Goal: Transaction & Acquisition: Purchase product/service

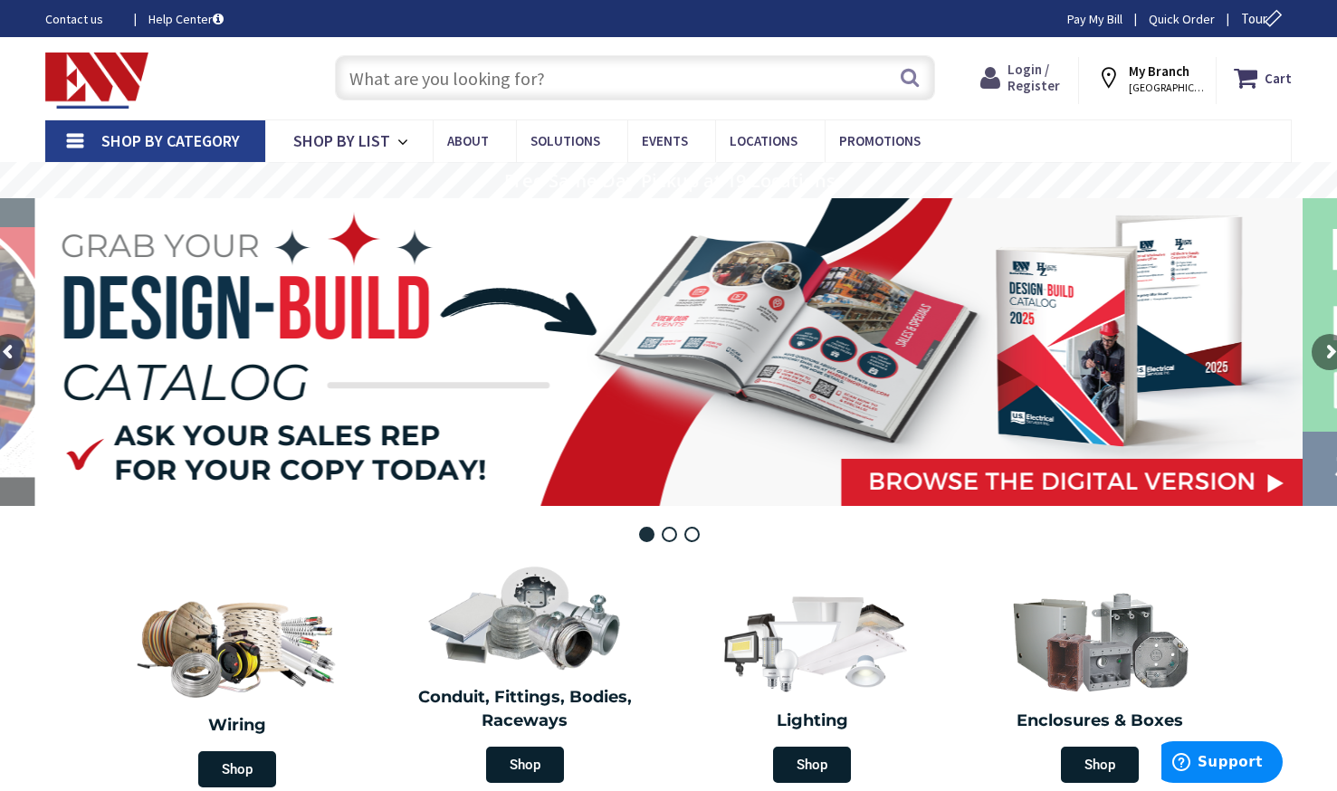
click at [1017, 68] on span "Login / Register" at bounding box center [1033, 77] width 52 height 33
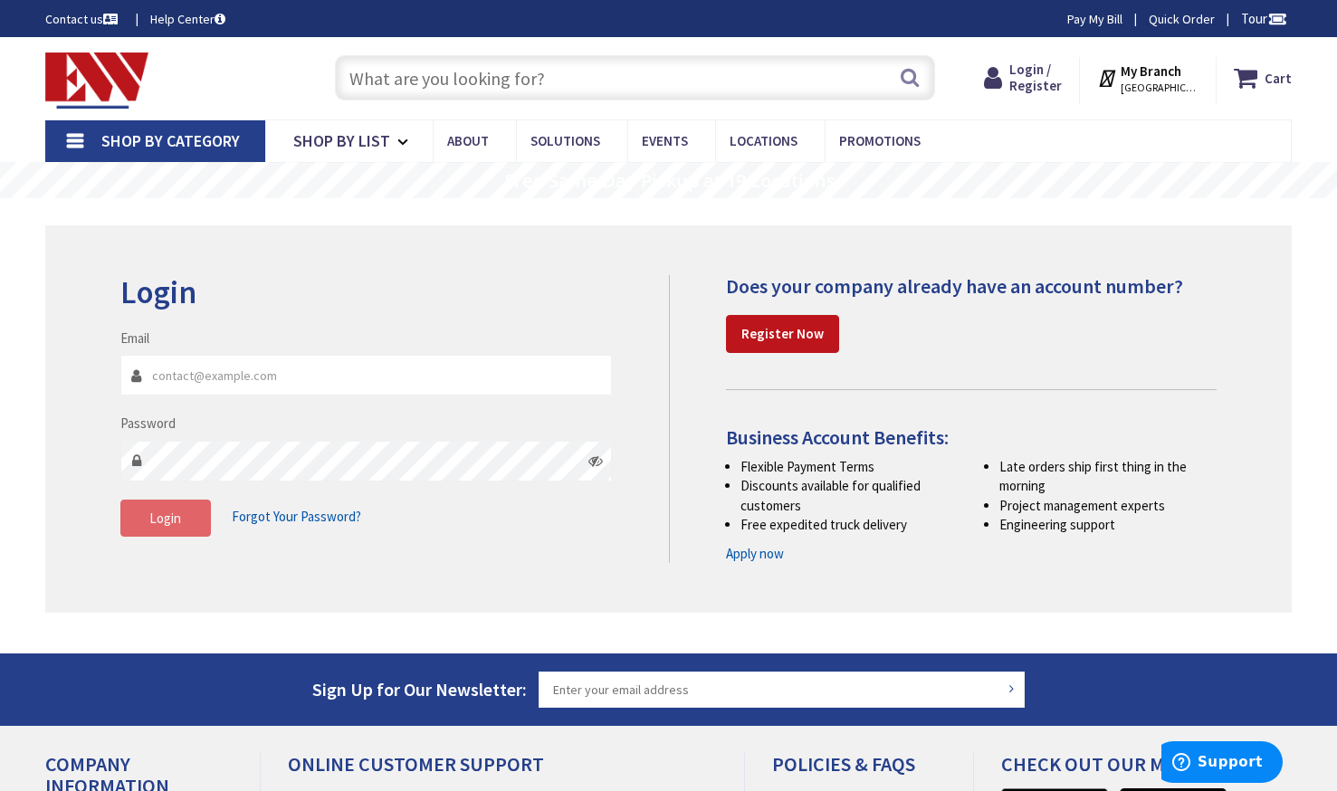
type input "[PERSON_NAME][EMAIL_ADDRESS][DOMAIN_NAME]"
click at [176, 516] on span "Login" at bounding box center [165, 517] width 32 height 17
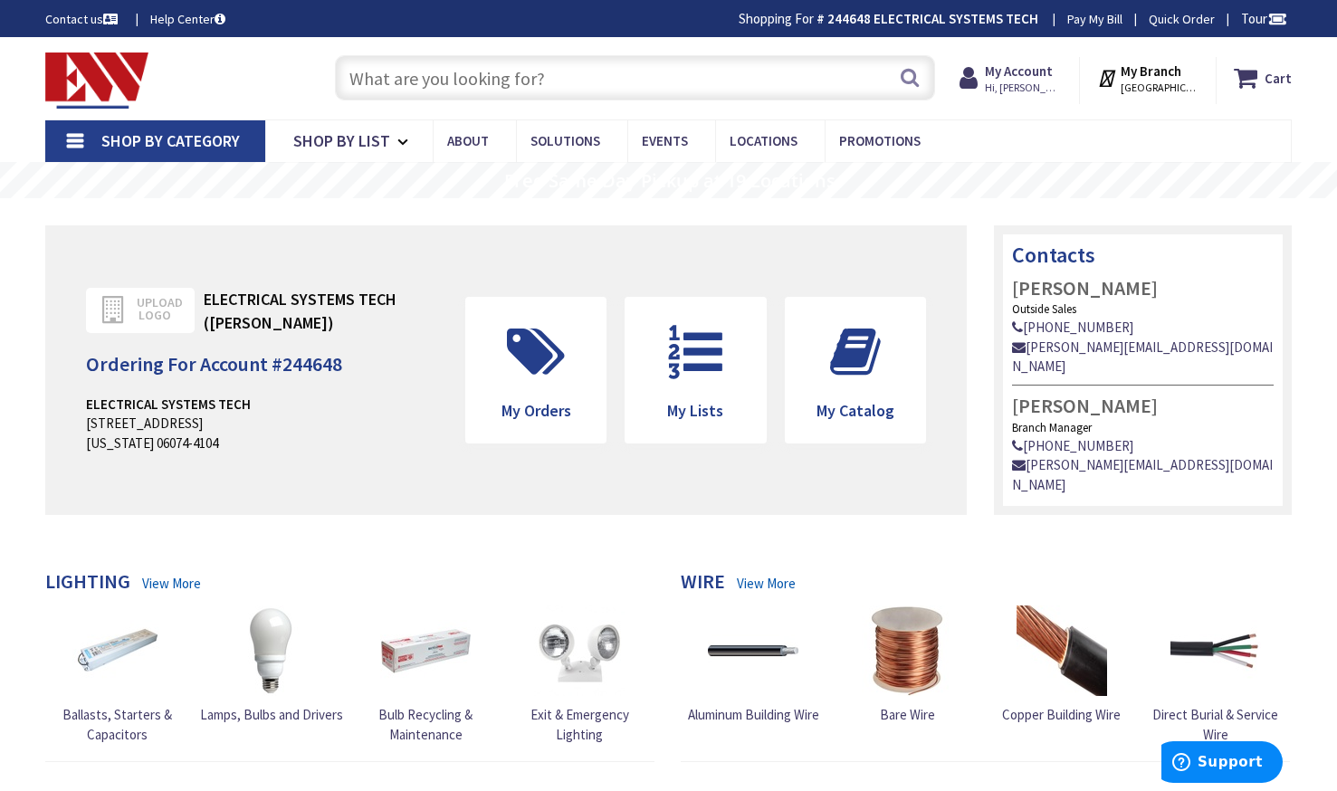
click at [1160, 72] on strong "My Branch" at bounding box center [1150, 70] width 61 height 17
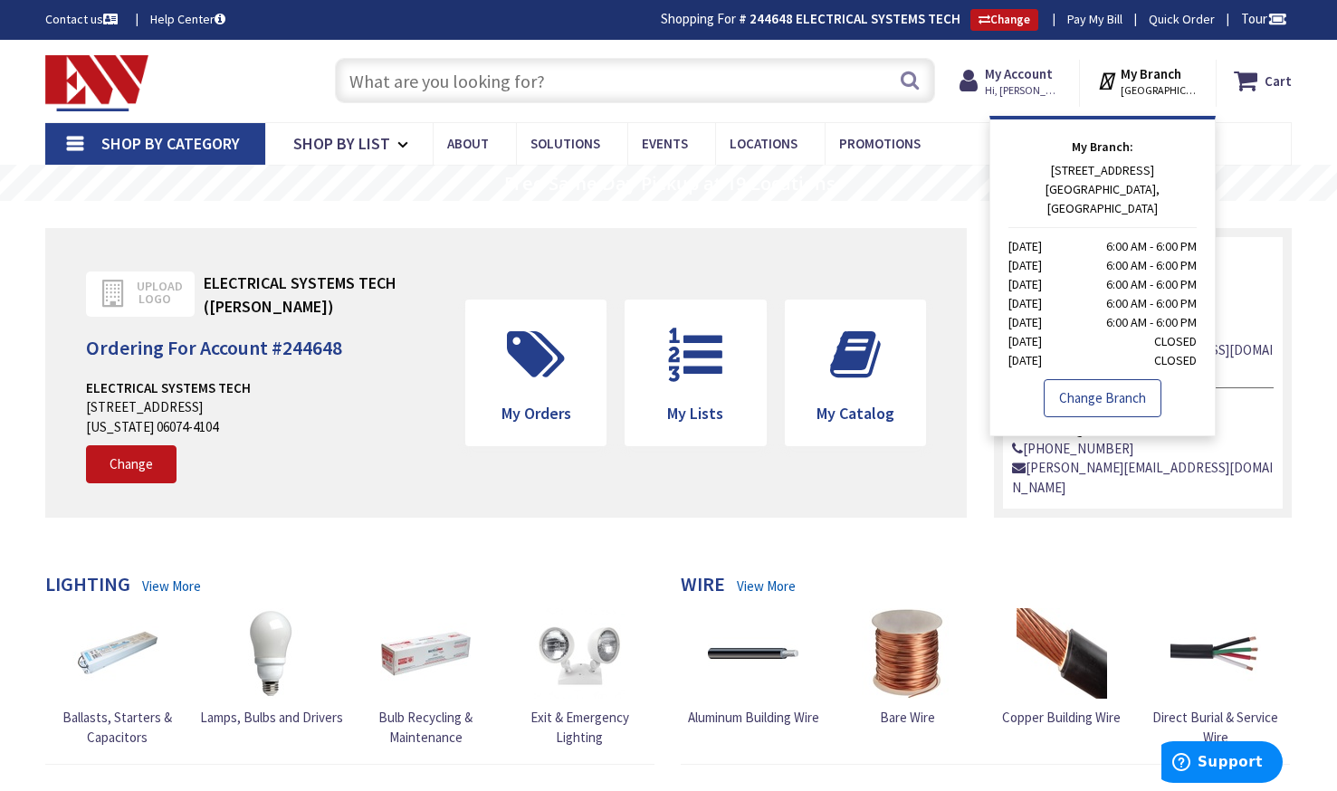
click at [1105, 379] on link "Change Branch" at bounding box center [1102, 398] width 118 height 38
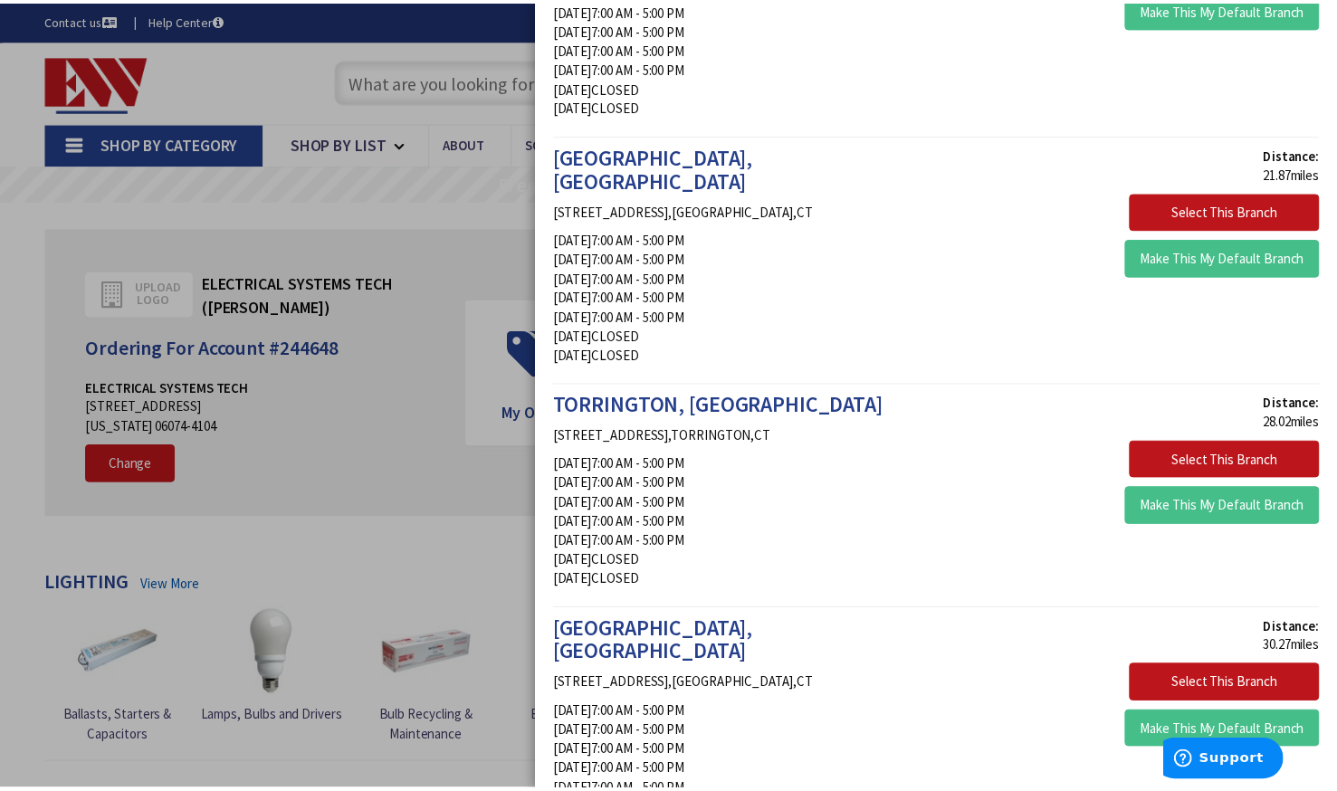
scroll to position [1737, 0]
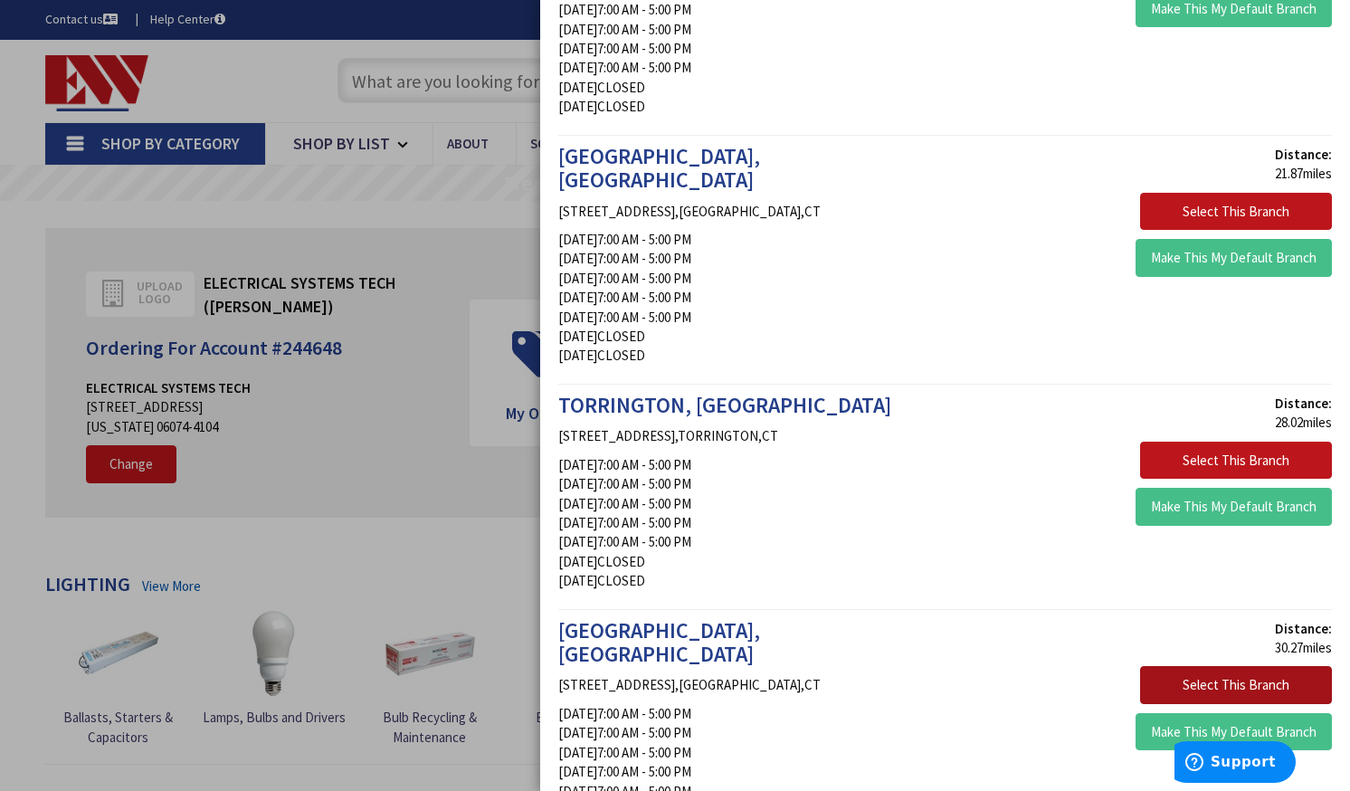
click at [1222, 666] on button "Select This Branch" at bounding box center [1236, 685] width 192 height 38
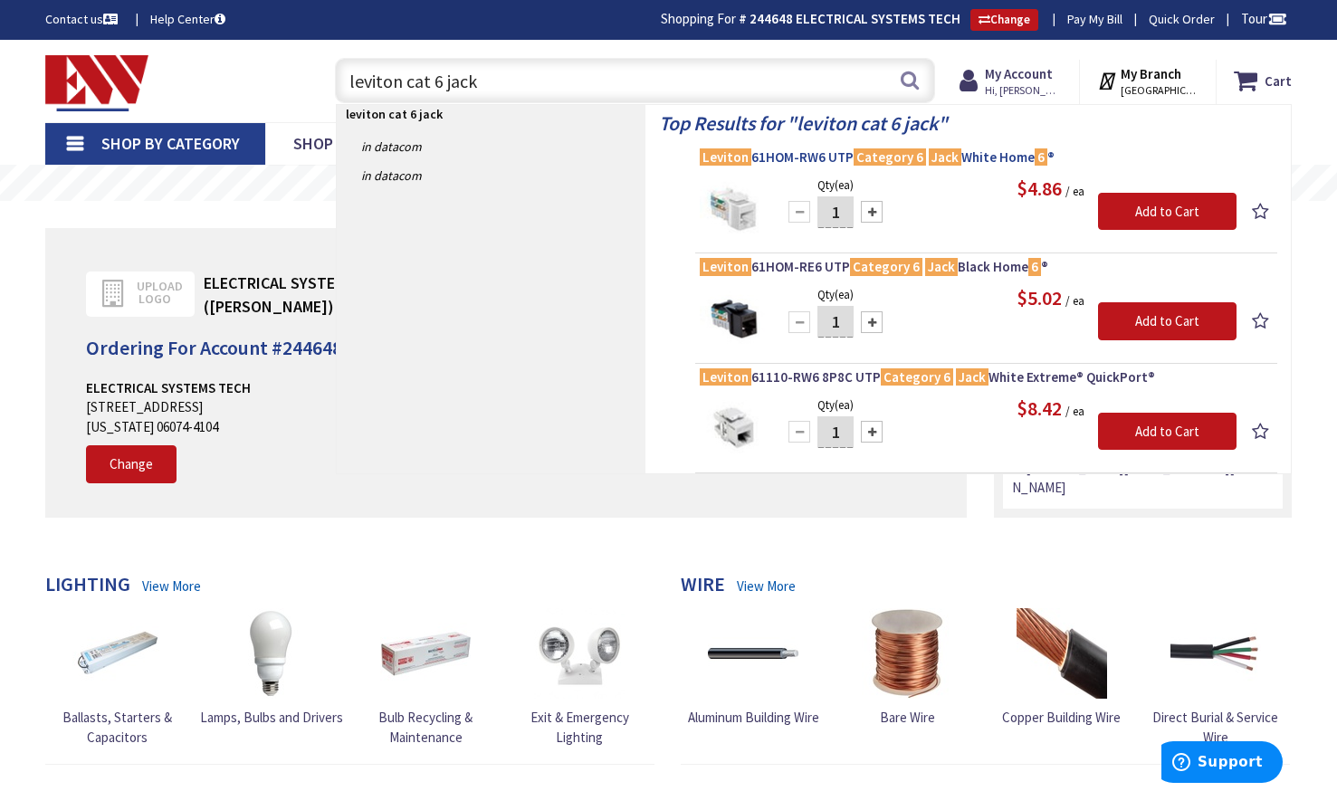
type input "leviton cat 6 jack"
click at [976, 153] on span "Leviton 61HOM-RW6 UTP Category 6 Jack White Home 6 ®" at bounding box center [986, 157] width 573 height 18
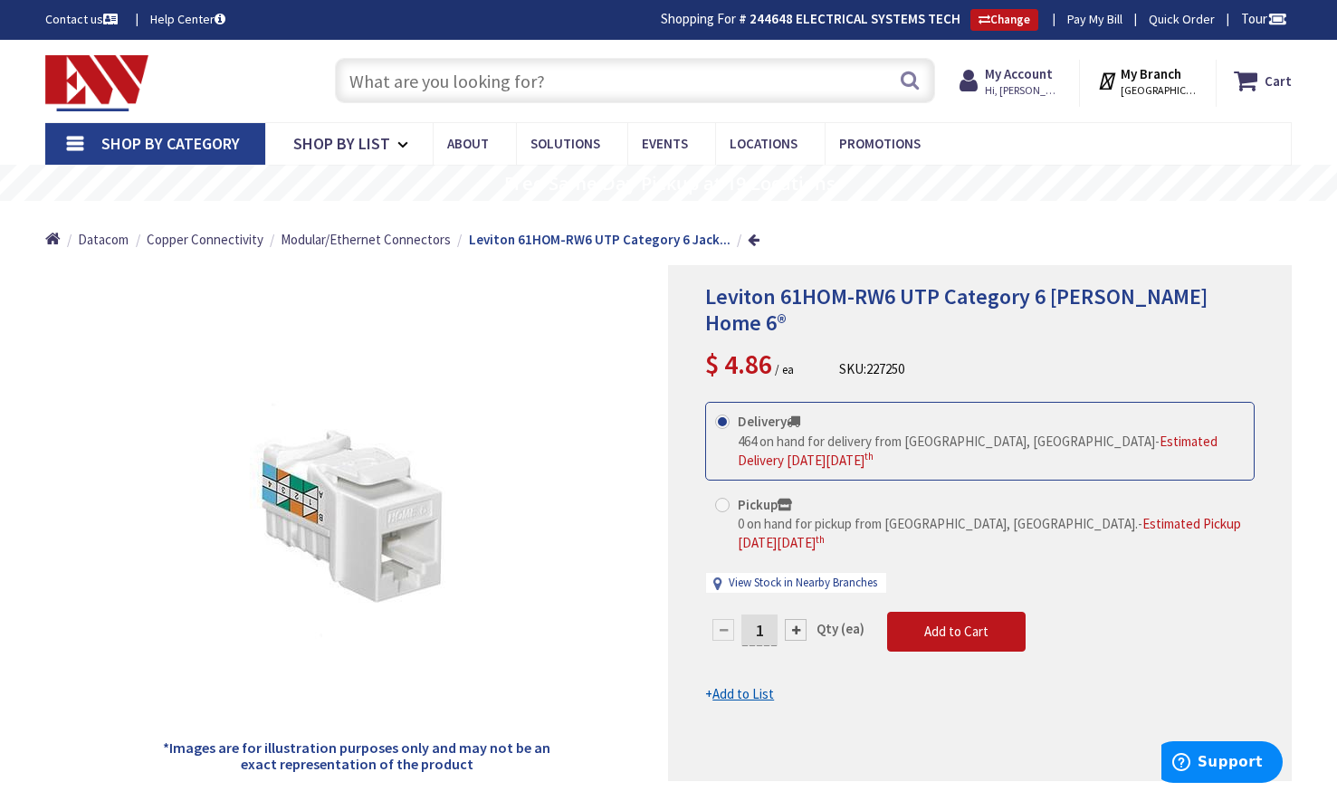
click at [976, 152] on nav "Shop By Category Conduit and Fittings Cable Tray & Accessories Cable Trays Cabl…" at bounding box center [668, 143] width 1246 height 43
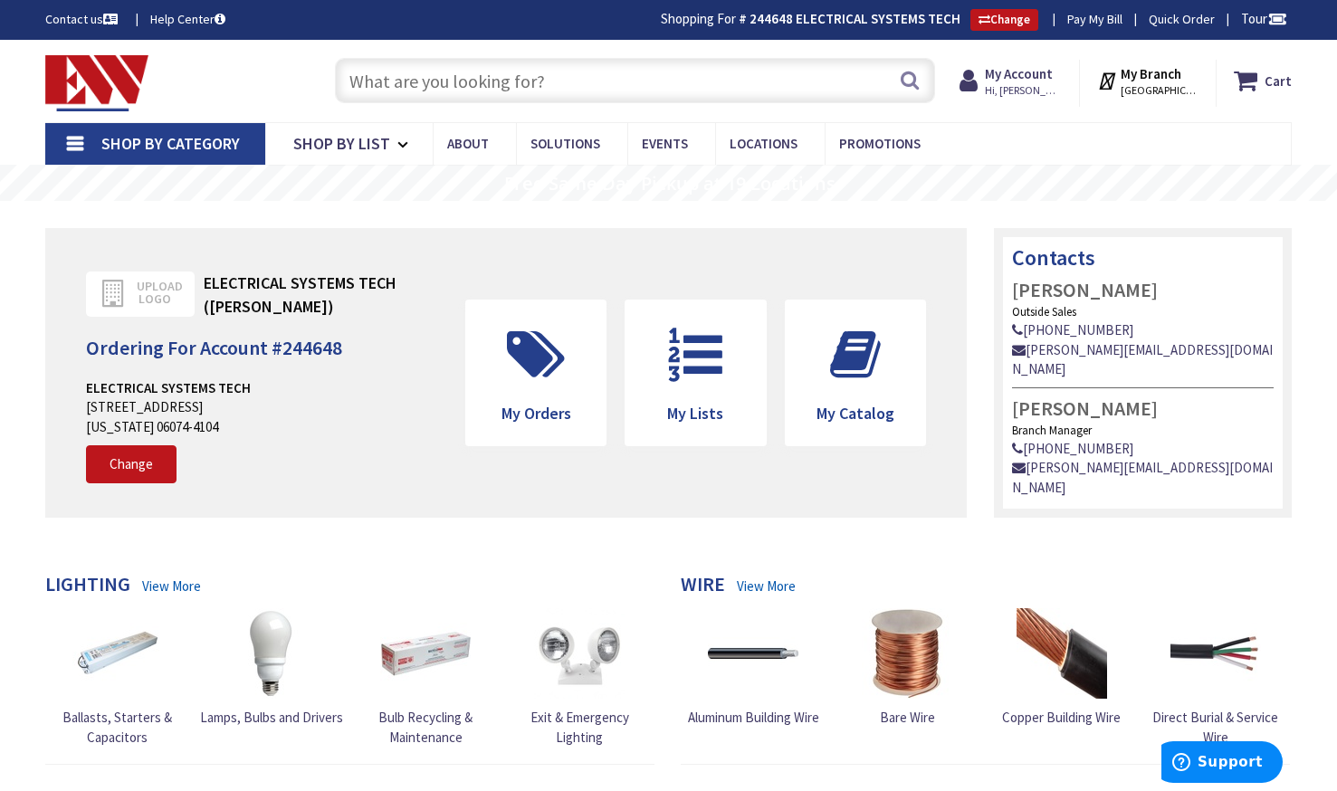
click at [561, 77] on input "text" at bounding box center [635, 80] width 601 height 45
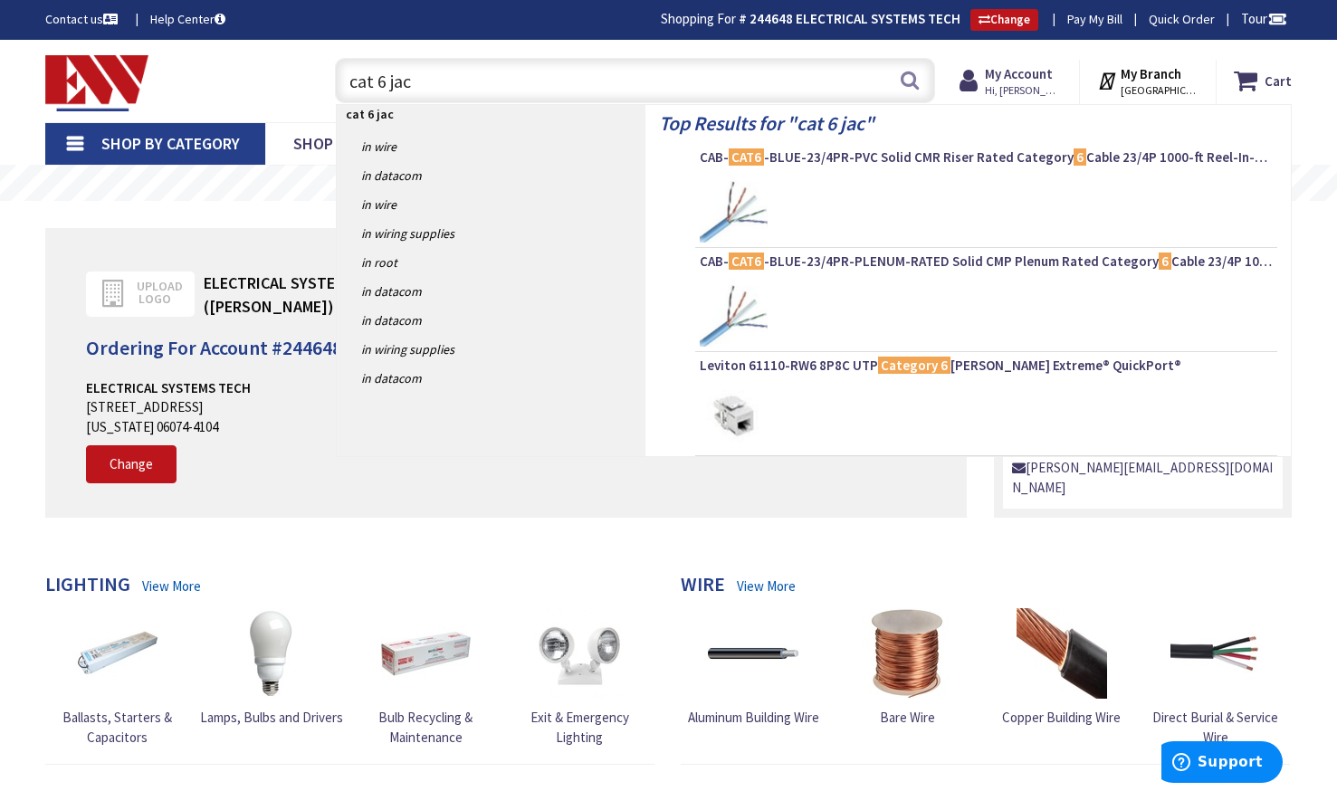
type input "cat 6 jack"
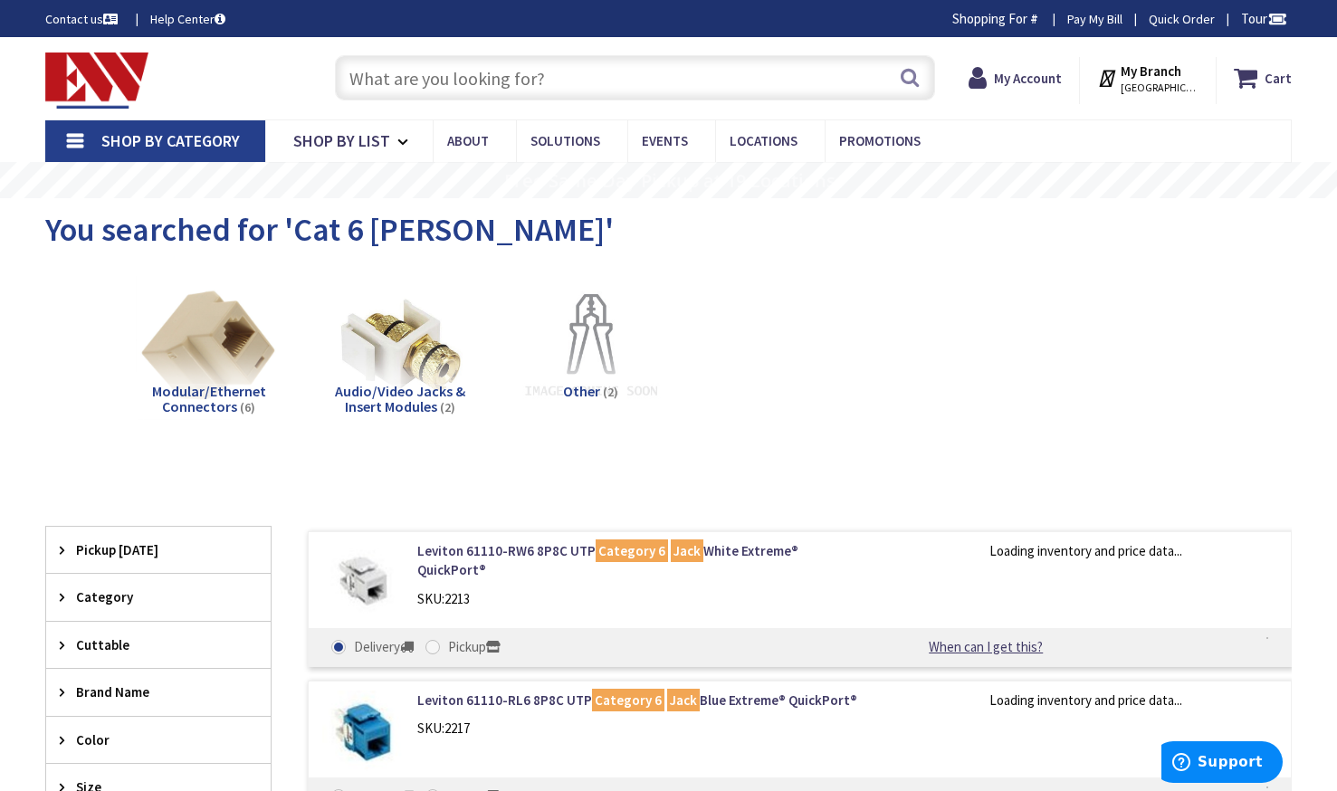
click at [1177, 599] on div "Leviton 61110-RW6 8P8C UTP Category 6 Jack White Extreme® QuickPort® SKU: 2213 …" at bounding box center [800, 599] width 984 height 136
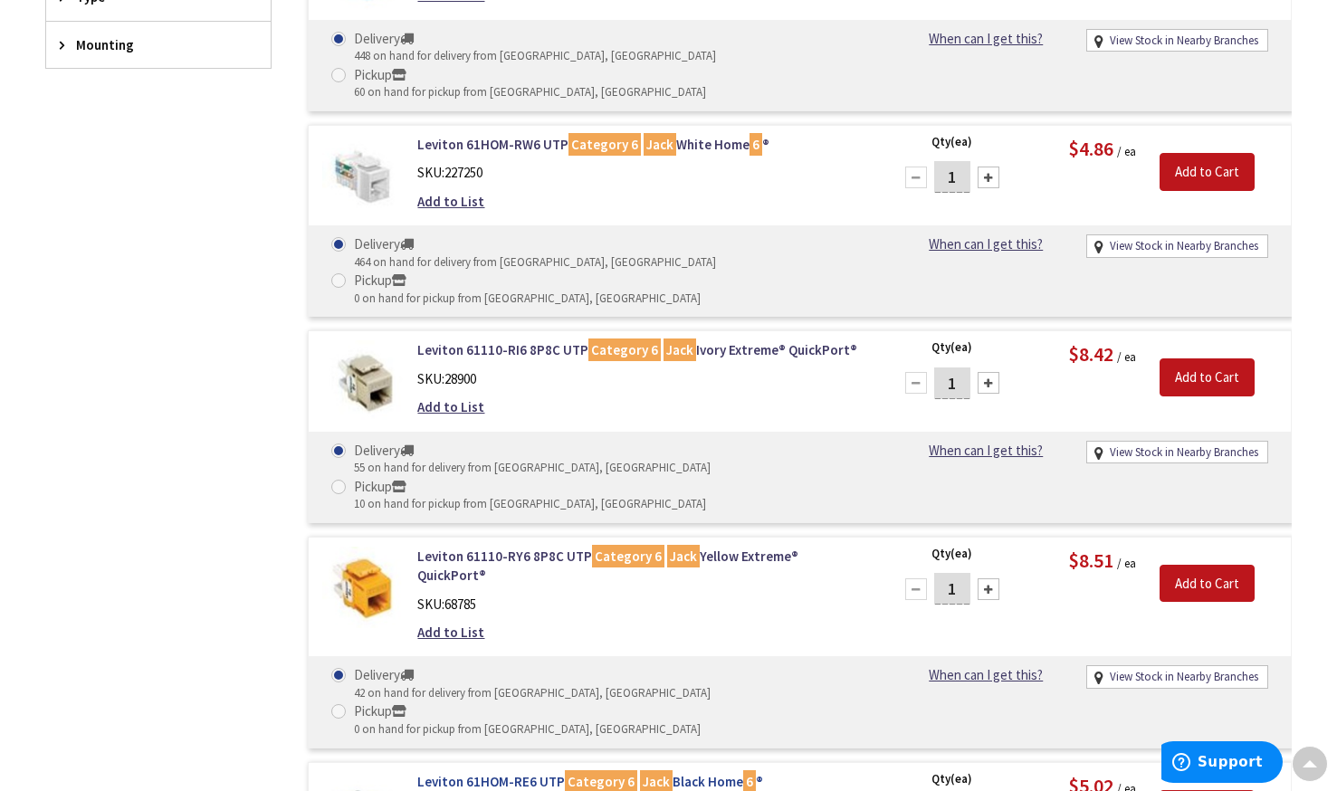
scroll to position [839, 0]
click at [809, 341] on link "Leviton 61110-RI6 8P8C UTP Category 6 Jack Ivory Extreme® QuickPort®" at bounding box center [642, 350] width 450 height 19
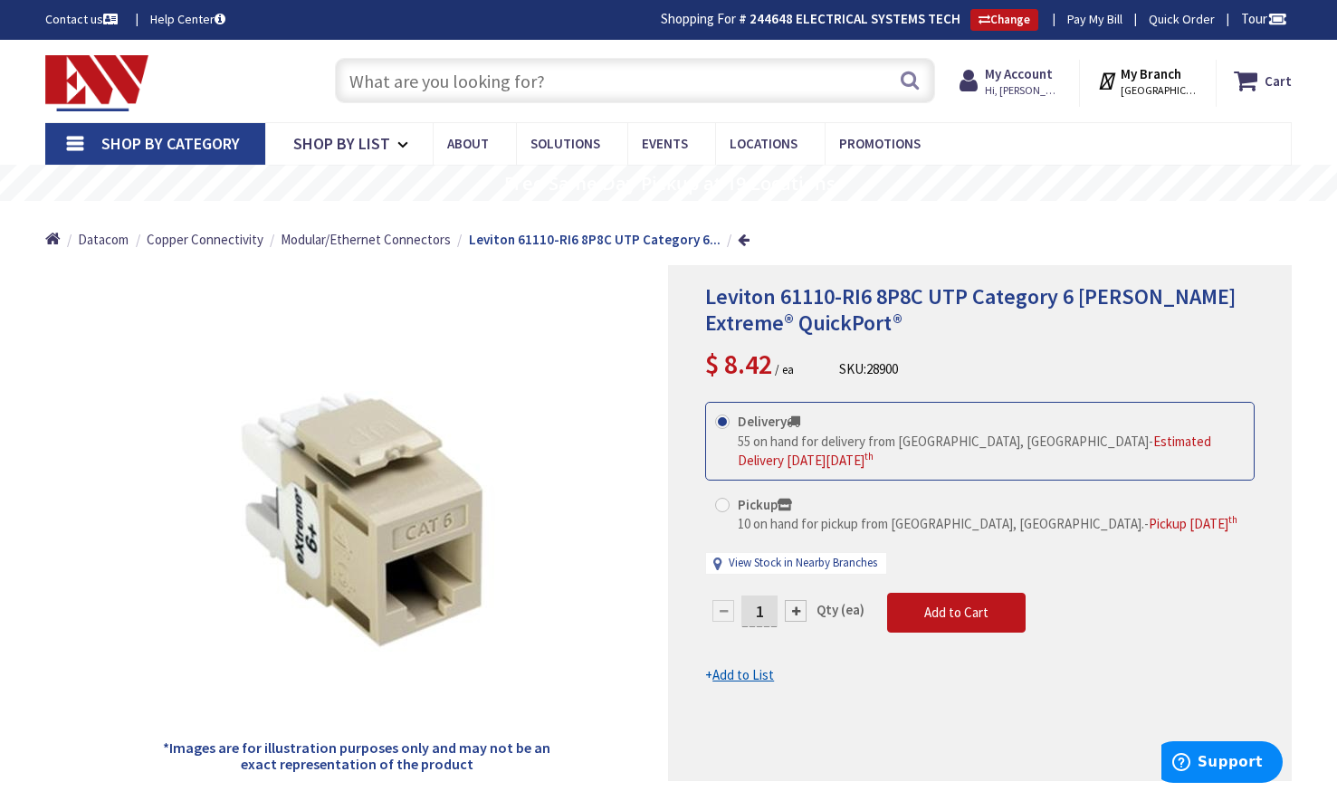
click at [723, 507] on span at bounding box center [722, 505] width 14 height 14
click at [723, 507] on input "Pickup 10 on hand for pickup from Norwich, CT. - Pickup Wednesday, September 10…" at bounding box center [725, 505] width 12 height 12
radio input "true"
click at [956, 611] on span "Add to Cart" at bounding box center [956, 612] width 64 height 17
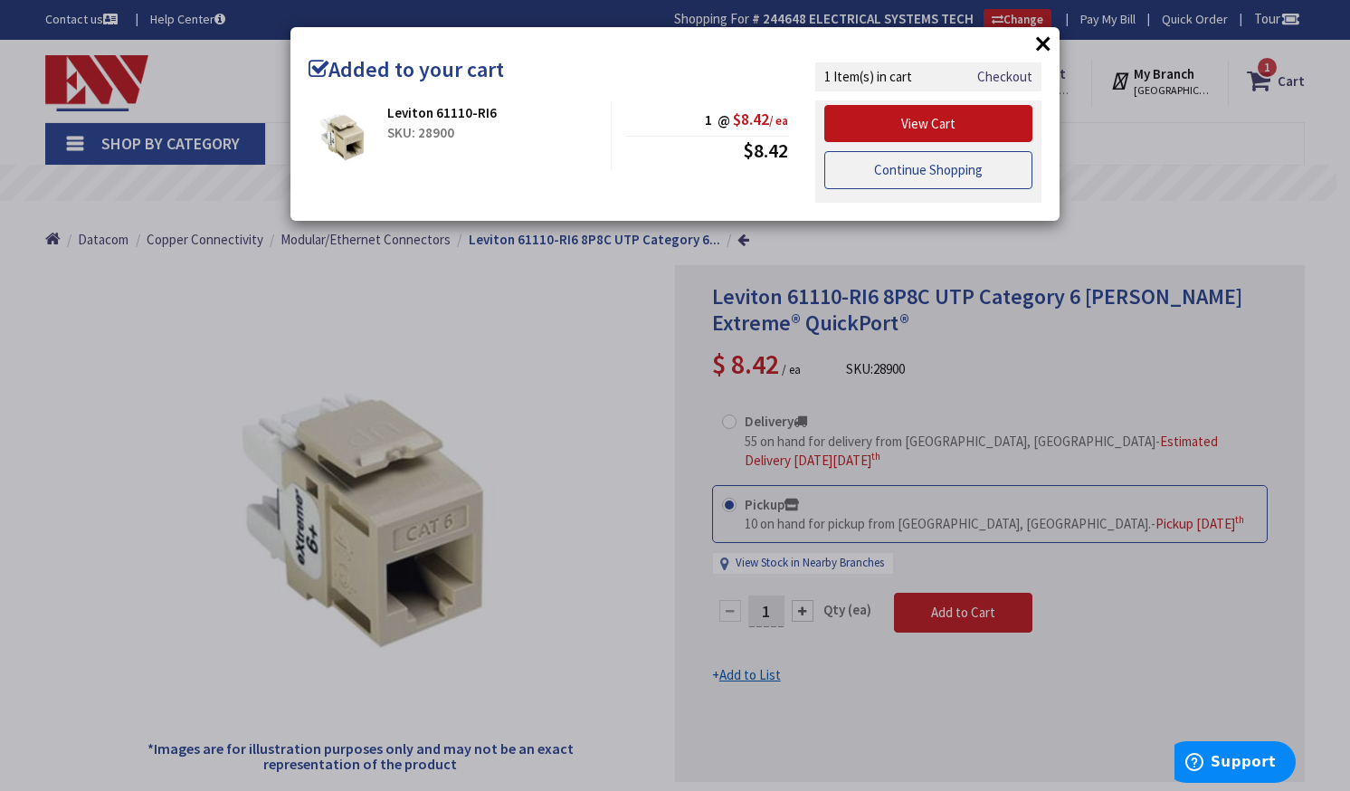
click at [924, 167] on link "Continue Shopping" at bounding box center [928, 170] width 208 height 38
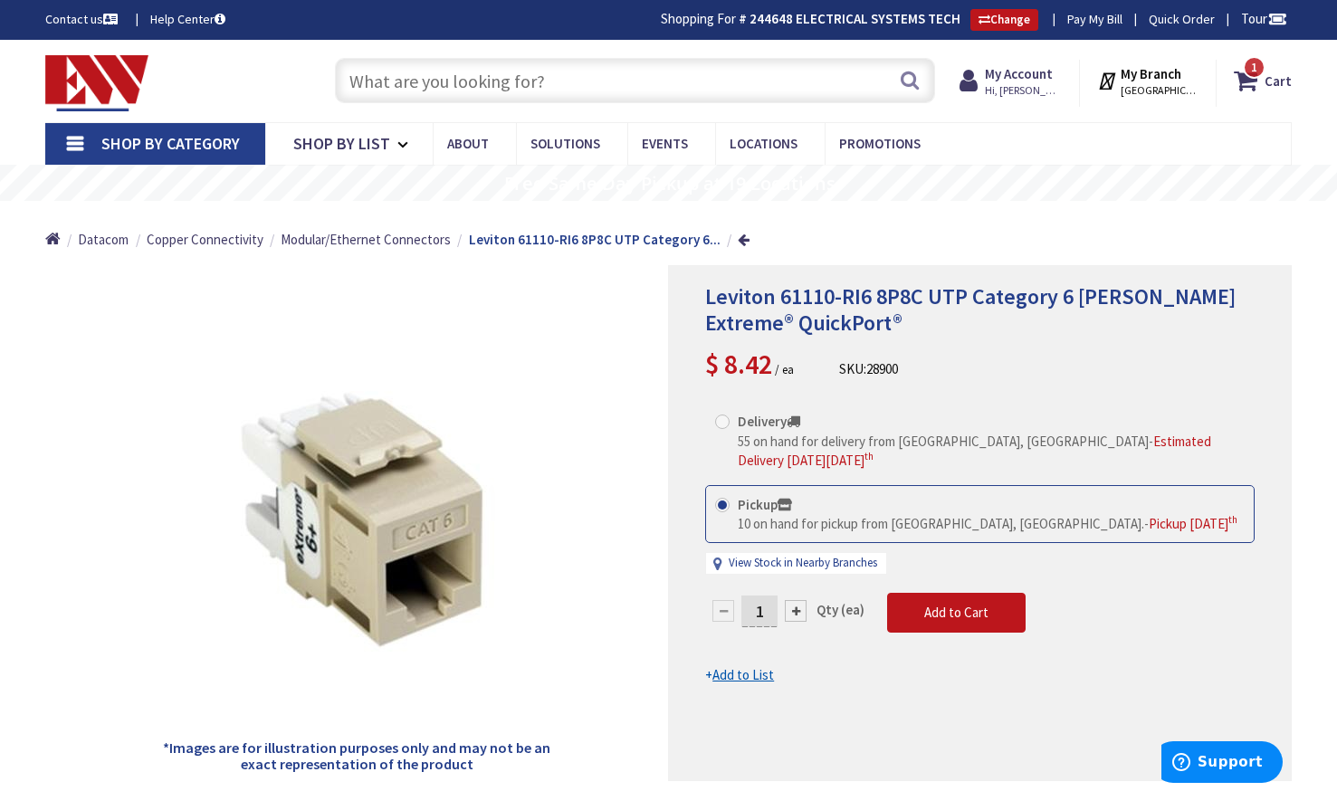
click at [799, 617] on div at bounding box center [796, 611] width 22 height 22
type input "2"
click at [954, 620] on span "Add to Cart" at bounding box center [956, 612] width 64 height 17
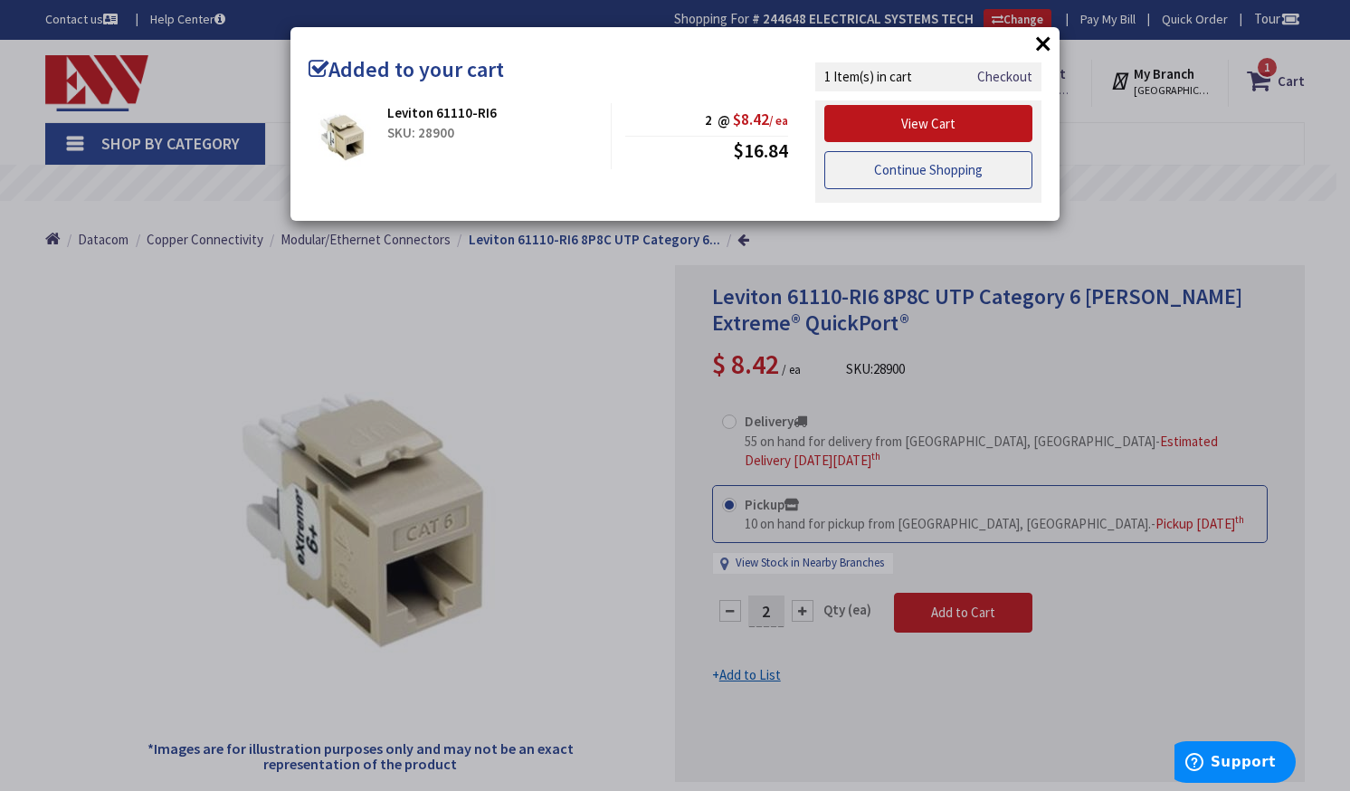
click at [907, 163] on link "Continue Shopping" at bounding box center [928, 170] width 208 height 38
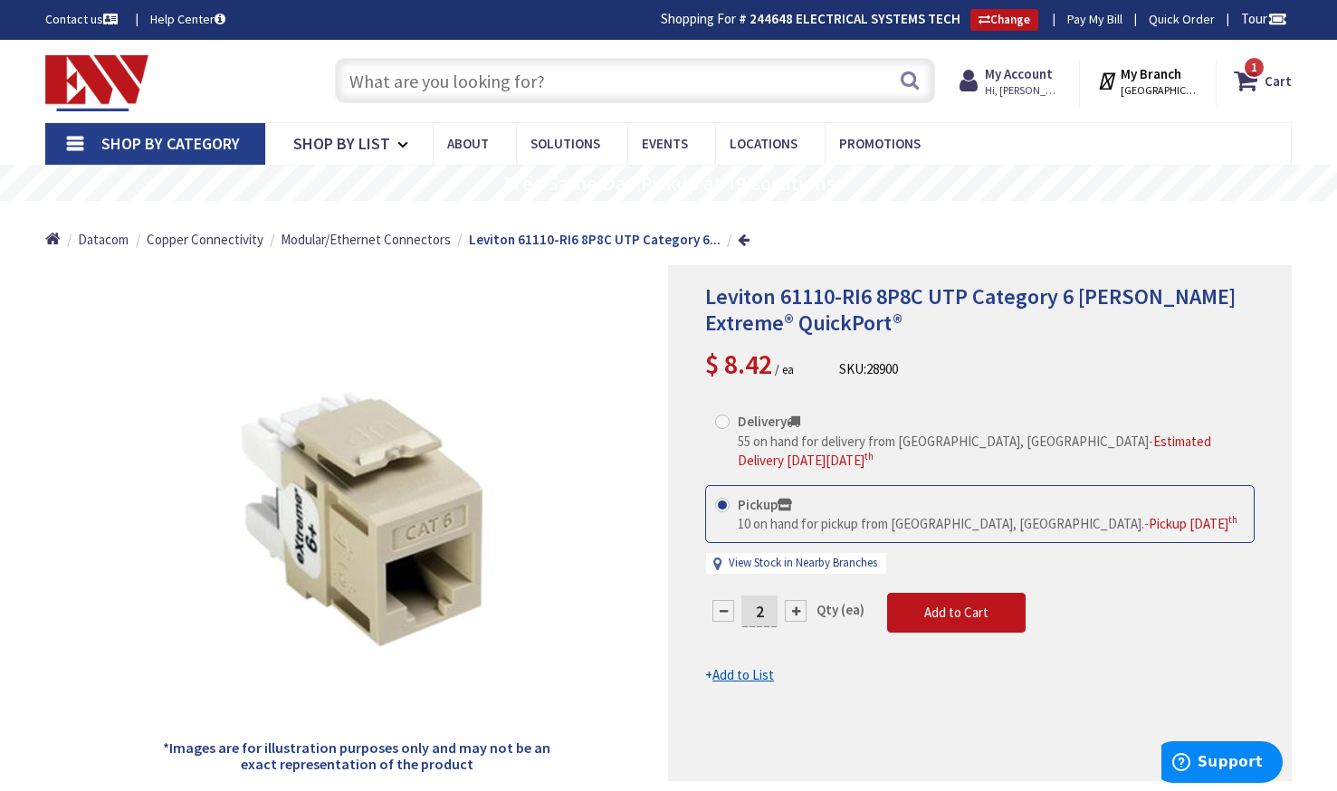
click at [666, 81] on input "text" at bounding box center [635, 80] width 601 height 45
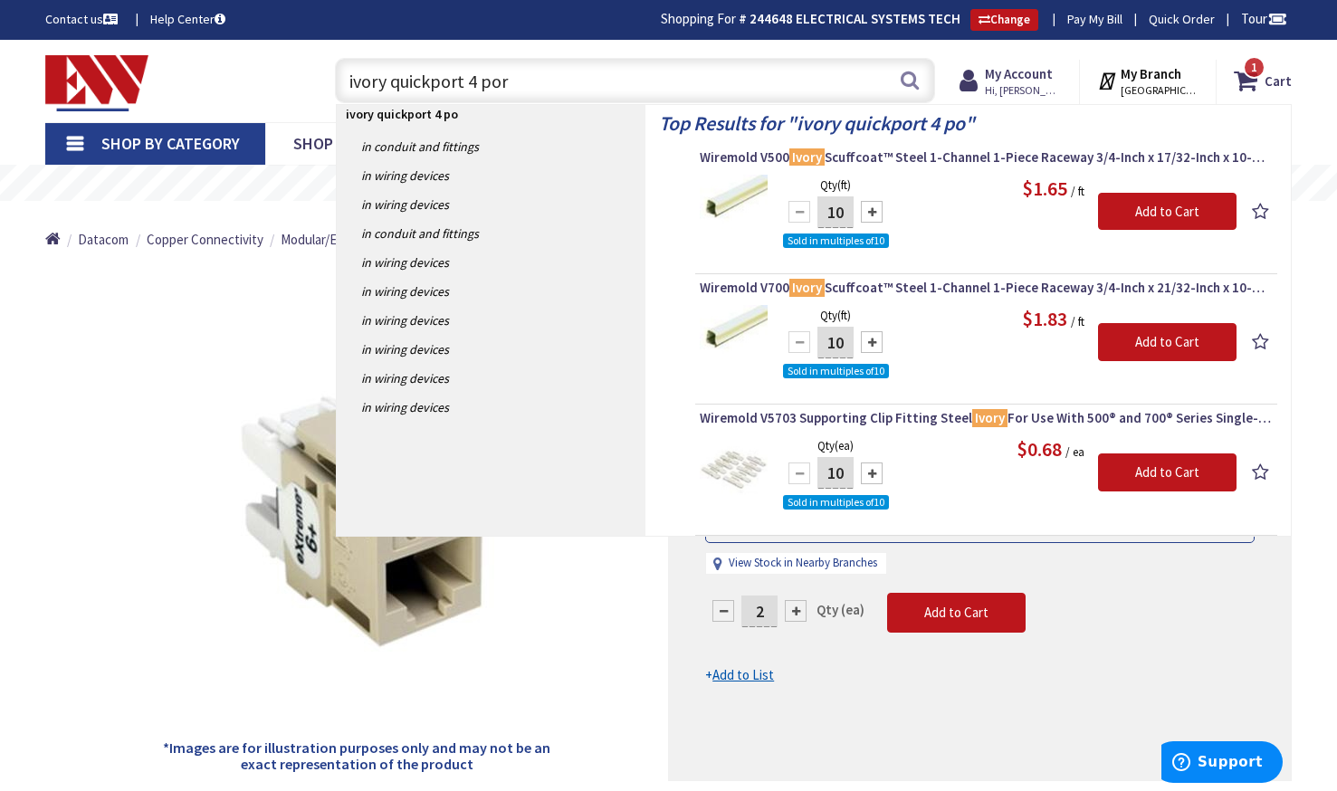
type input "ivory quickport 4 port"
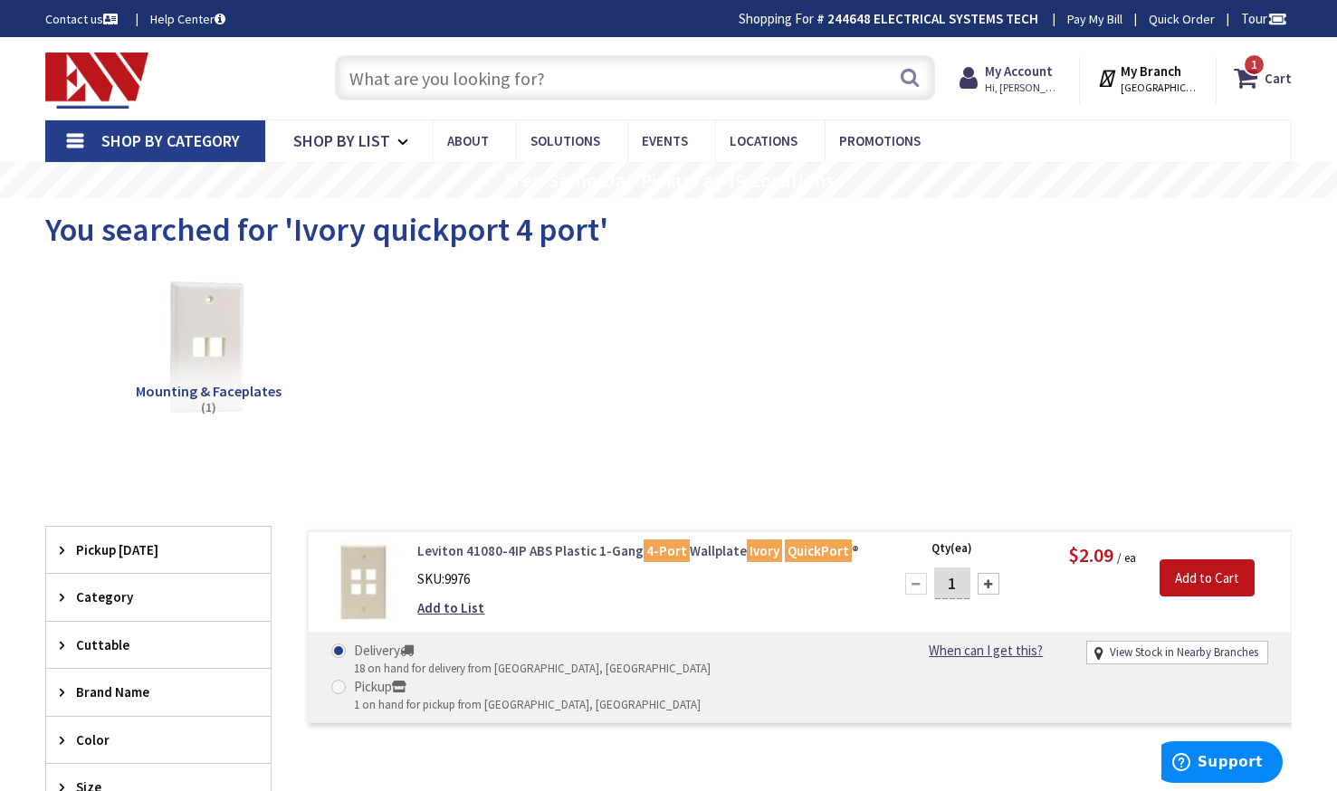
click at [570, 547] on link "Leviton 41080-4IP ABS Plastic 1-Gang 4-Port Wallplate Ivory QuickPort ®" at bounding box center [642, 550] width 450 height 19
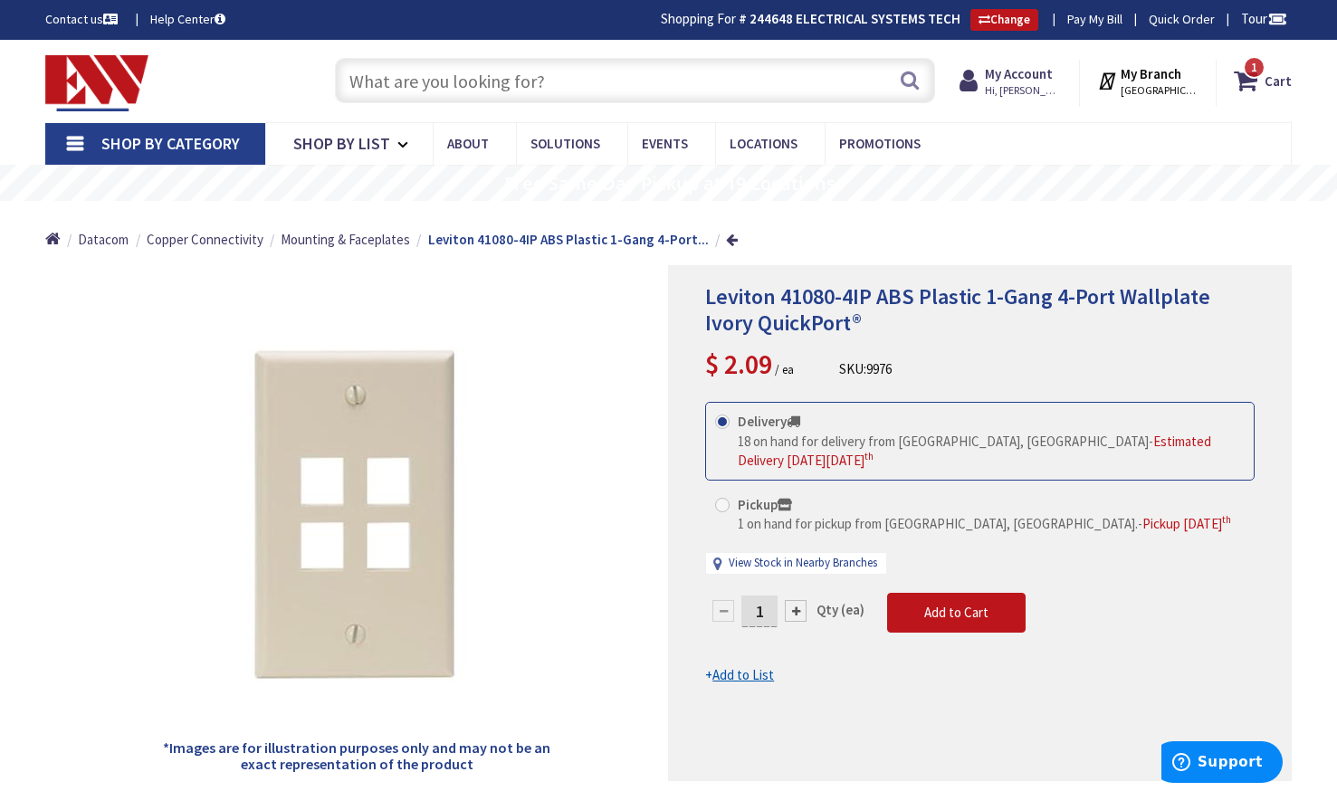
click at [725, 506] on span at bounding box center [722, 505] width 14 height 14
click at [725, 506] on input "Pickup 1 on hand for pickup from [GEOGRAPHIC_DATA], [GEOGRAPHIC_DATA]. - Pickup…" at bounding box center [725, 505] width 12 height 12
radio input "true"
click at [974, 621] on button "Add to Cart" at bounding box center [956, 613] width 138 height 40
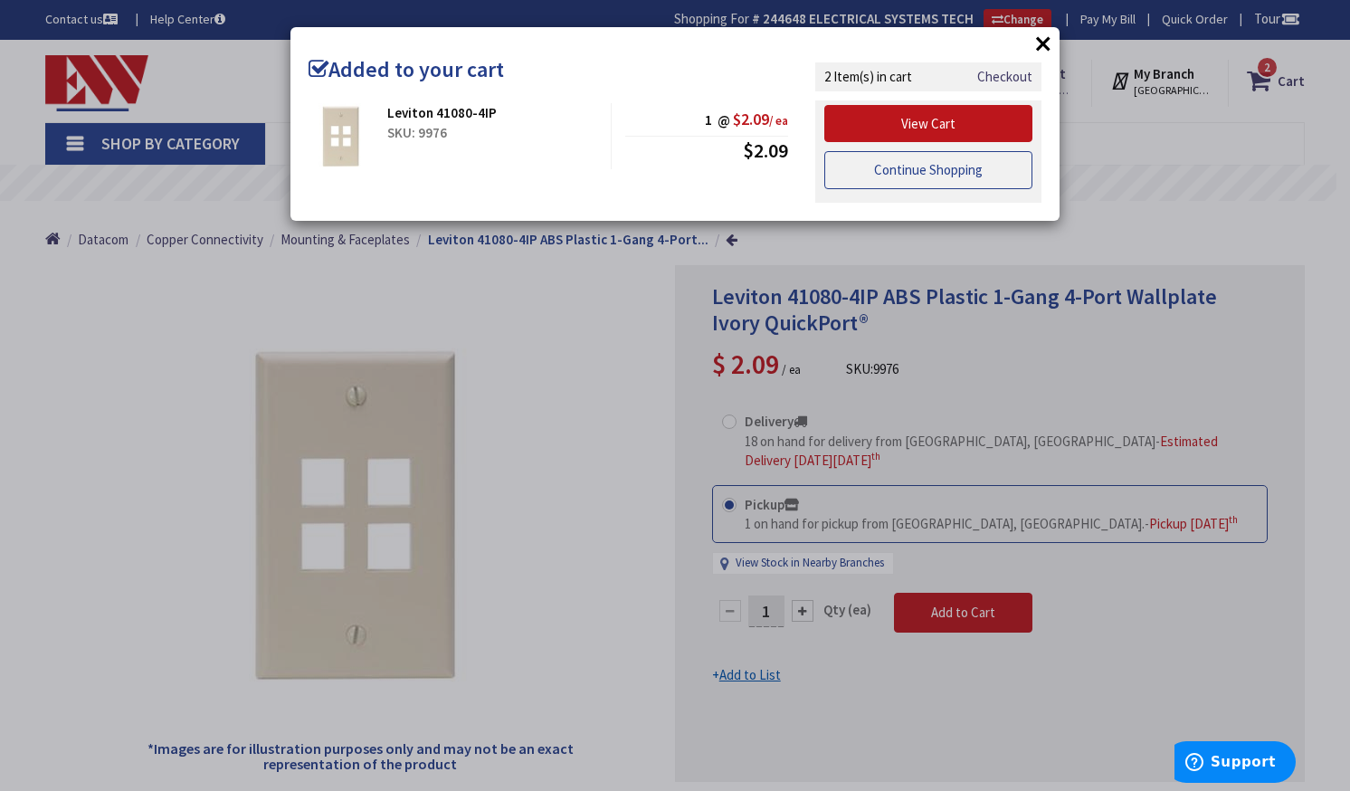
click at [976, 175] on link "Continue Shopping" at bounding box center [928, 170] width 208 height 38
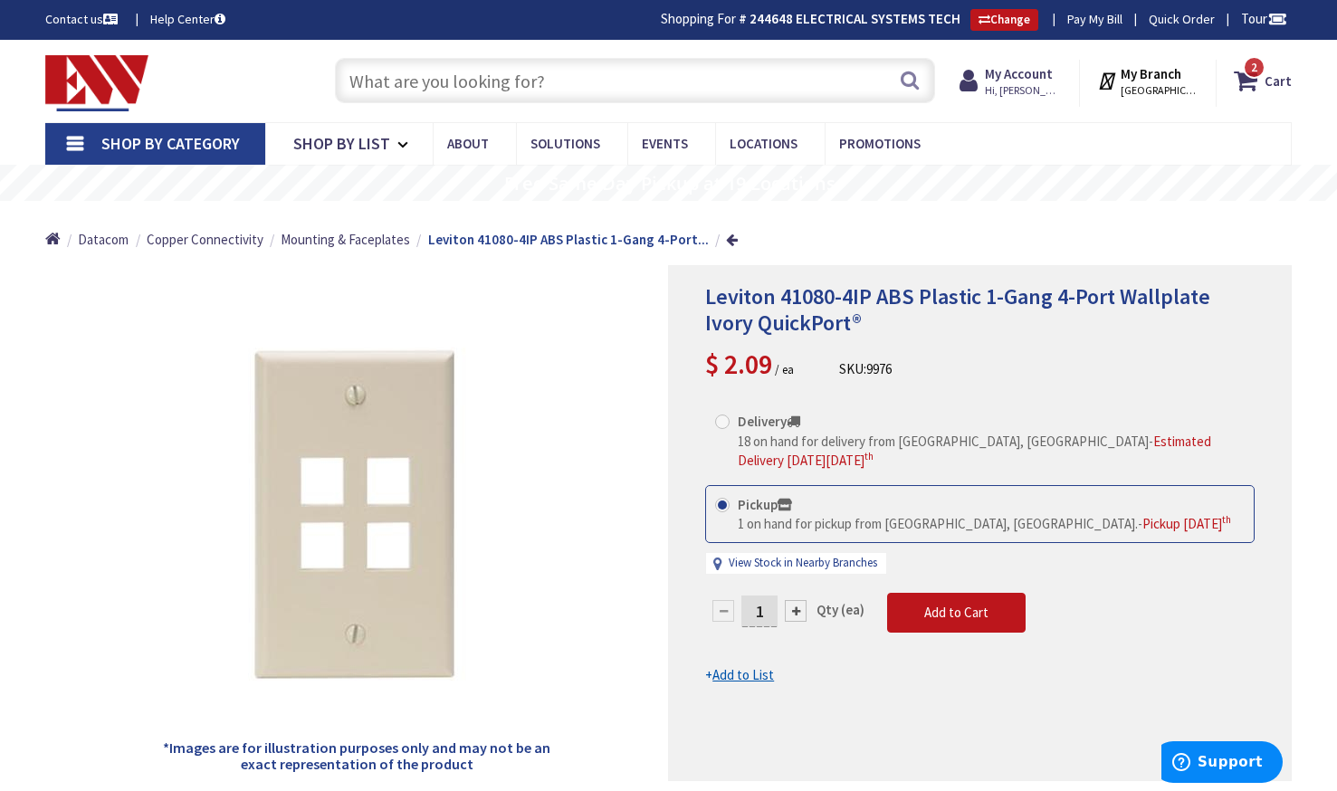
click at [612, 96] on input "text" at bounding box center [635, 80] width 601 height 45
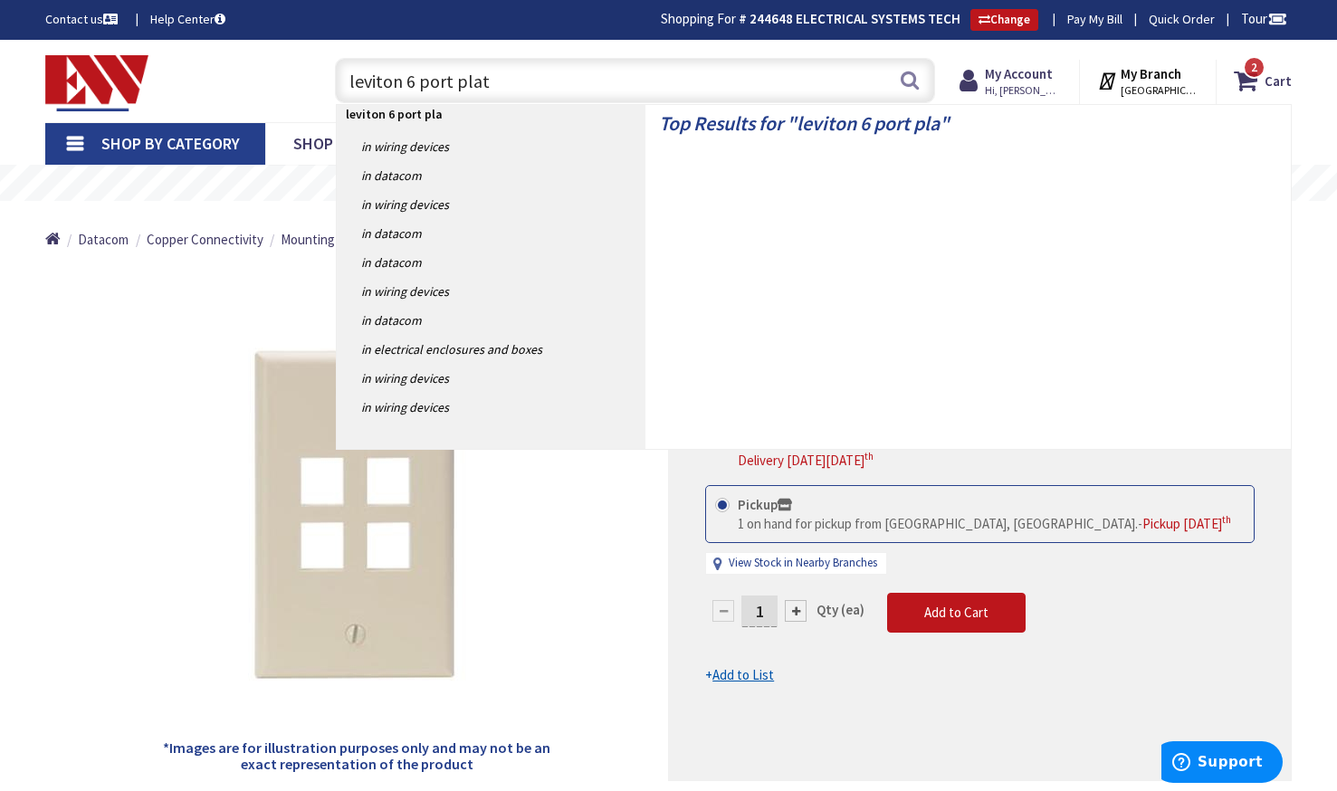
type input "leviton 6 port plate"
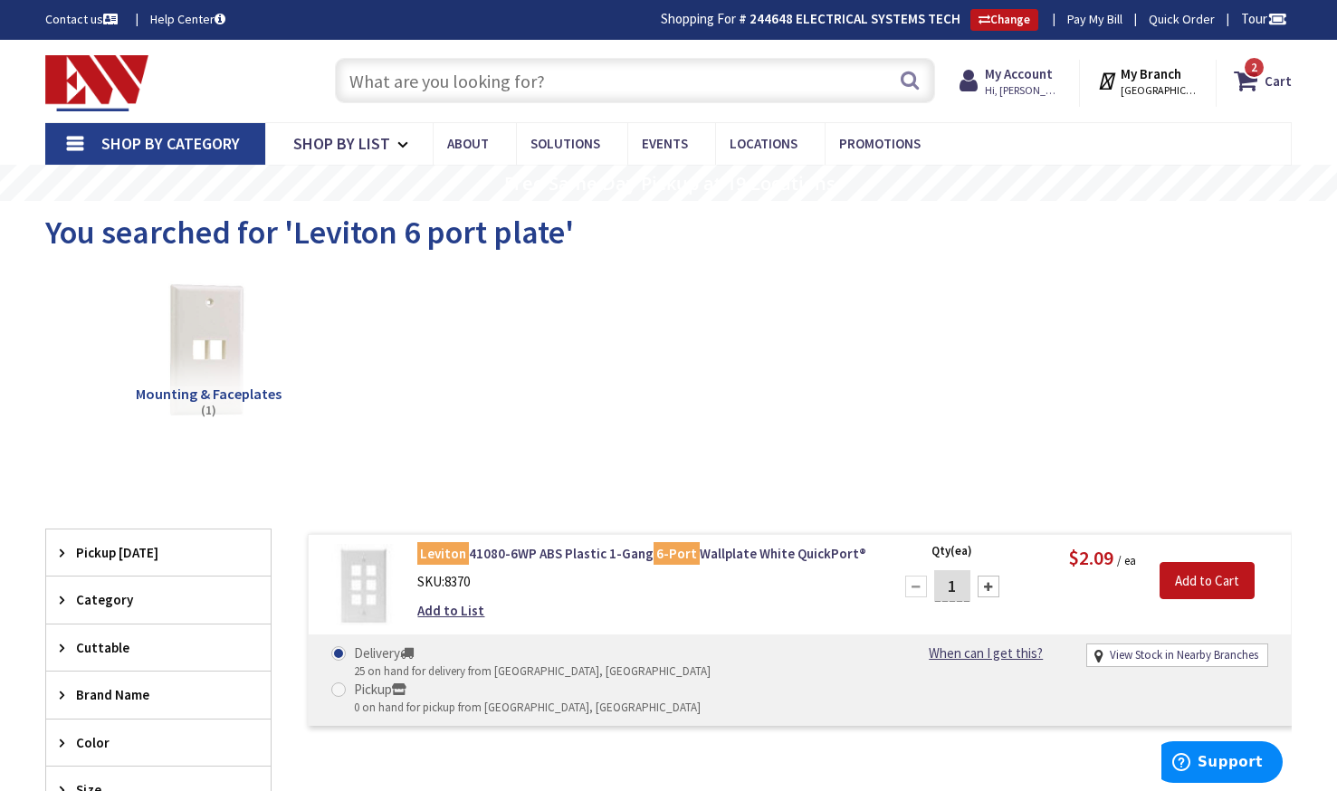
click at [574, 81] on input "text" at bounding box center [635, 80] width 601 height 45
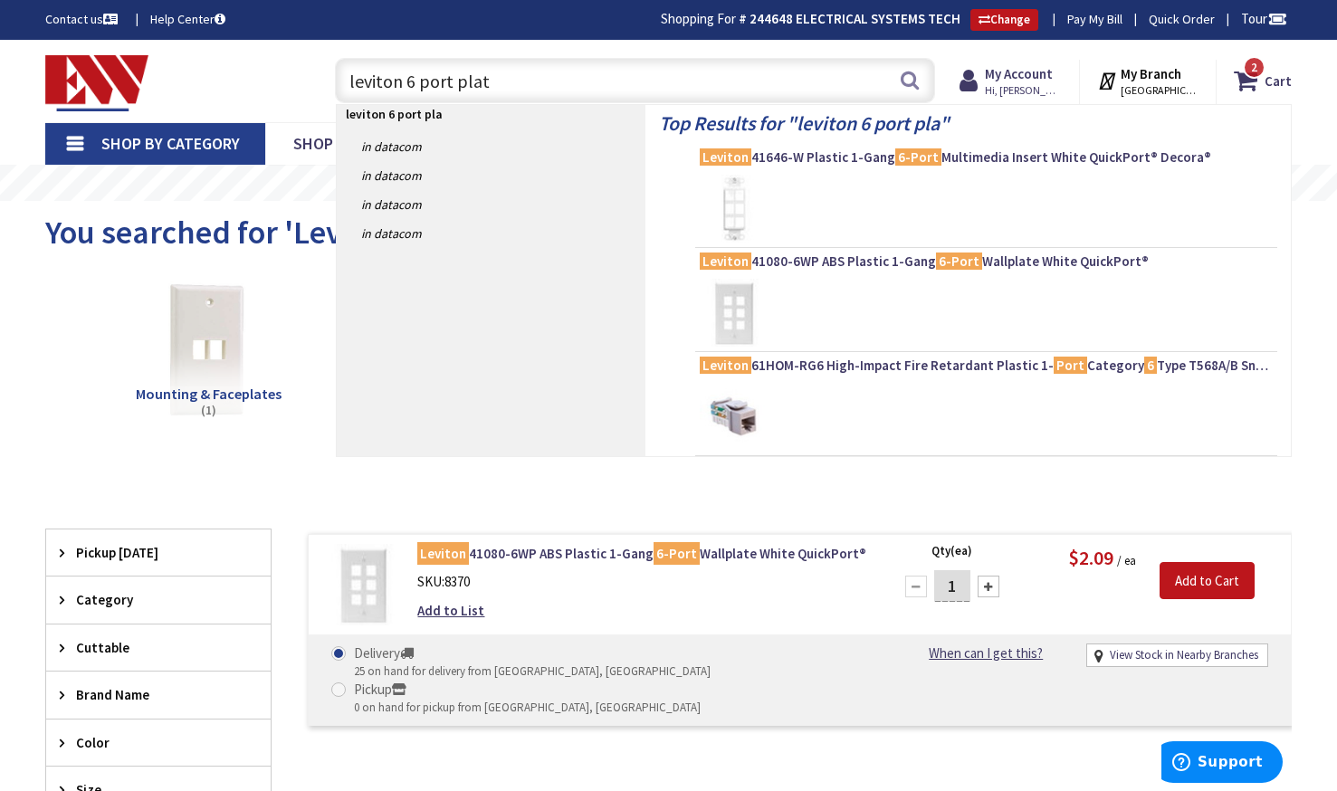
type input "leviton 6 port plate"
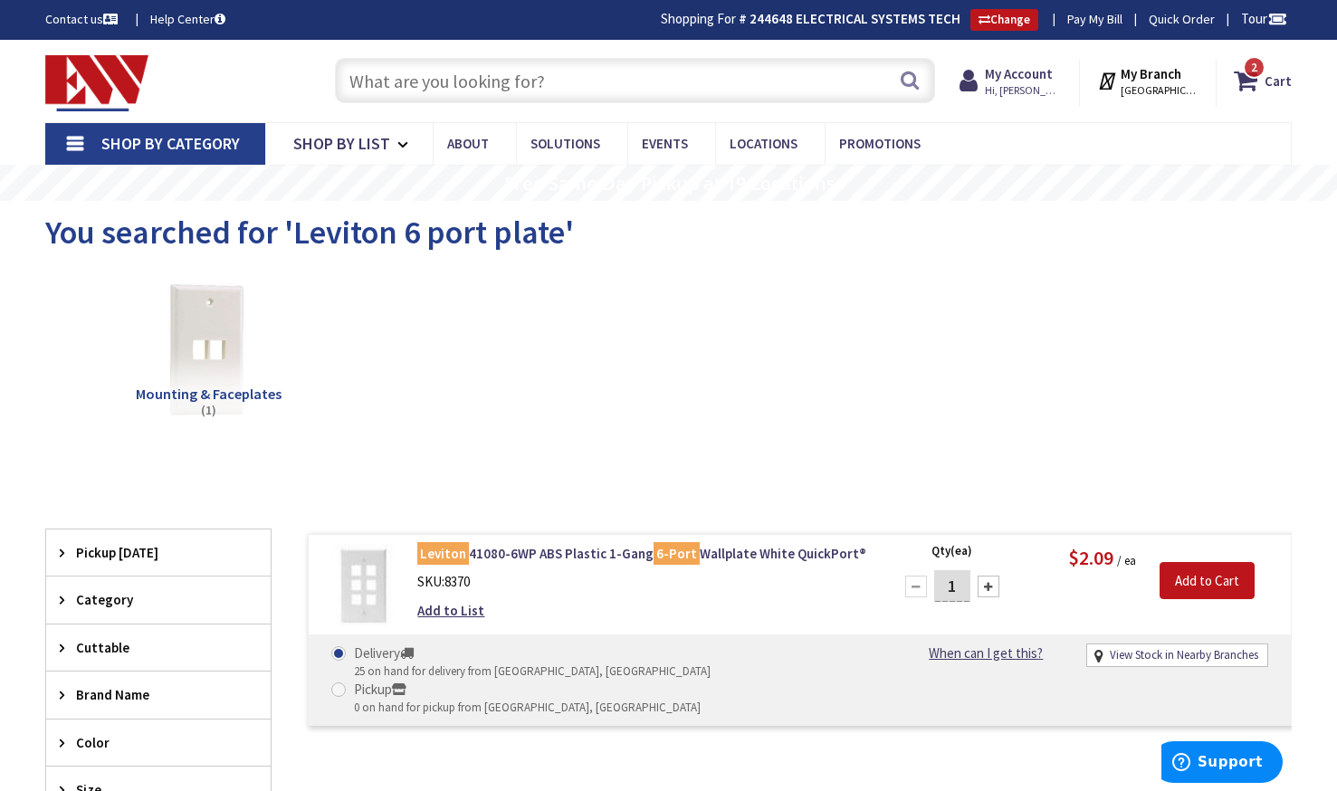
click at [612, 95] on input "text" at bounding box center [635, 80] width 601 height 45
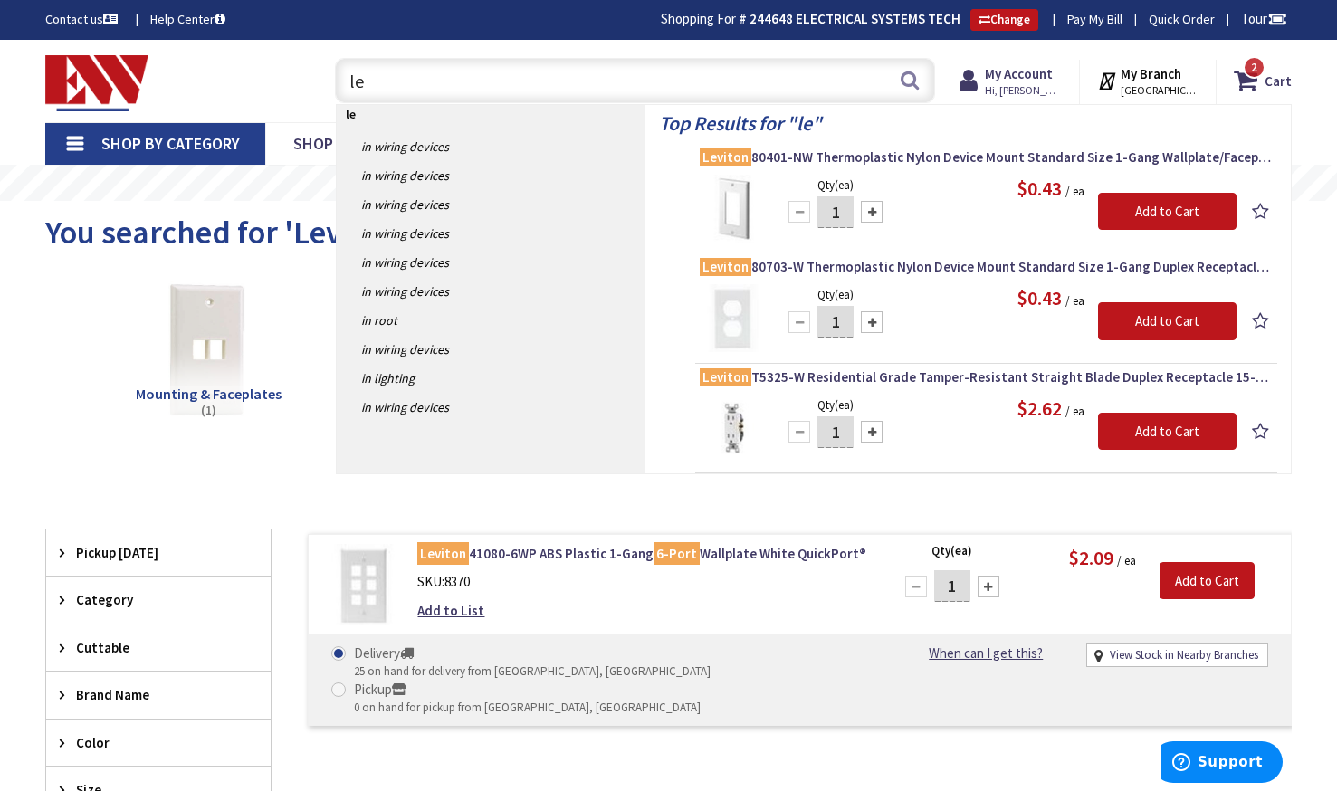
type input "l"
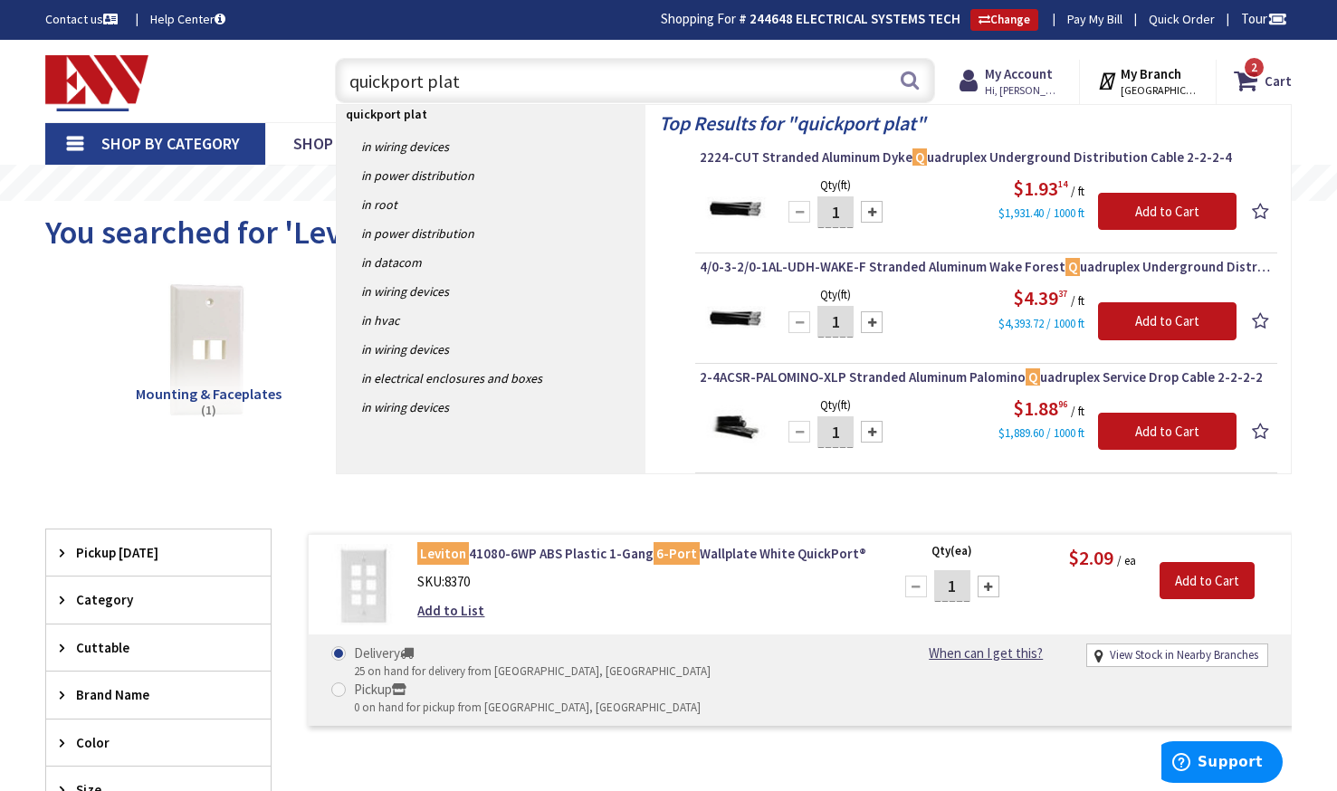
type input "quickport plate"
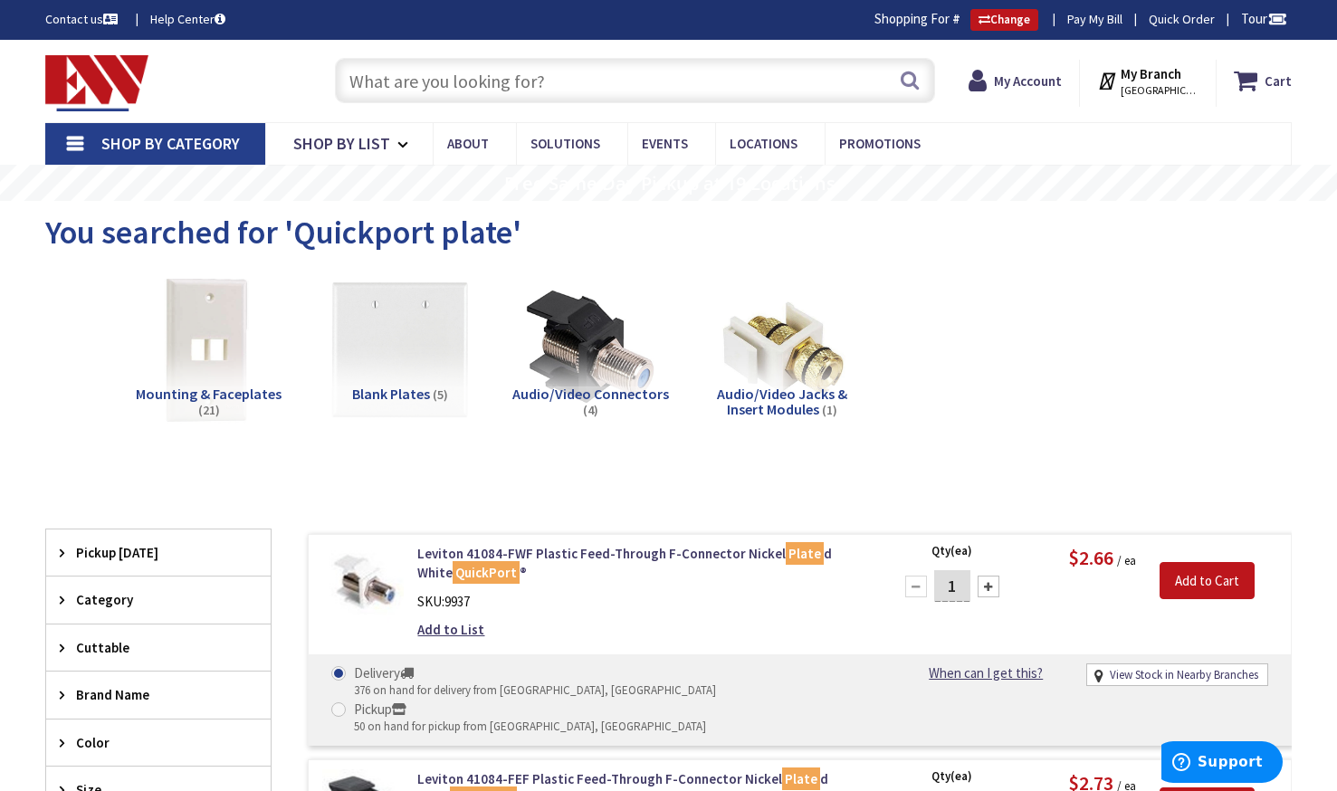
click at [200, 334] on img at bounding box center [208, 350] width 160 height 160
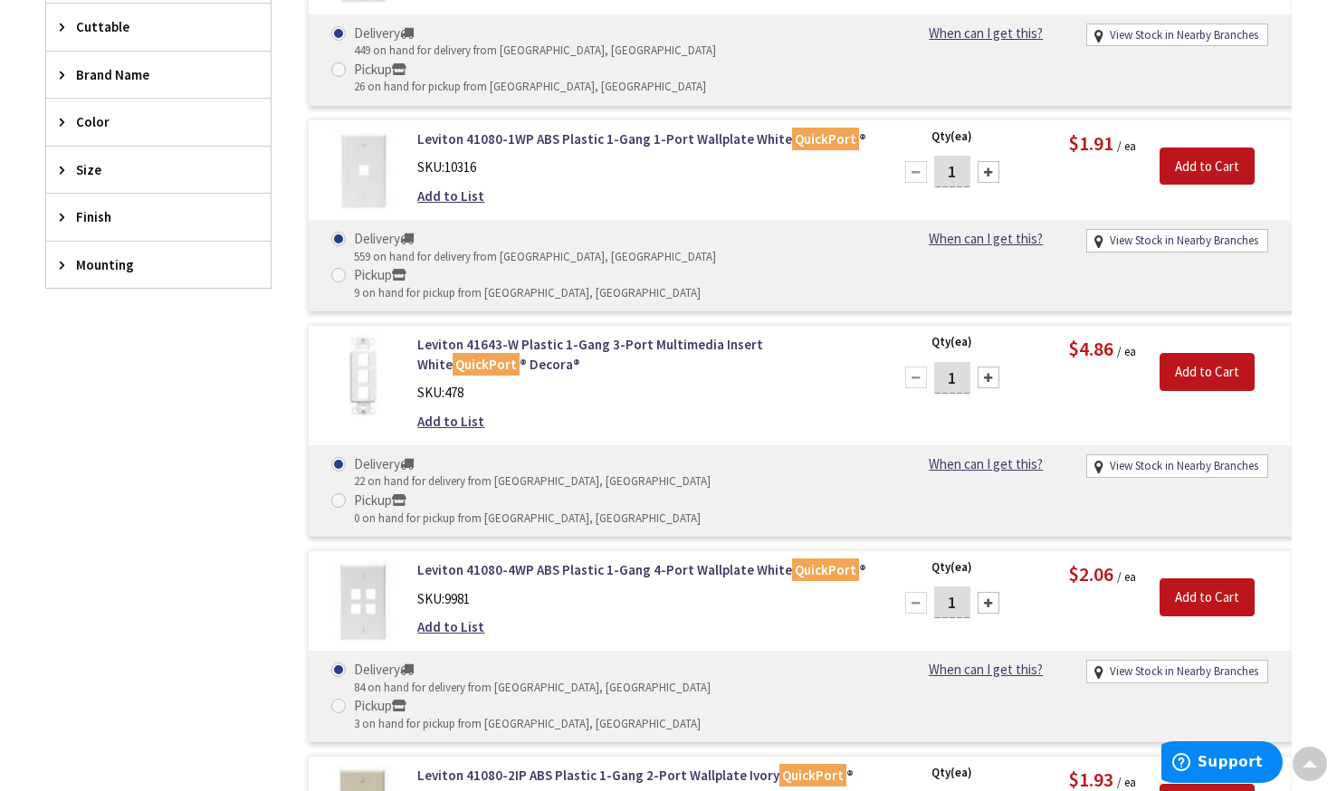
scroll to position [635, 0]
click at [1211, 579] on input "Add to Cart" at bounding box center [1206, 598] width 95 height 38
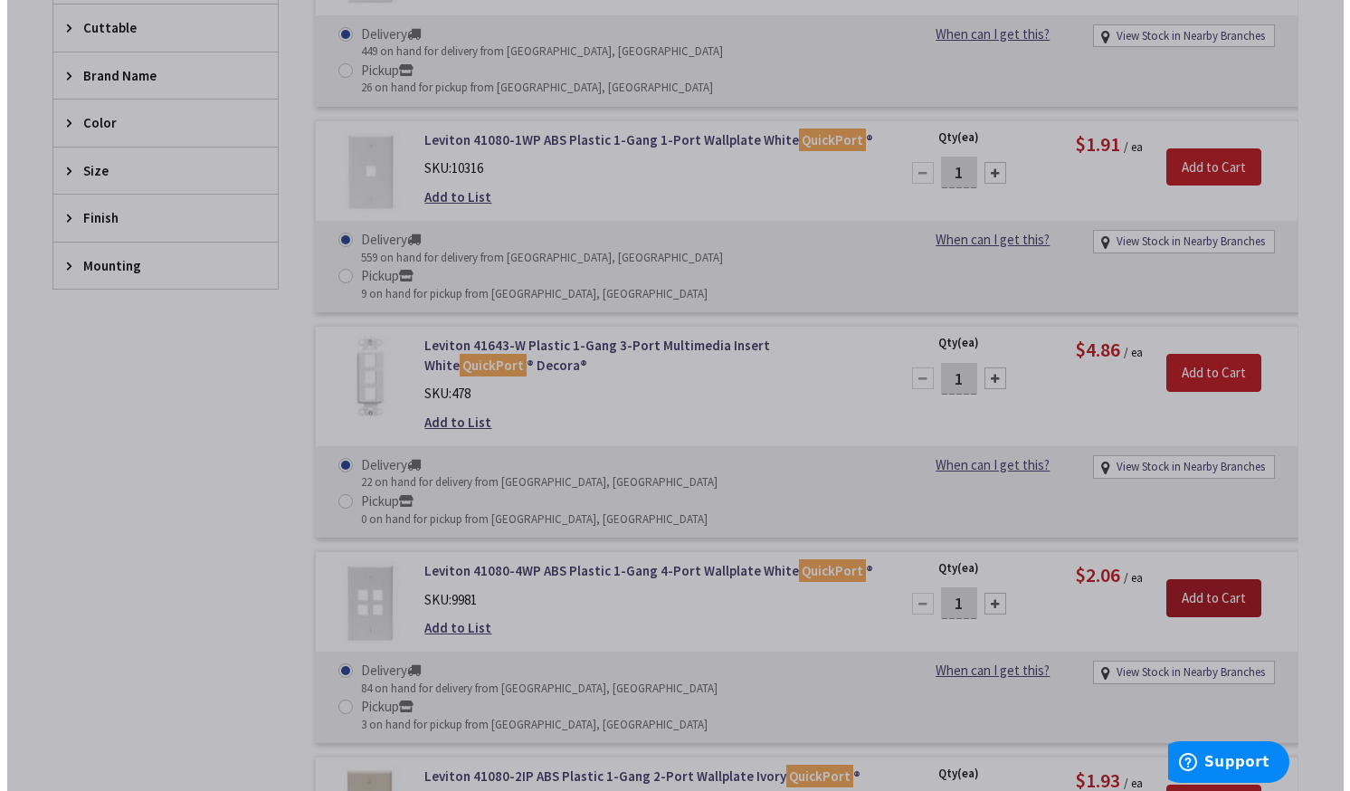
scroll to position [637, 0]
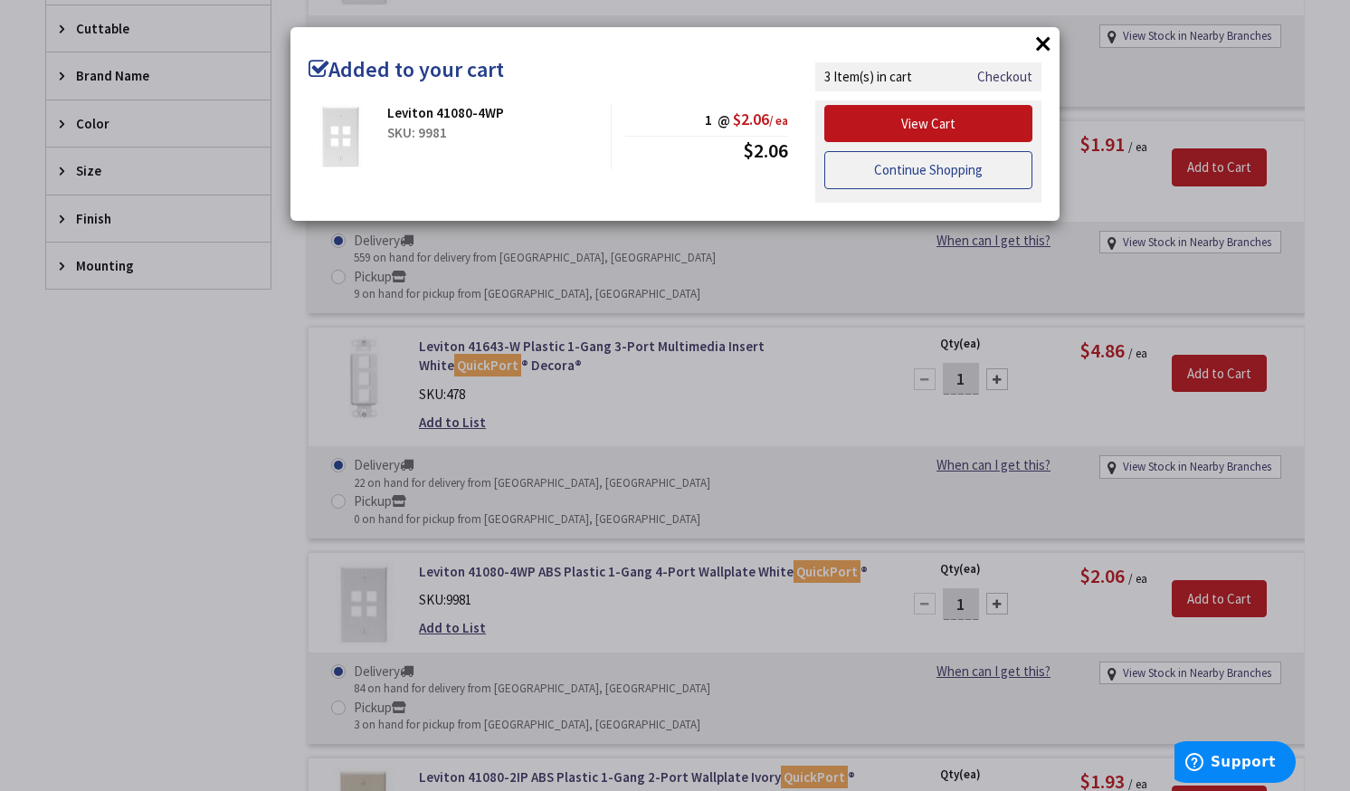
click at [960, 179] on link "Continue Shopping" at bounding box center [928, 170] width 208 height 38
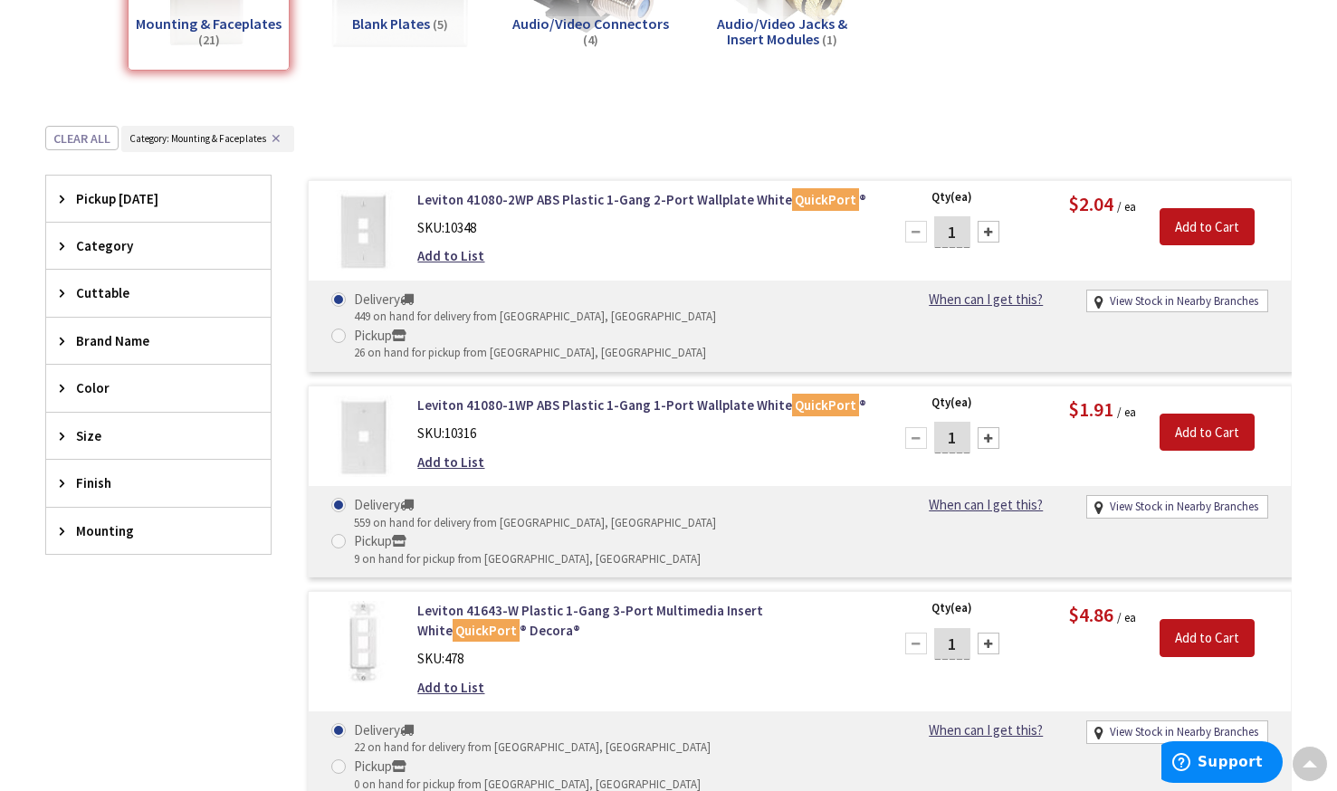
scroll to position [0, 0]
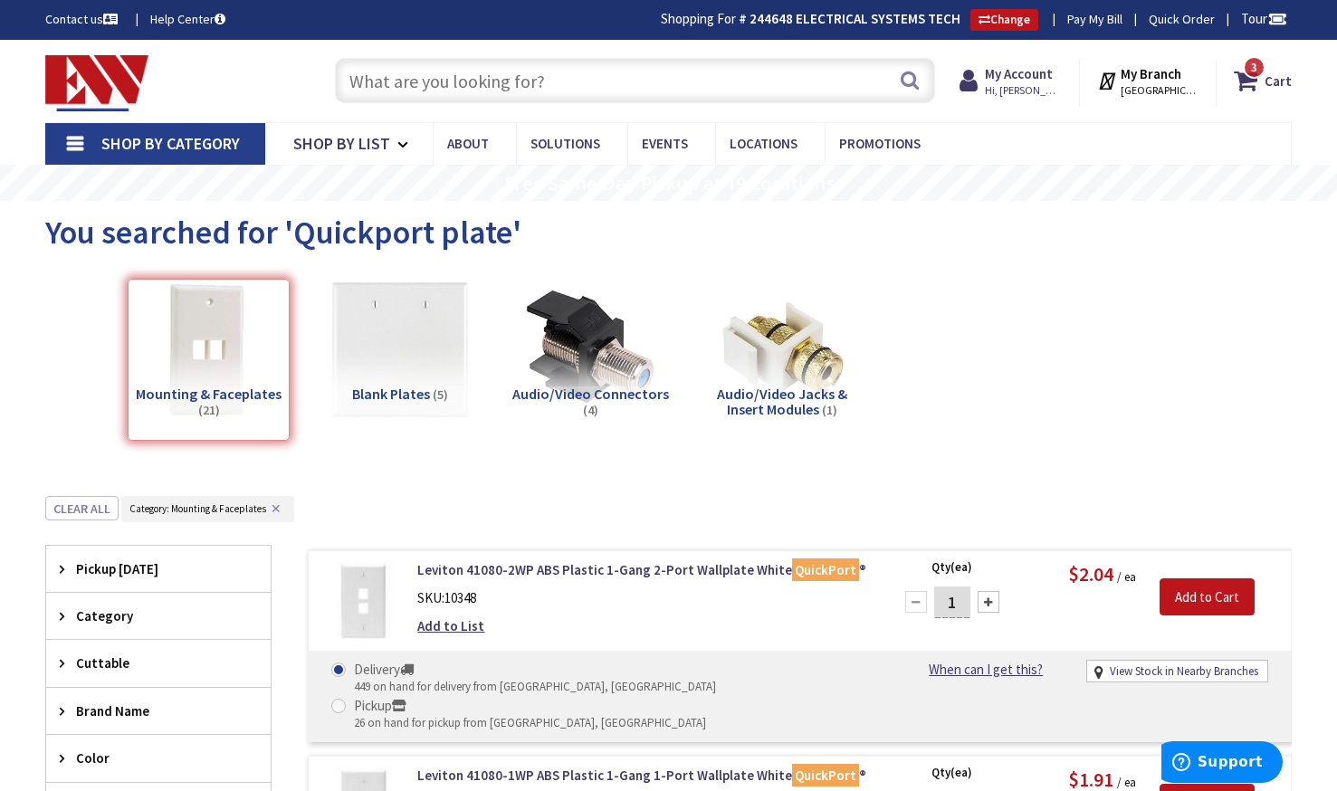
click at [621, 75] on input "text" at bounding box center [635, 80] width 601 height 45
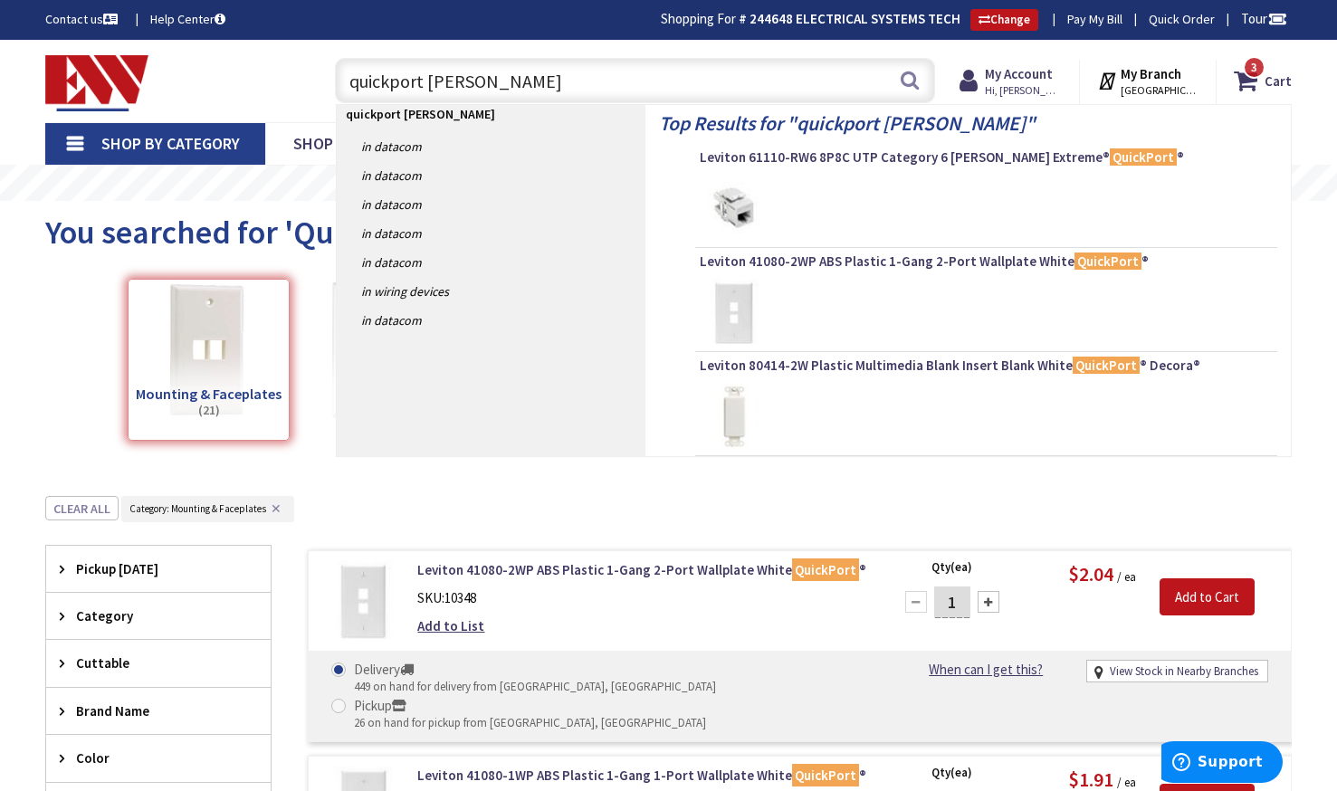
type input "quickport blank"
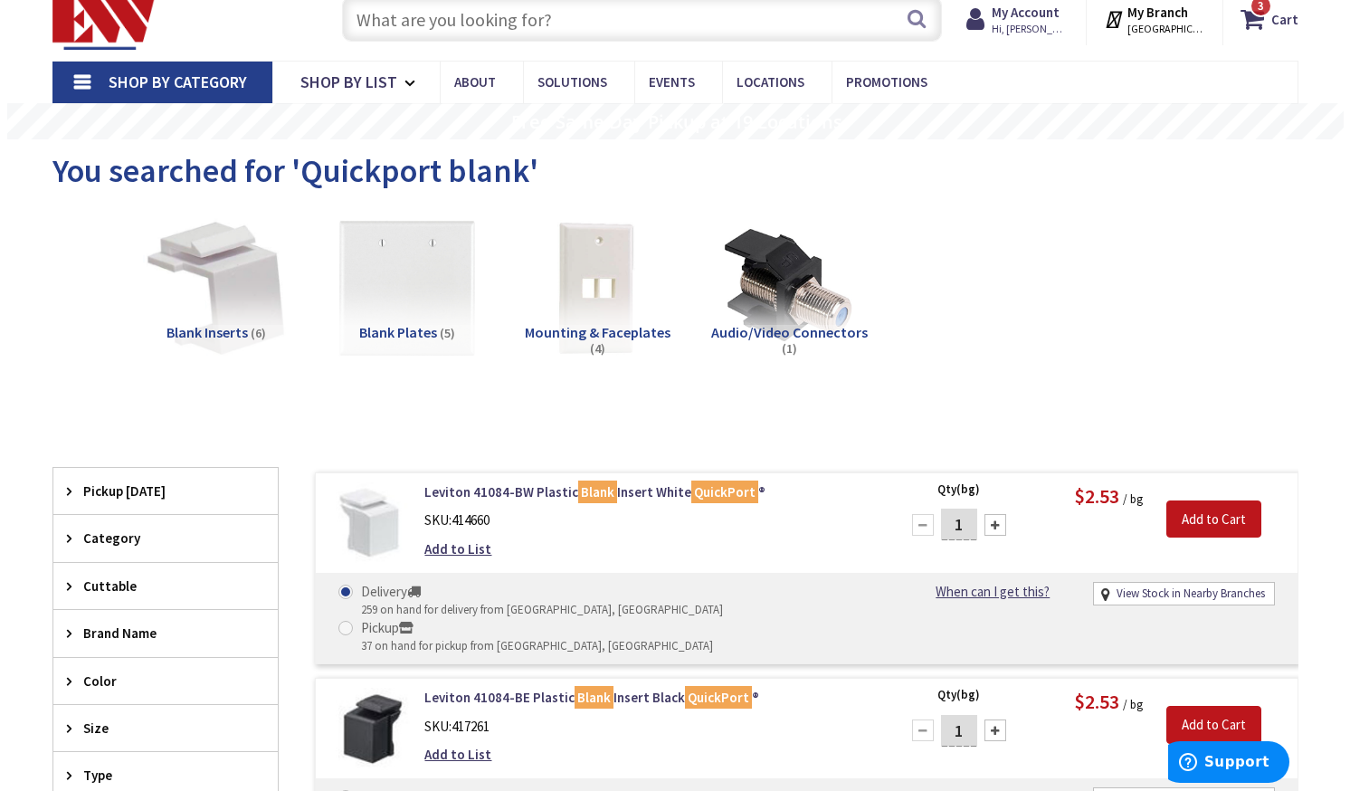
scroll to position [186, 0]
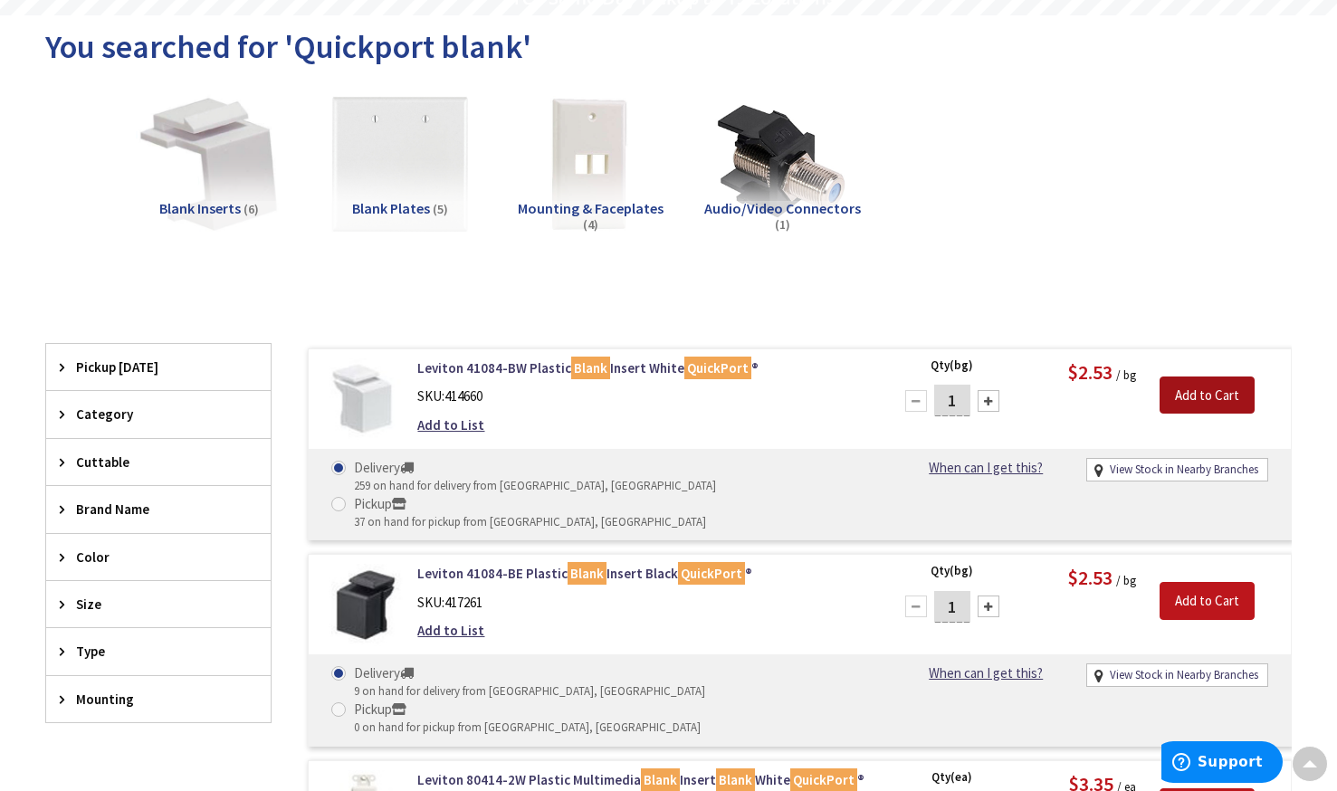
click at [1219, 397] on input "Add to Cart" at bounding box center [1206, 395] width 95 height 38
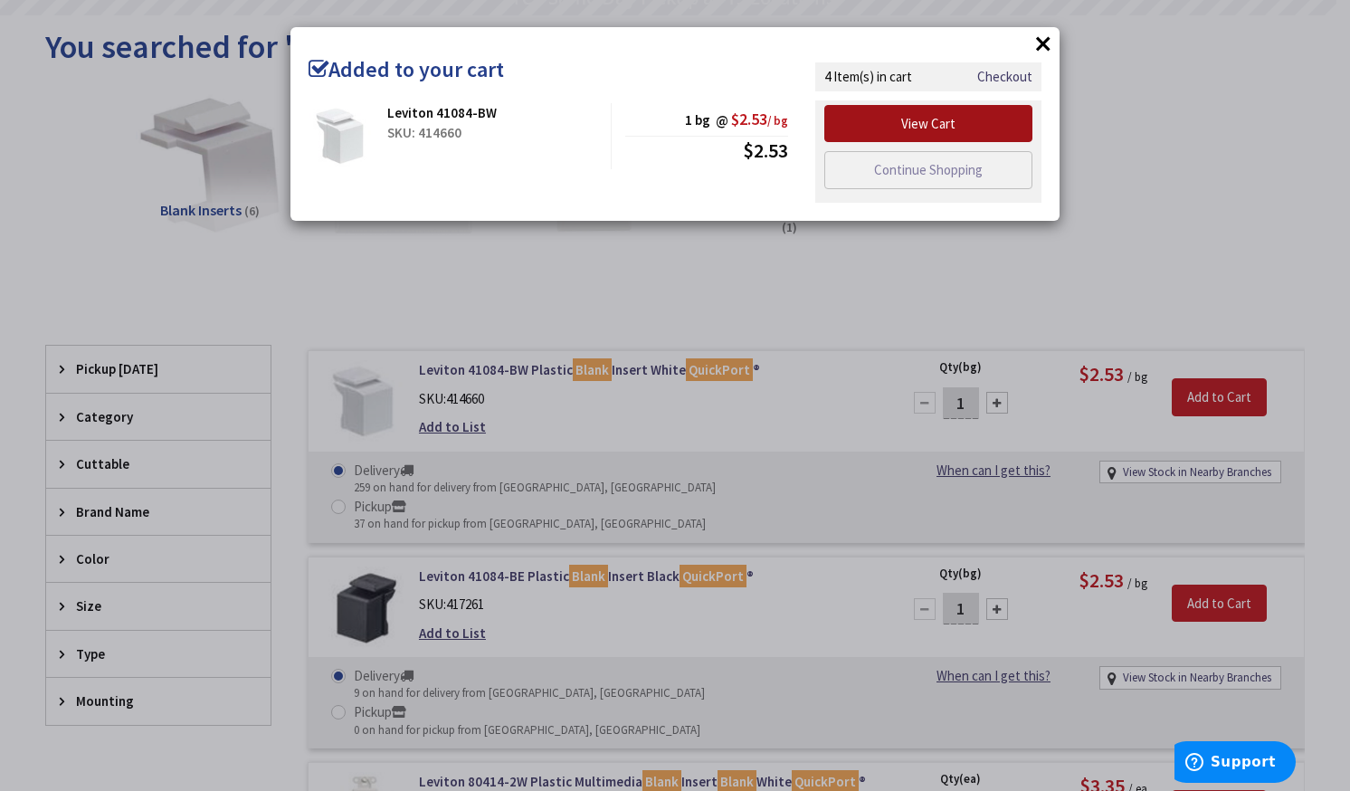
click at [992, 127] on link "View Cart" at bounding box center [928, 124] width 208 height 38
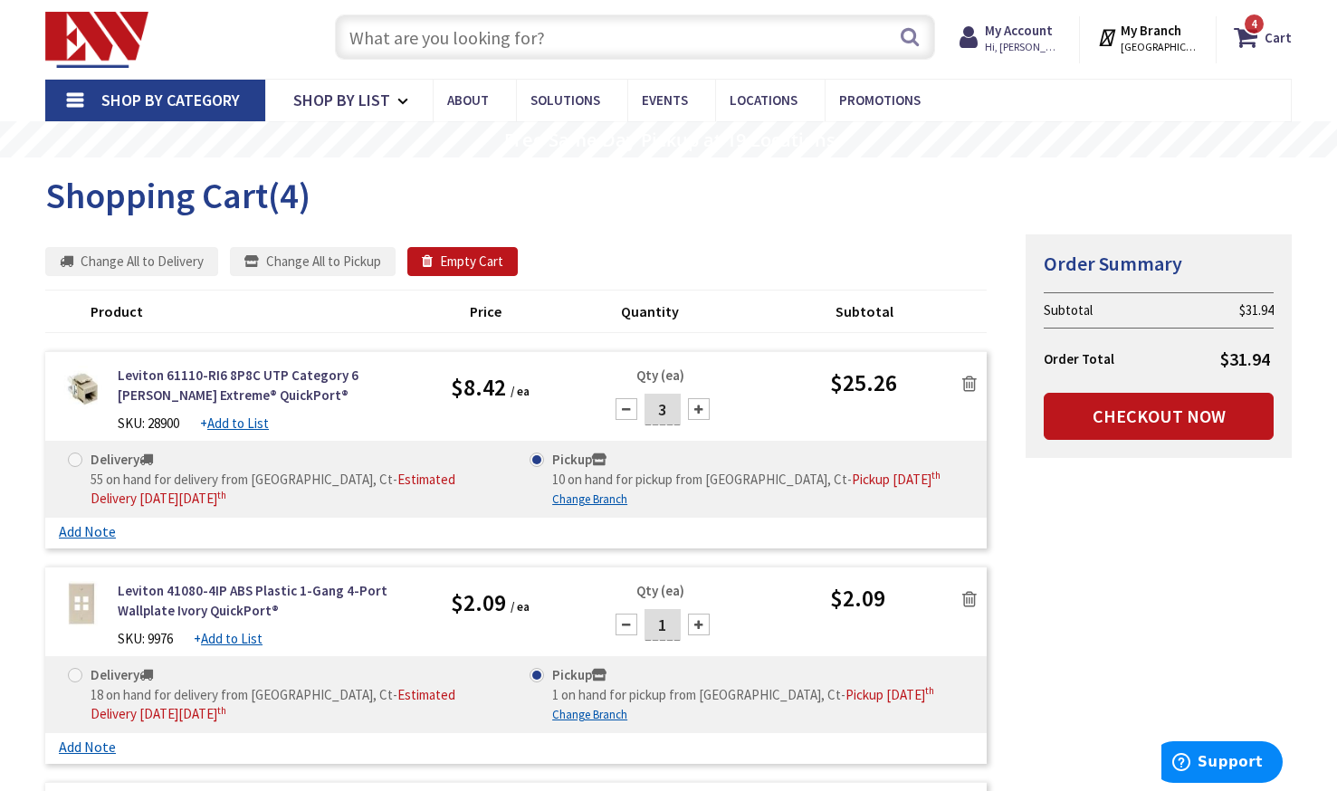
scroll to position [67, 0]
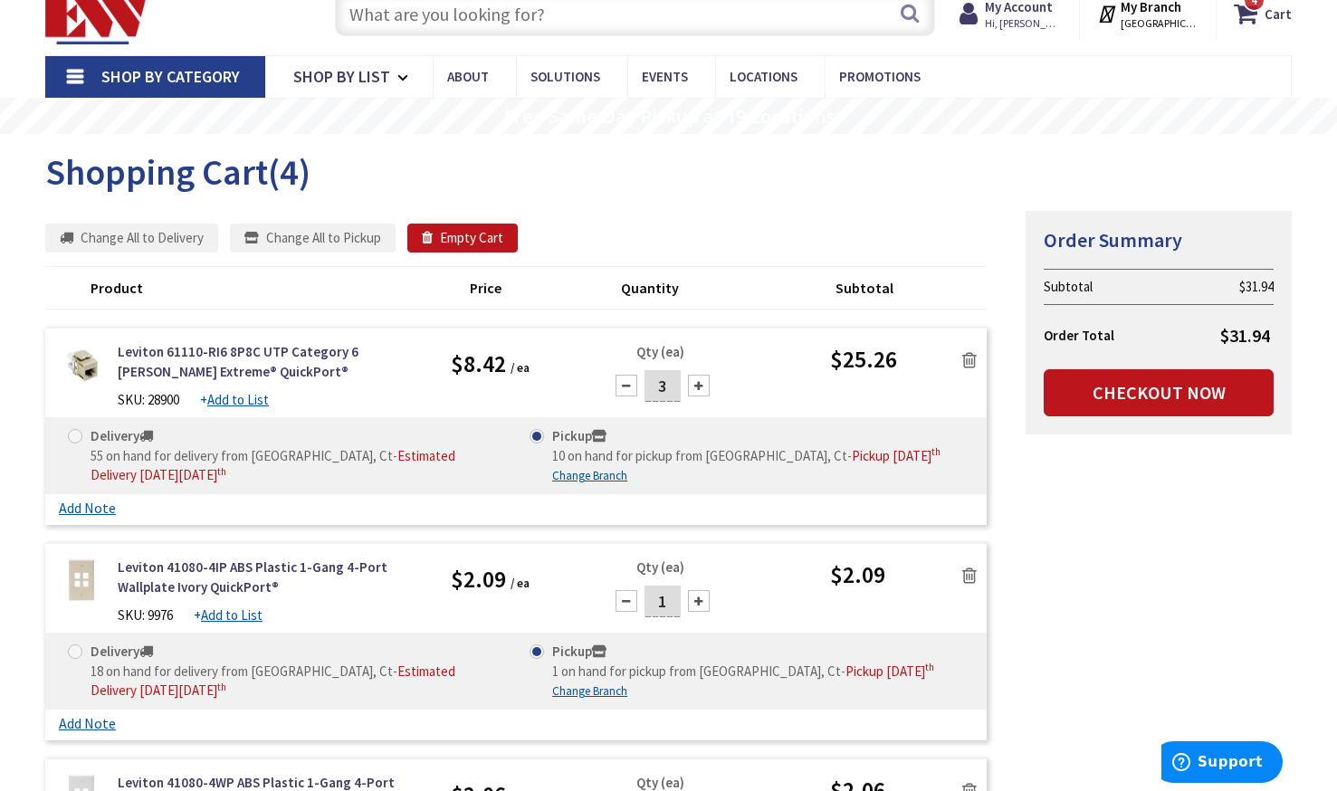
click at [705, 391] on div at bounding box center [699, 386] width 22 height 22
type input "4"
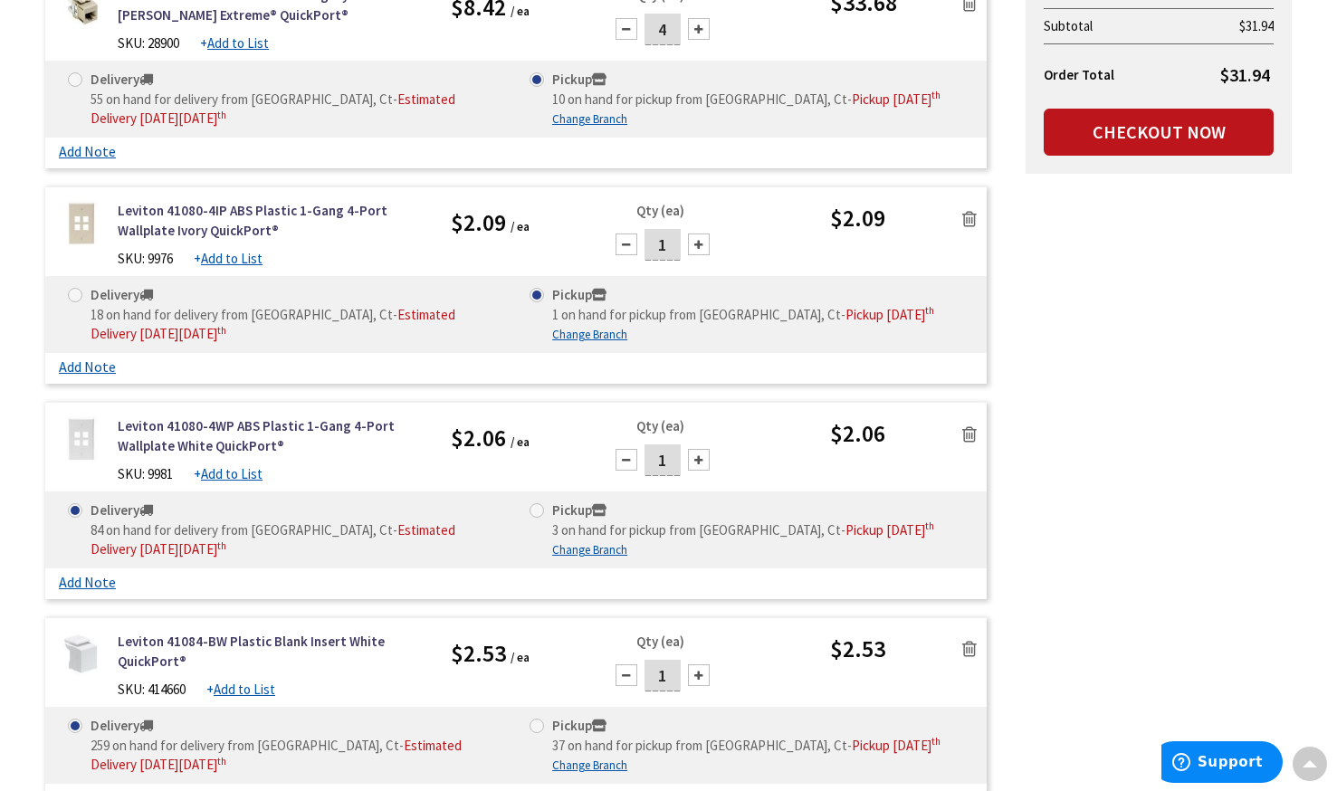
scroll to position [377, 0]
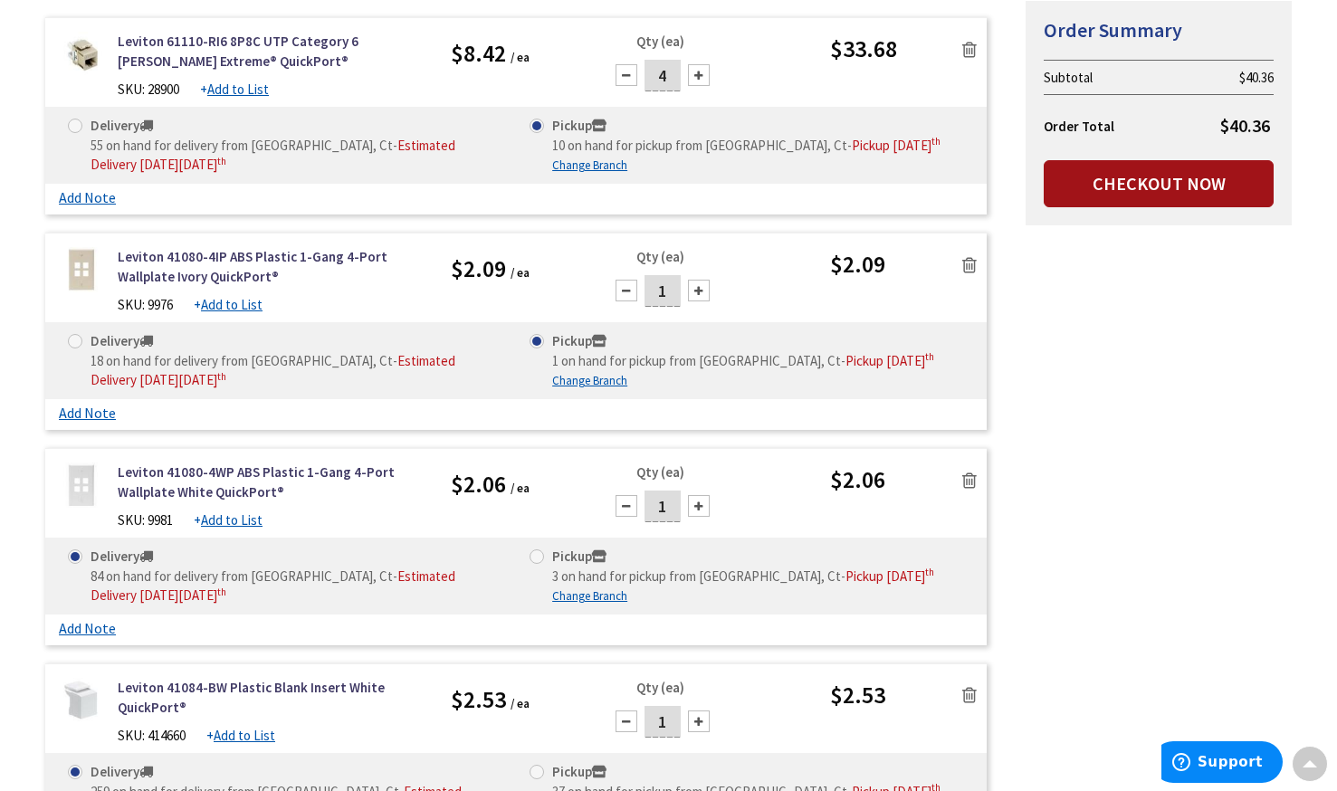
click at [1187, 186] on link "Checkout Now" at bounding box center [1158, 183] width 230 height 47
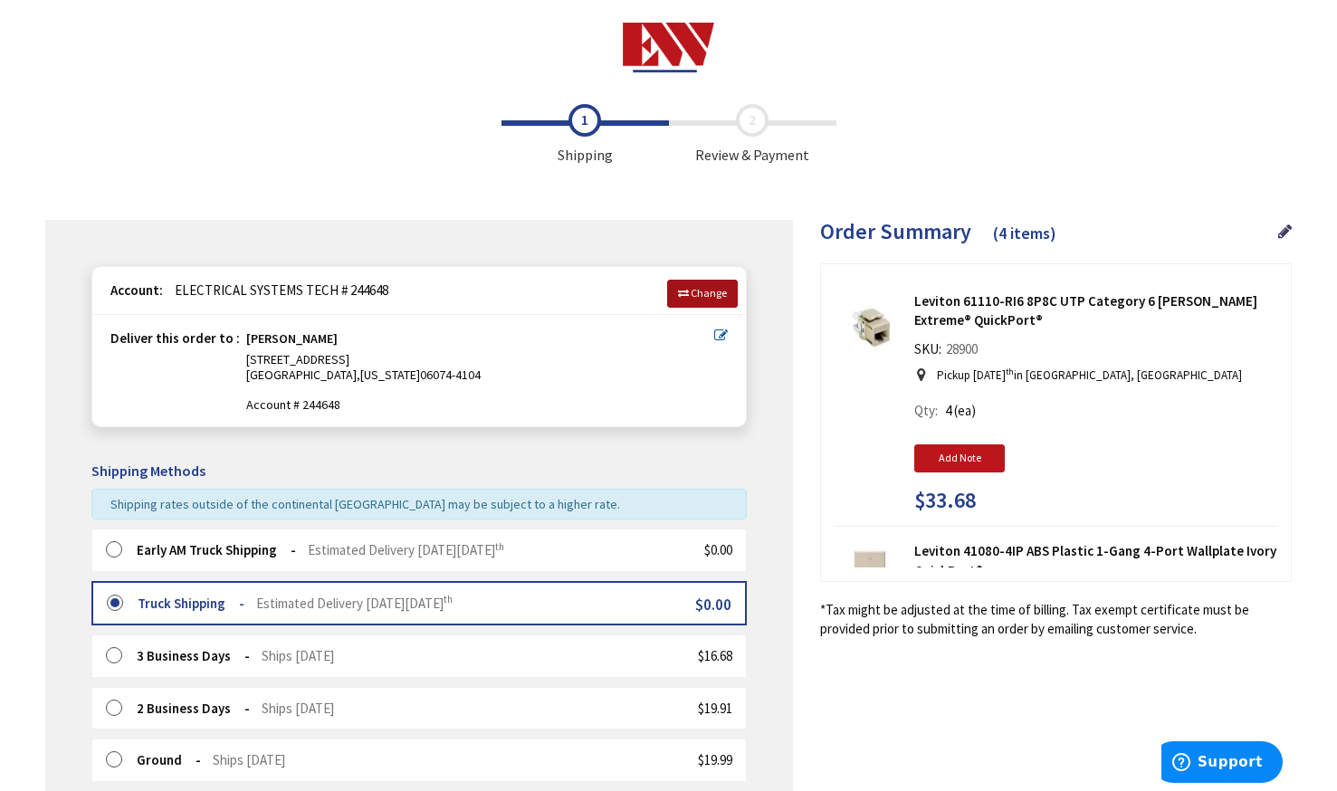
click at [709, 293] on span "Change" at bounding box center [708, 293] width 36 height 14
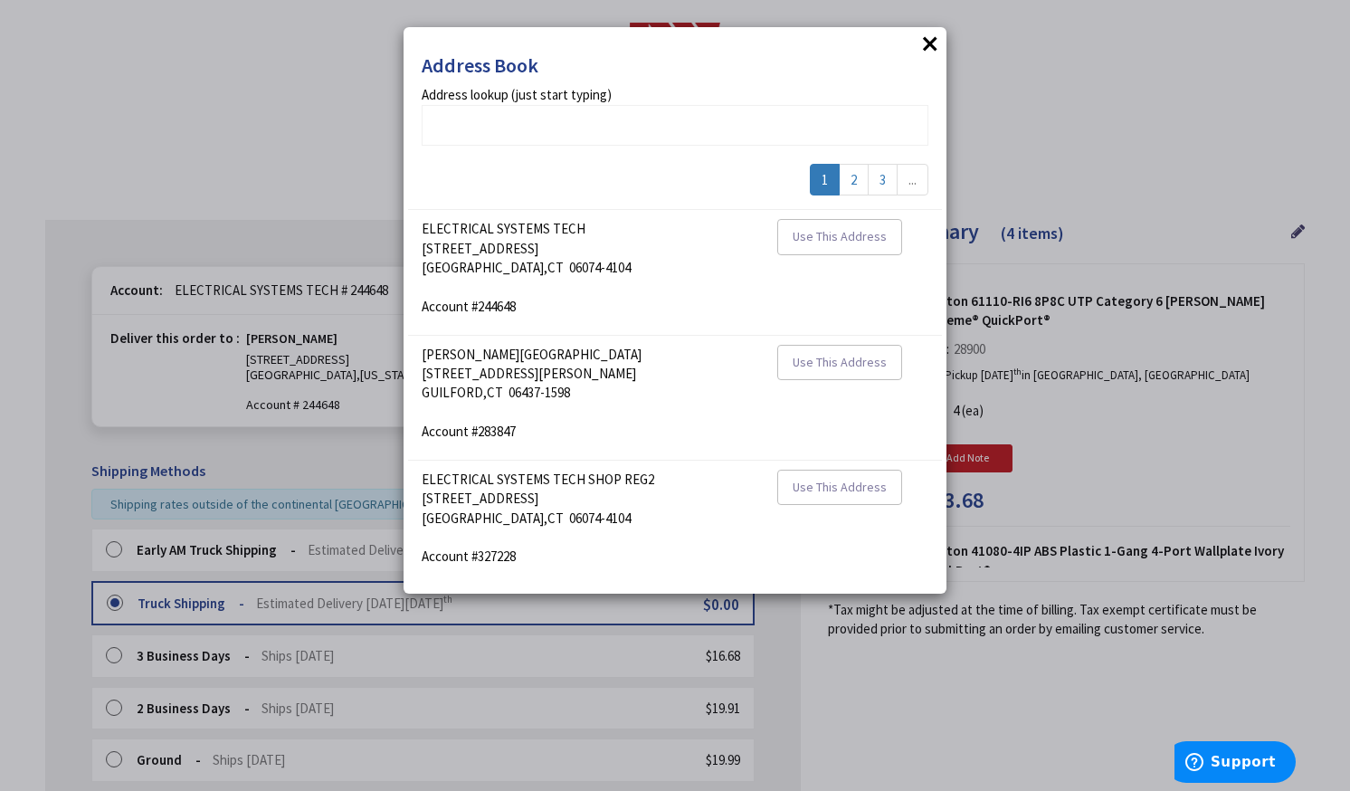
click at [928, 47] on button "×" at bounding box center [930, 43] width 27 height 27
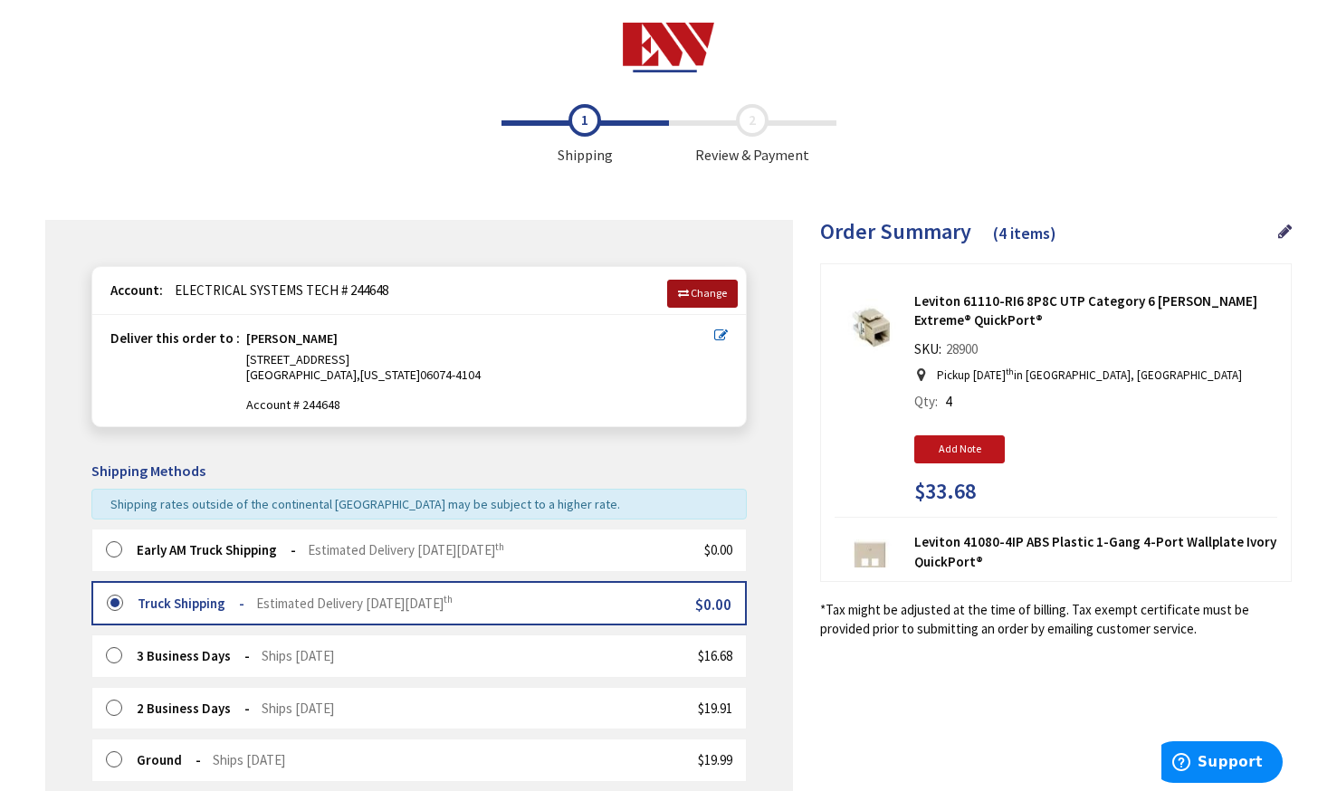
click at [714, 300] on link "Change" at bounding box center [702, 293] width 71 height 27
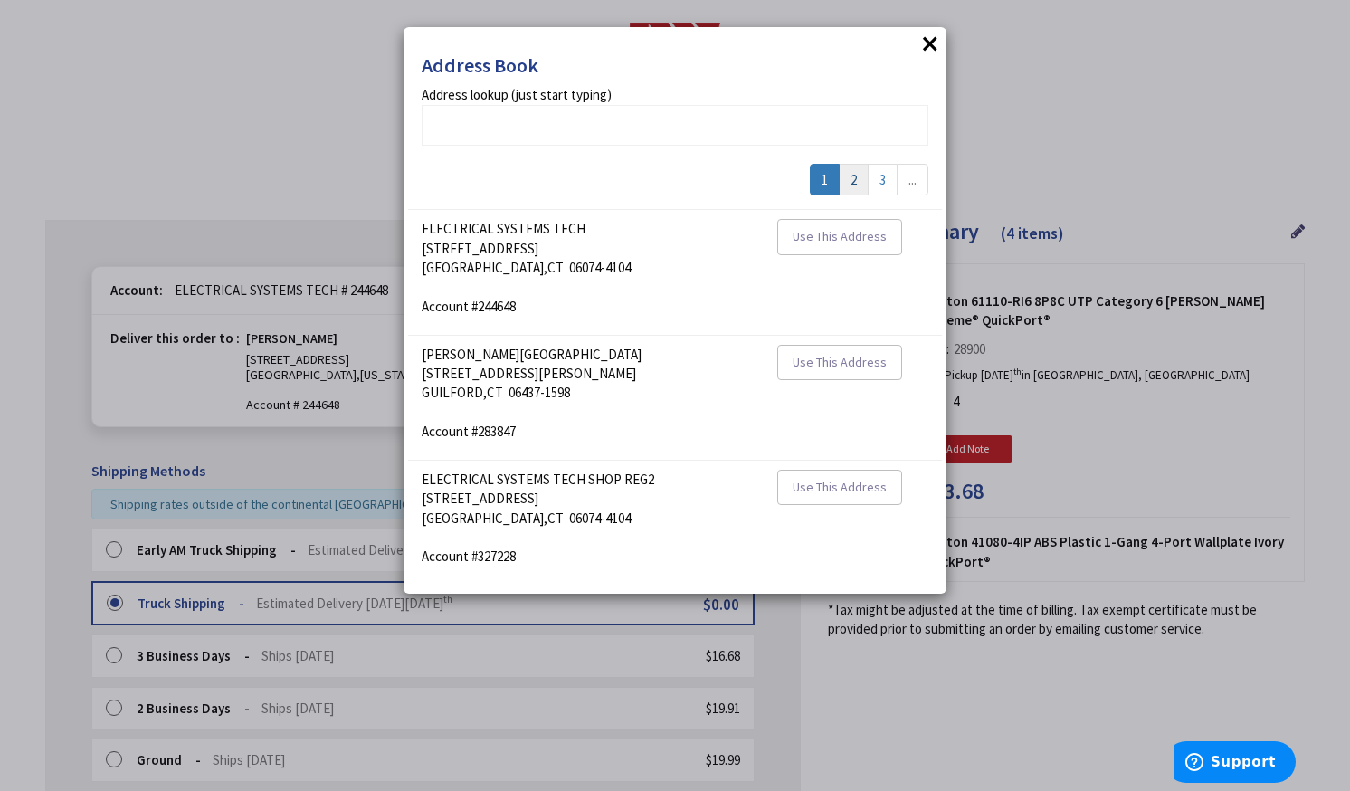
click at [851, 182] on link "2" at bounding box center [854, 180] width 30 height 32
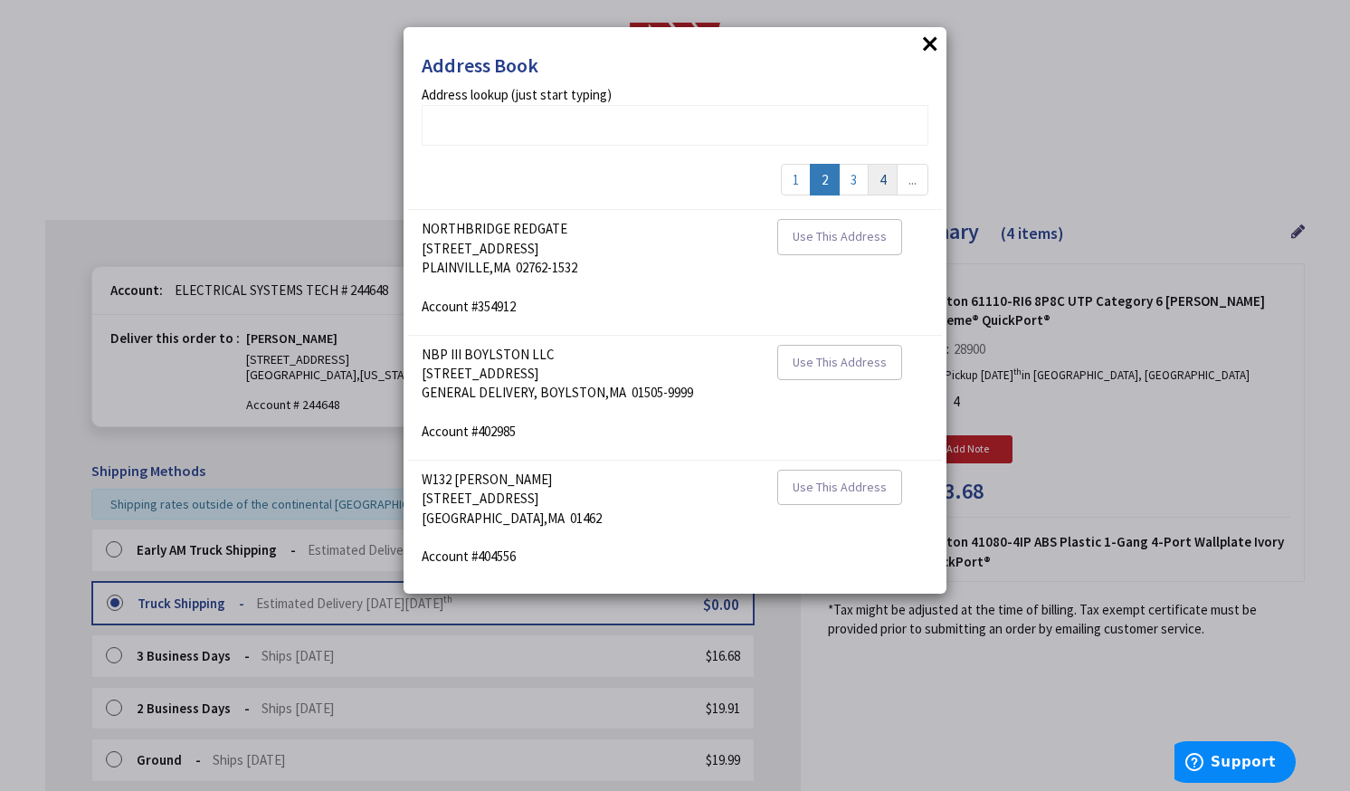
click at [881, 185] on link "4" at bounding box center [883, 180] width 30 height 32
click at [914, 186] on link "5" at bounding box center [914, 180] width 30 height 32
click at [929, 43] on button "×" at bounding box center [930, 43] width 27 height 27
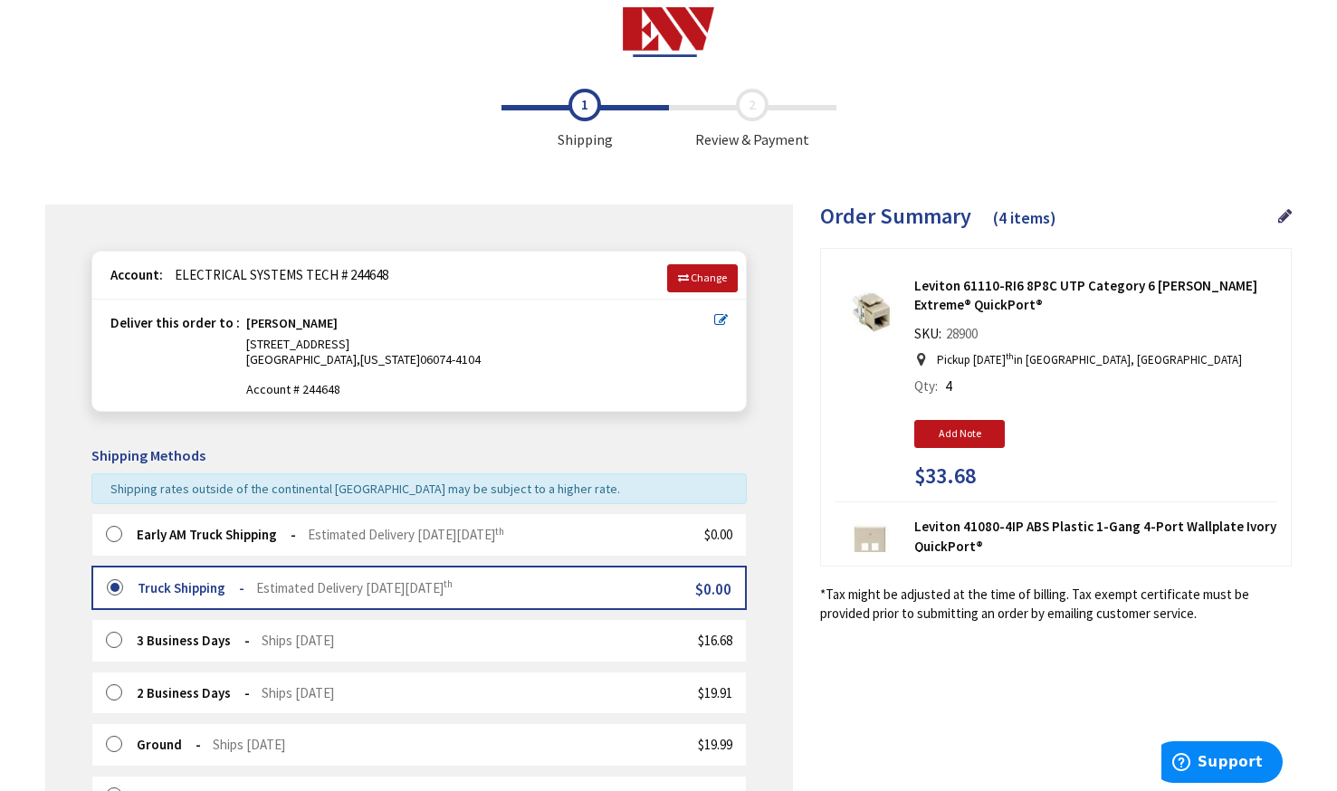
scroll to position [15, 0]
click at [1027, 222] on span "(4 items)" at bounding box center [1024, 217] width 63 height 21
click at [930, 222] on span "Order Summary" at bounding box center [895, 216] width 151 height 28
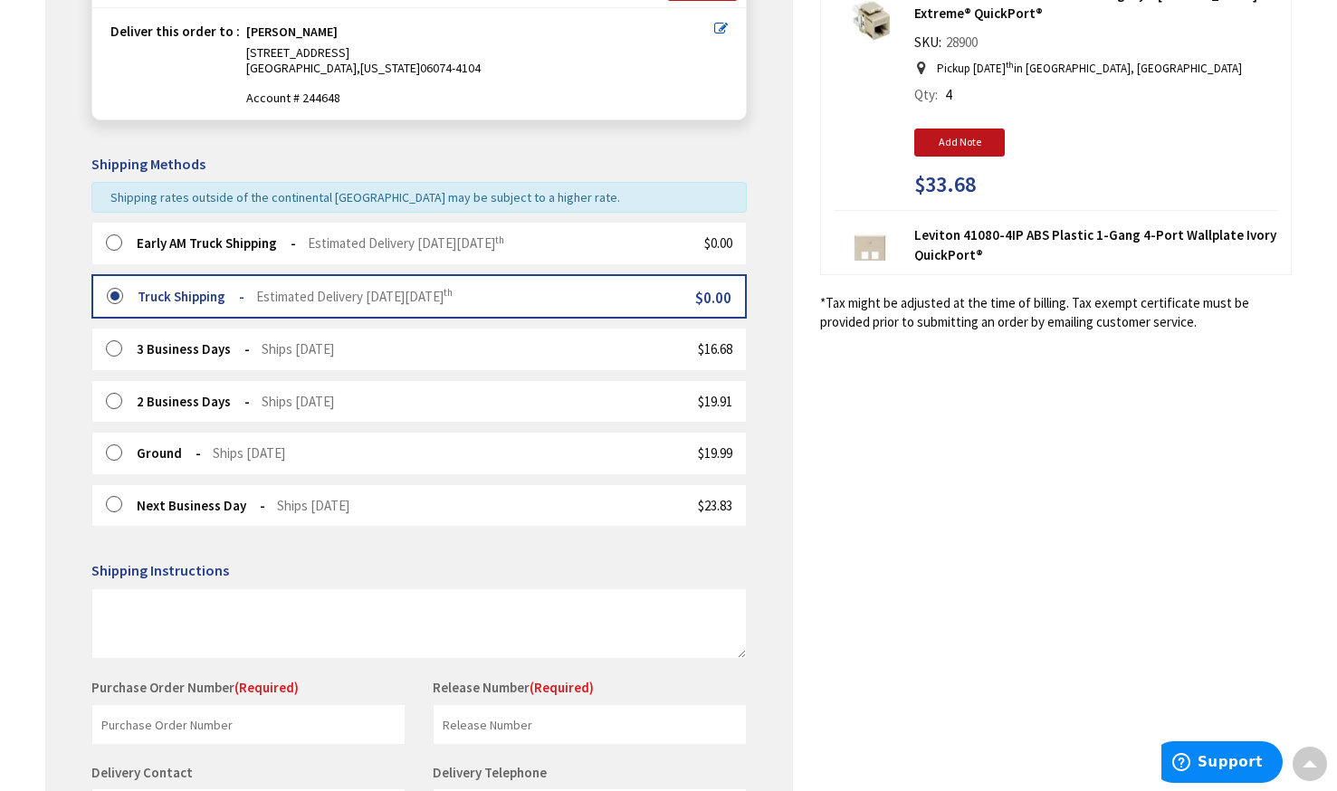
scroll to position [0, 0]
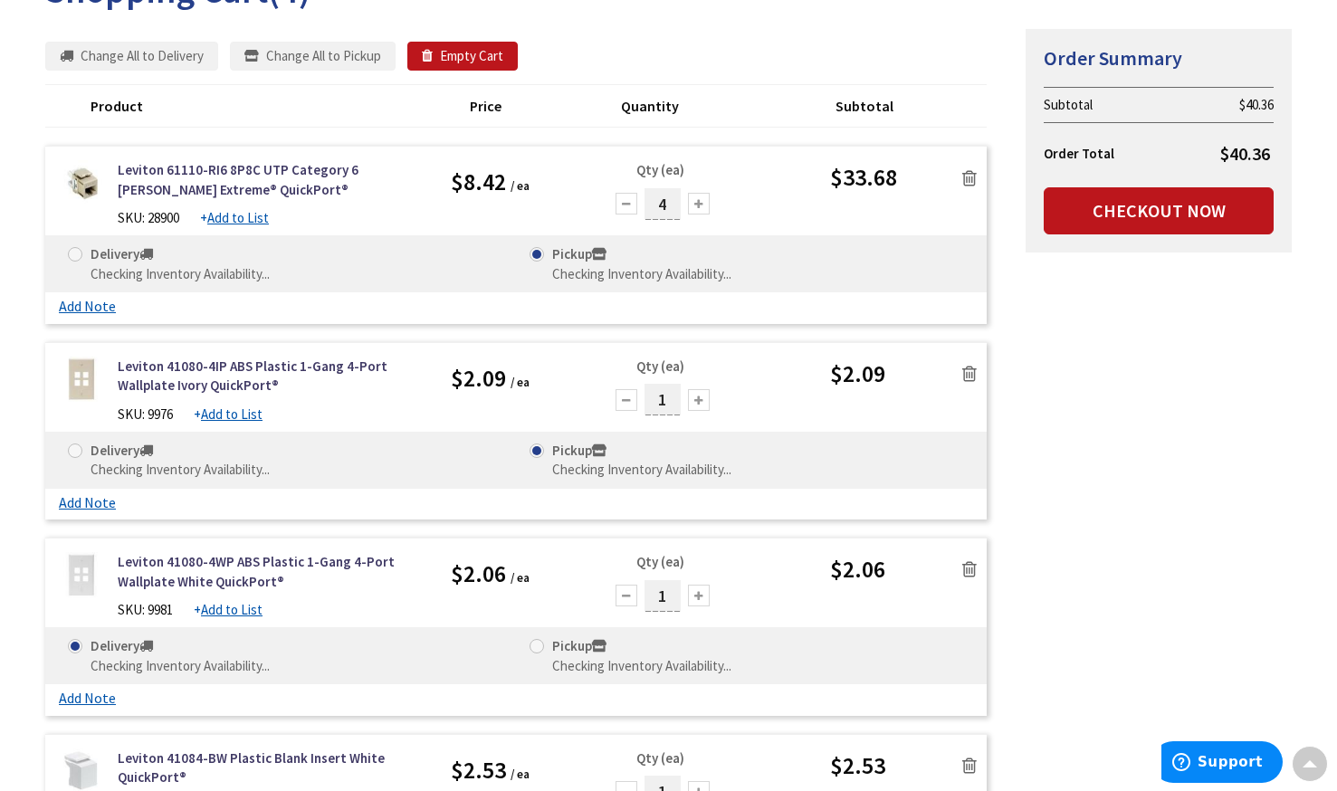
scroll to position [231, 0]
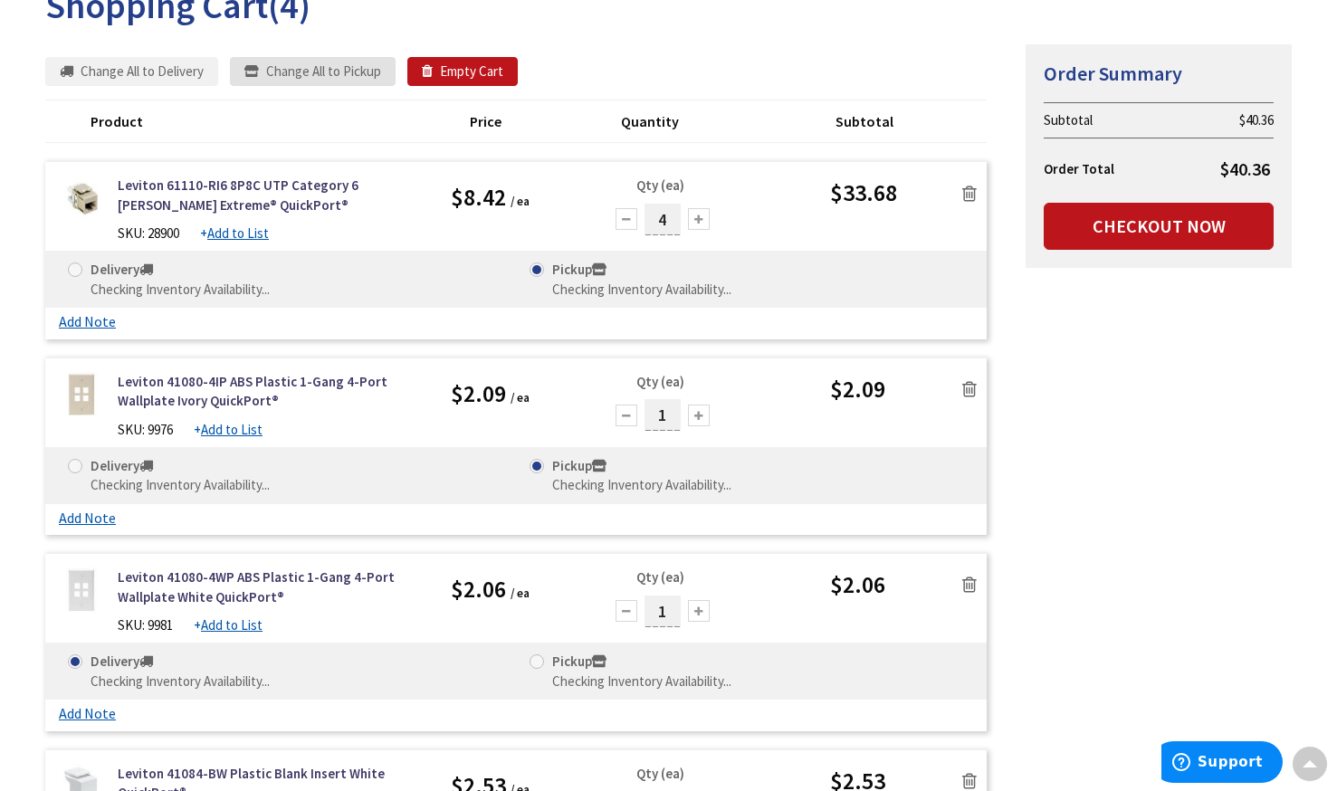
click at [312, 73] on button "Change All to Pickup" at bounding box center [313, 71] width 166 height 29
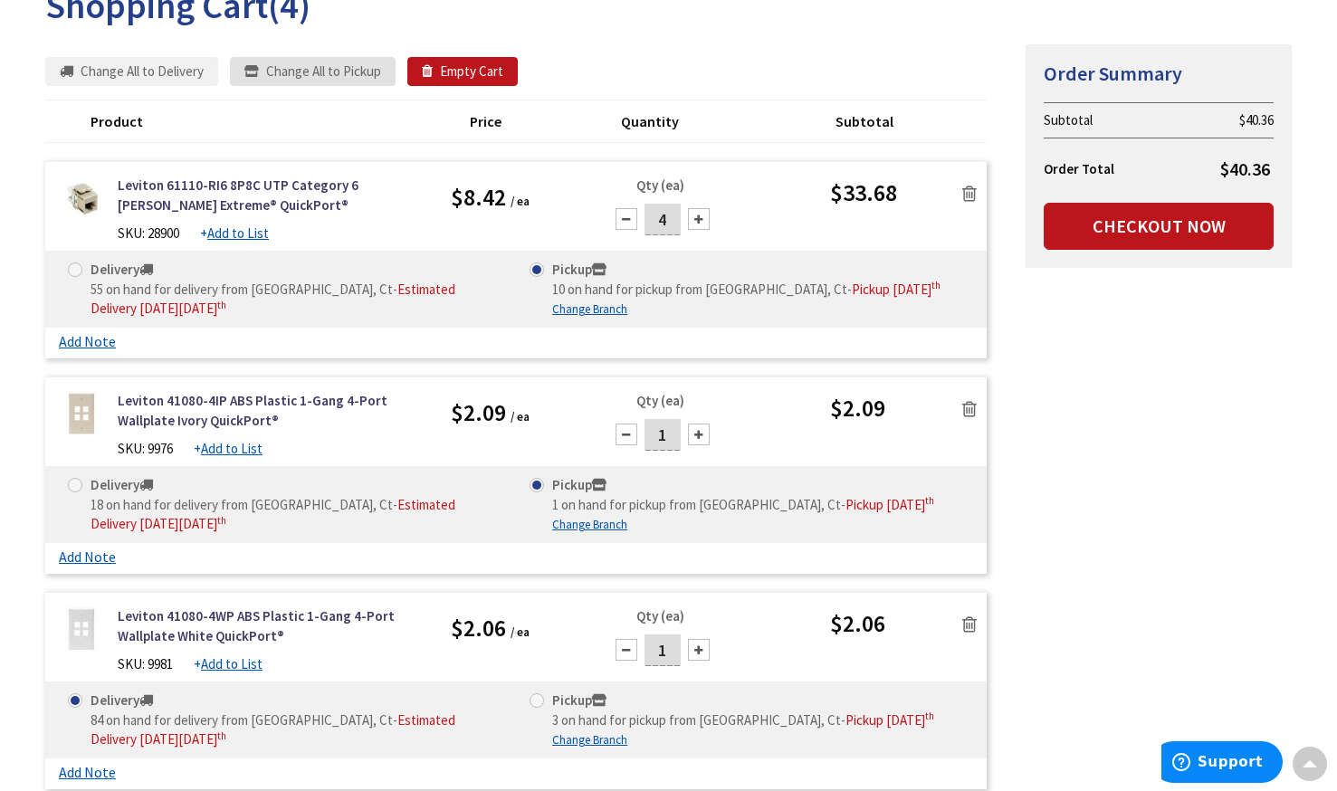
click at [314, 69] on button "Change All to Pickup" at bounding box center [313, 71] width 166 height 29
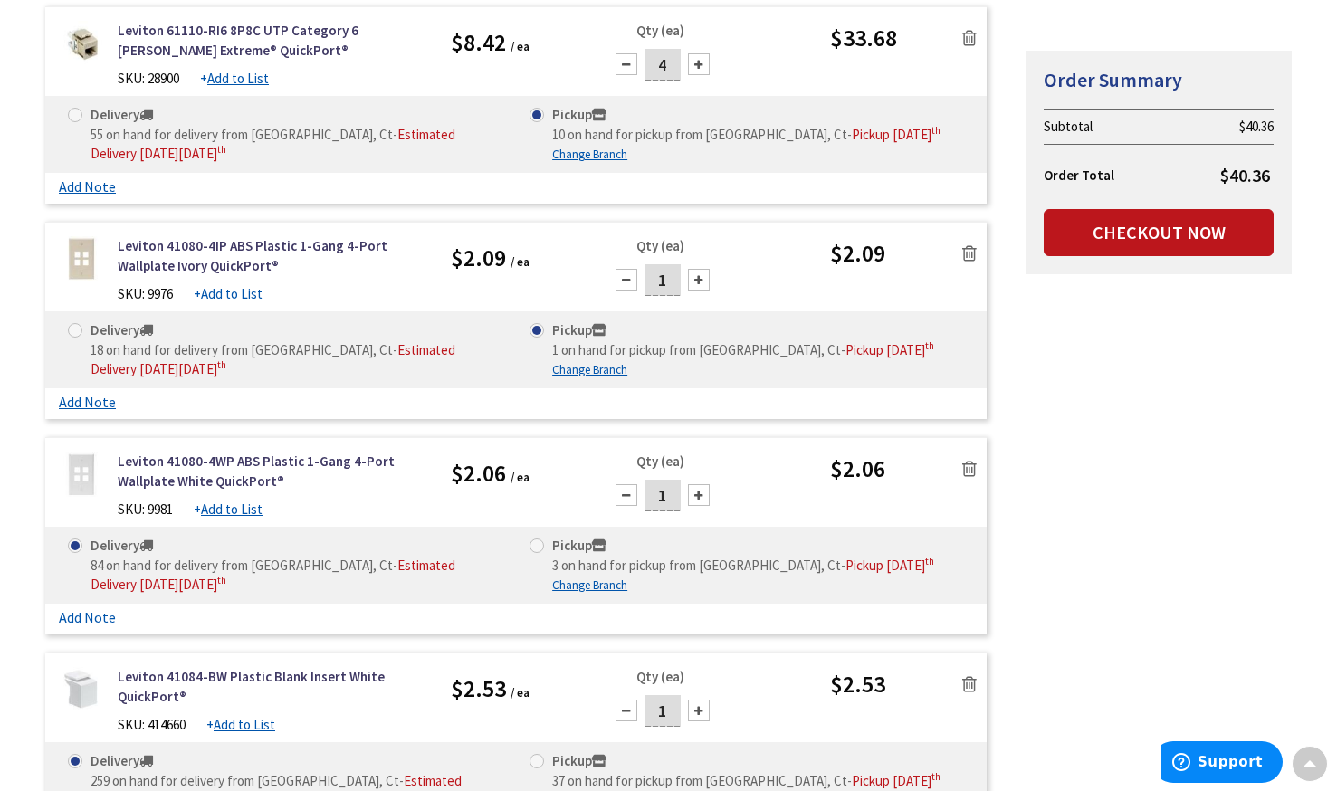
scroll to position [452, 0]
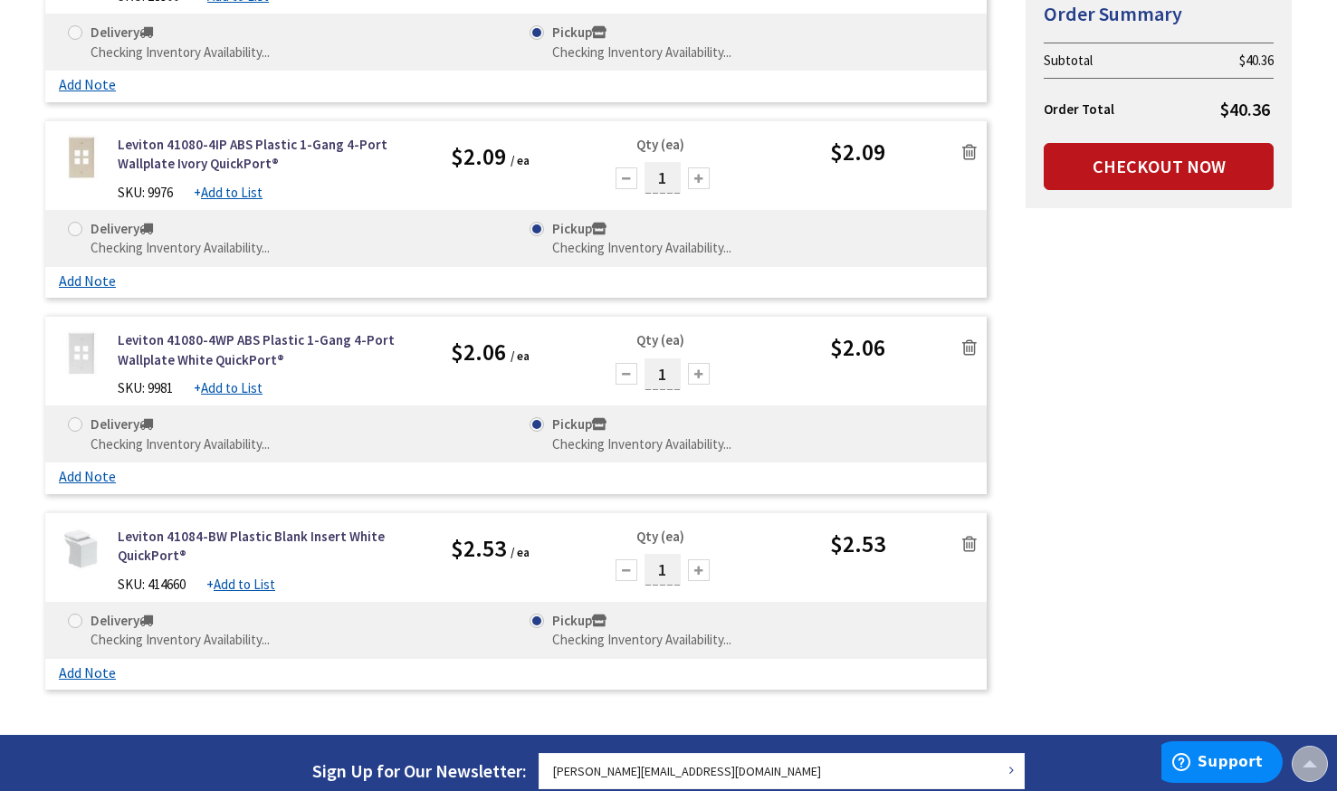
scroll to position [471, 0]
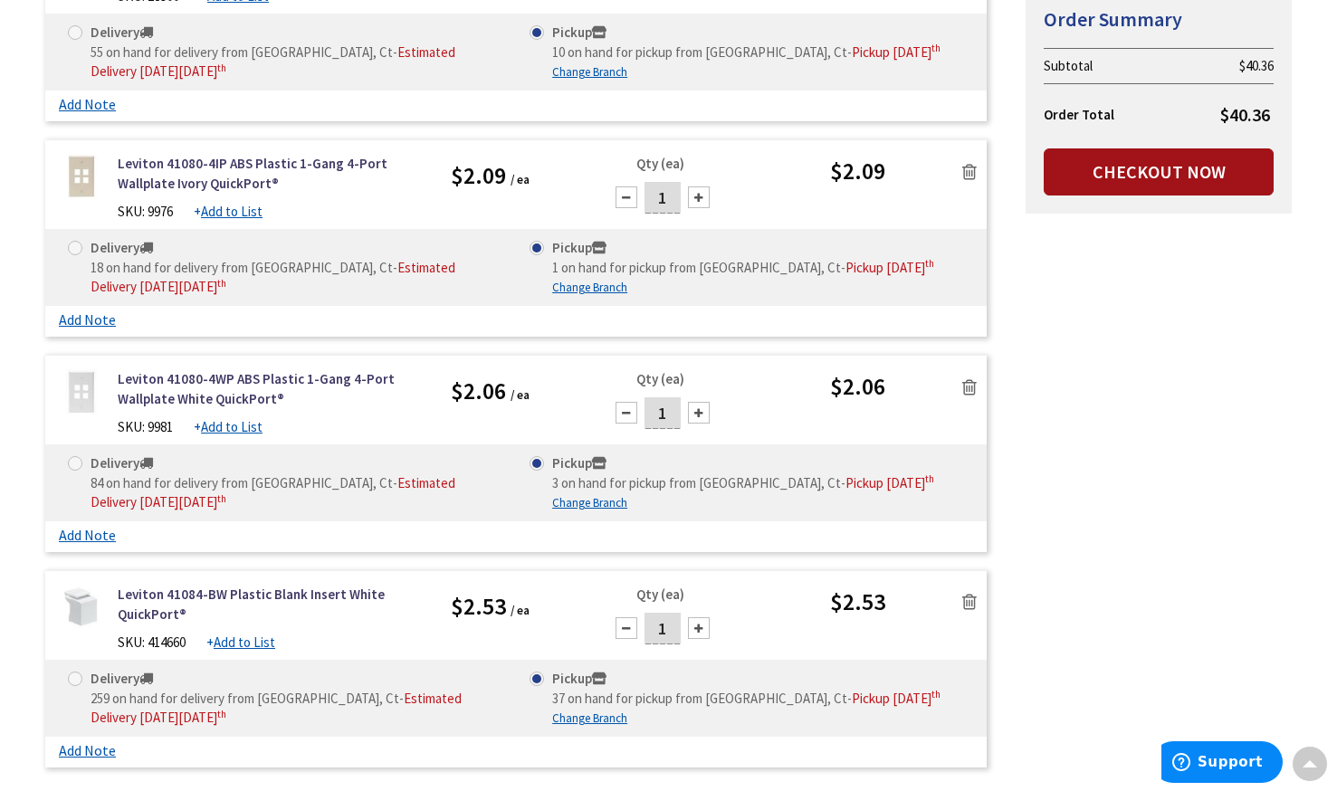
click at [1178, 176] on link "Checkout Now" at bounding box center [1158, 171] width 230 height 47
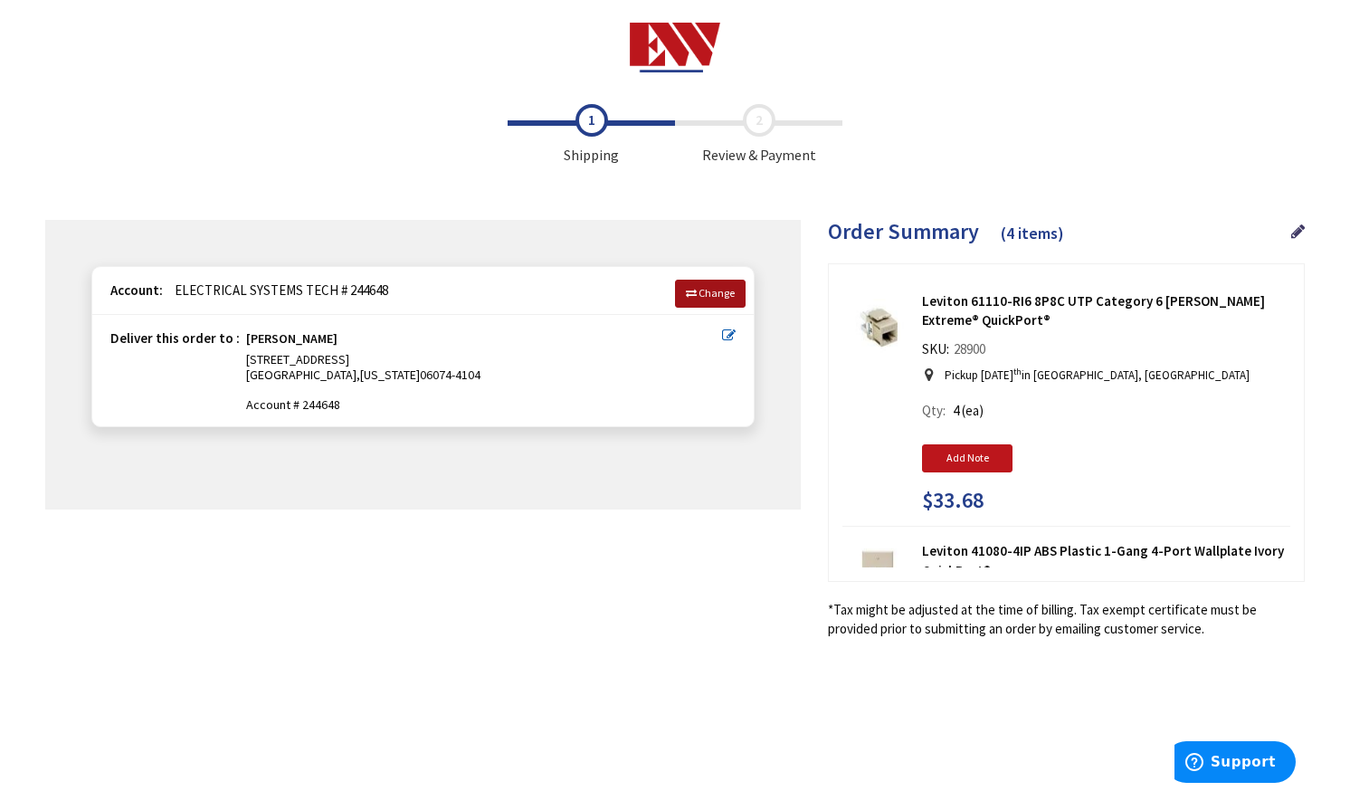
click at [720, 291] on span "Change" at bounding box center [717, 293] width 36 height 14
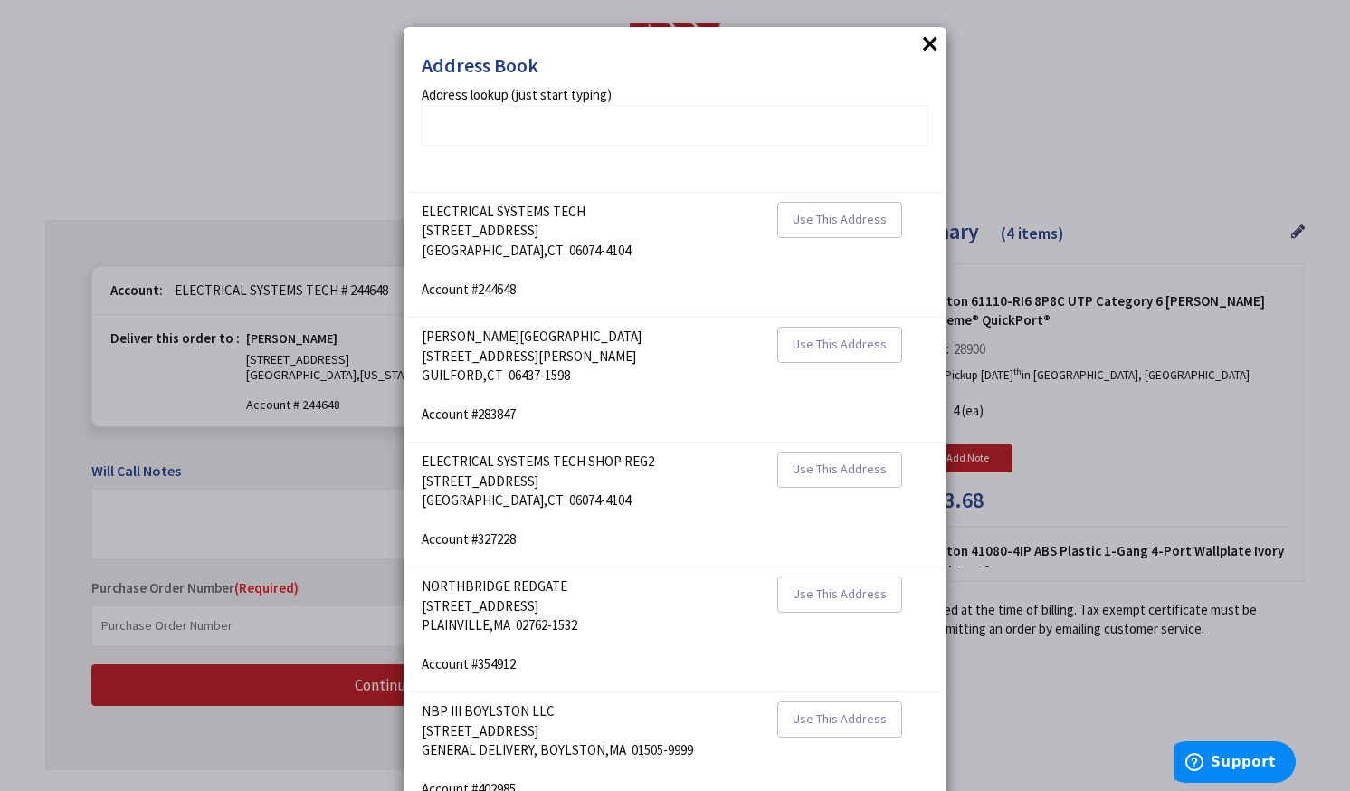
click at [920, 52] on button "×" at bounding box center [930, 43] width 27 height 27
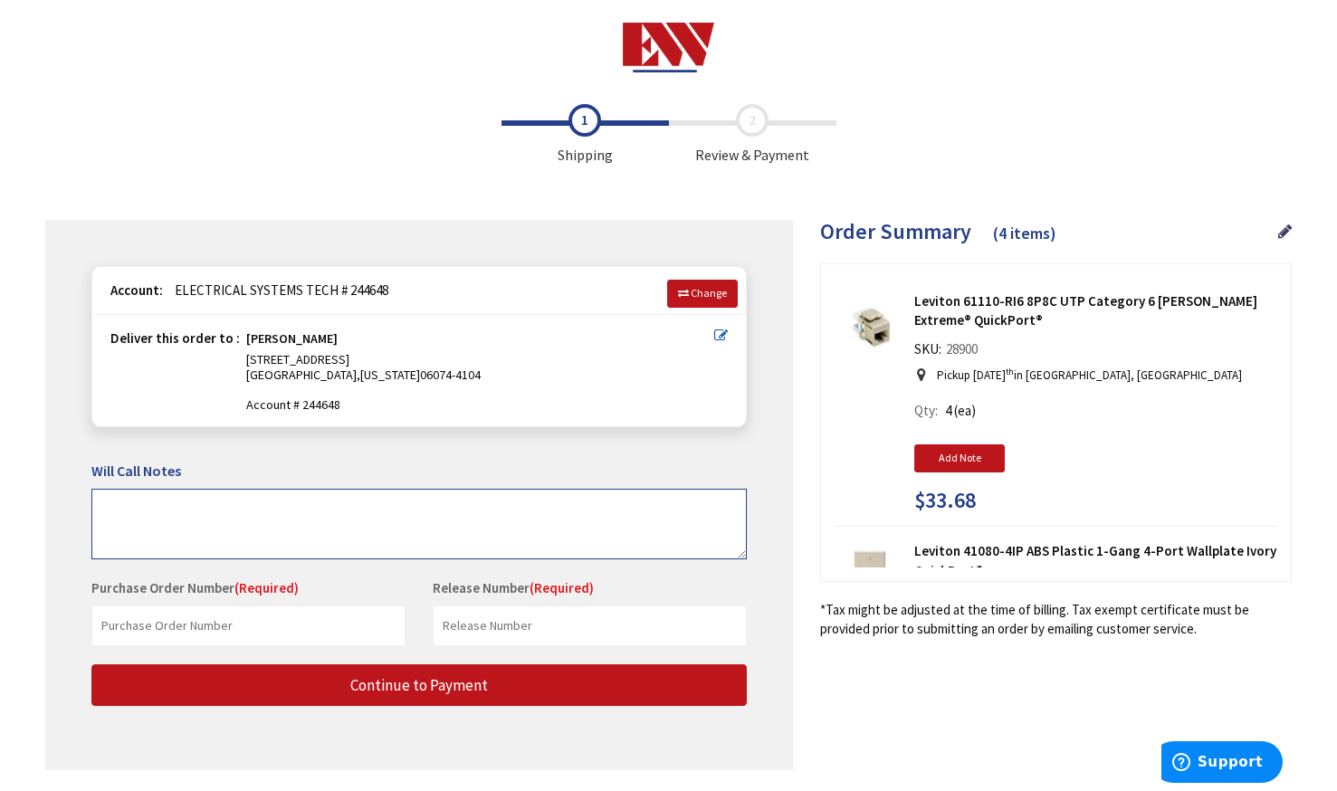
click at [115, 507] on textarea at bounding box center [418, 524] width 655 height 71
type textarea "we will pick up this am from the norwich branch"
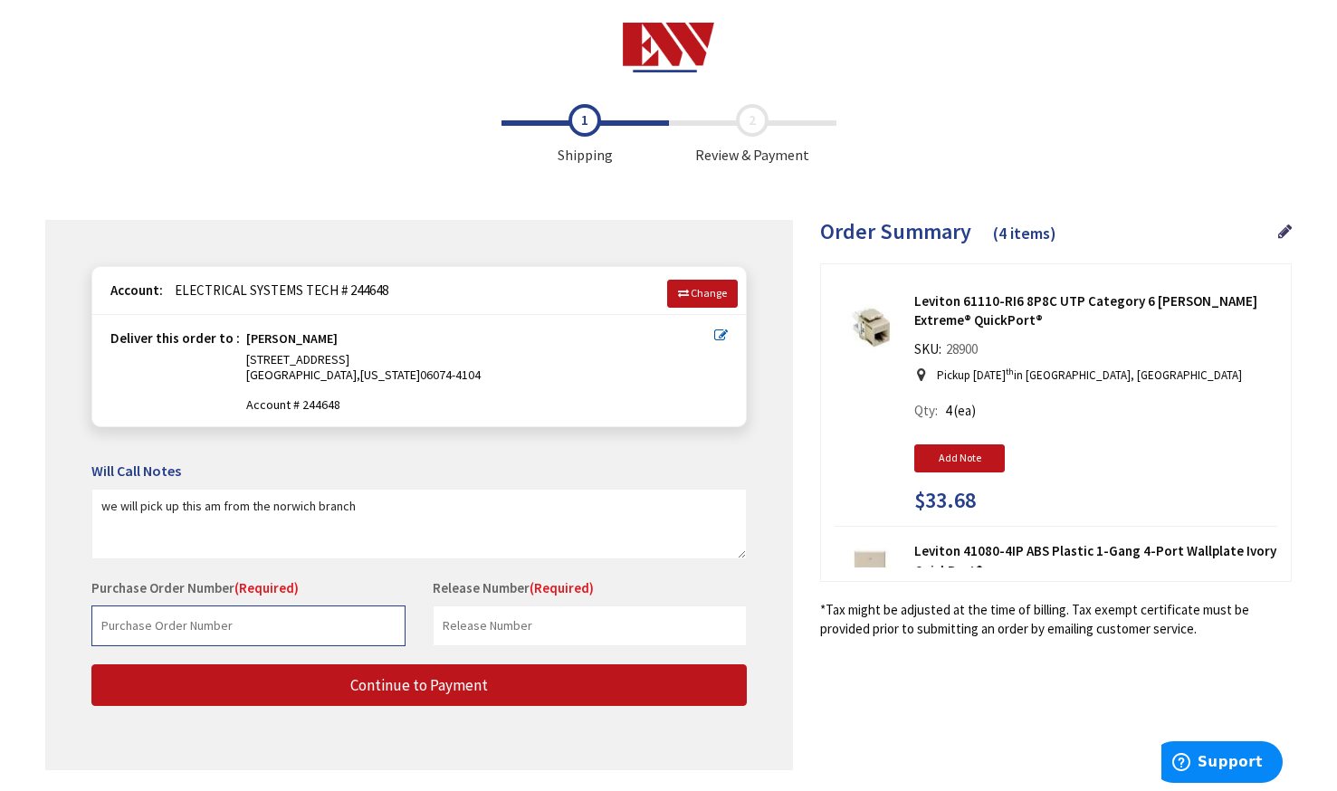
click at [133, 621] on input "text" at bounding box center [248, 625] width 314 height 41
type input "51629"
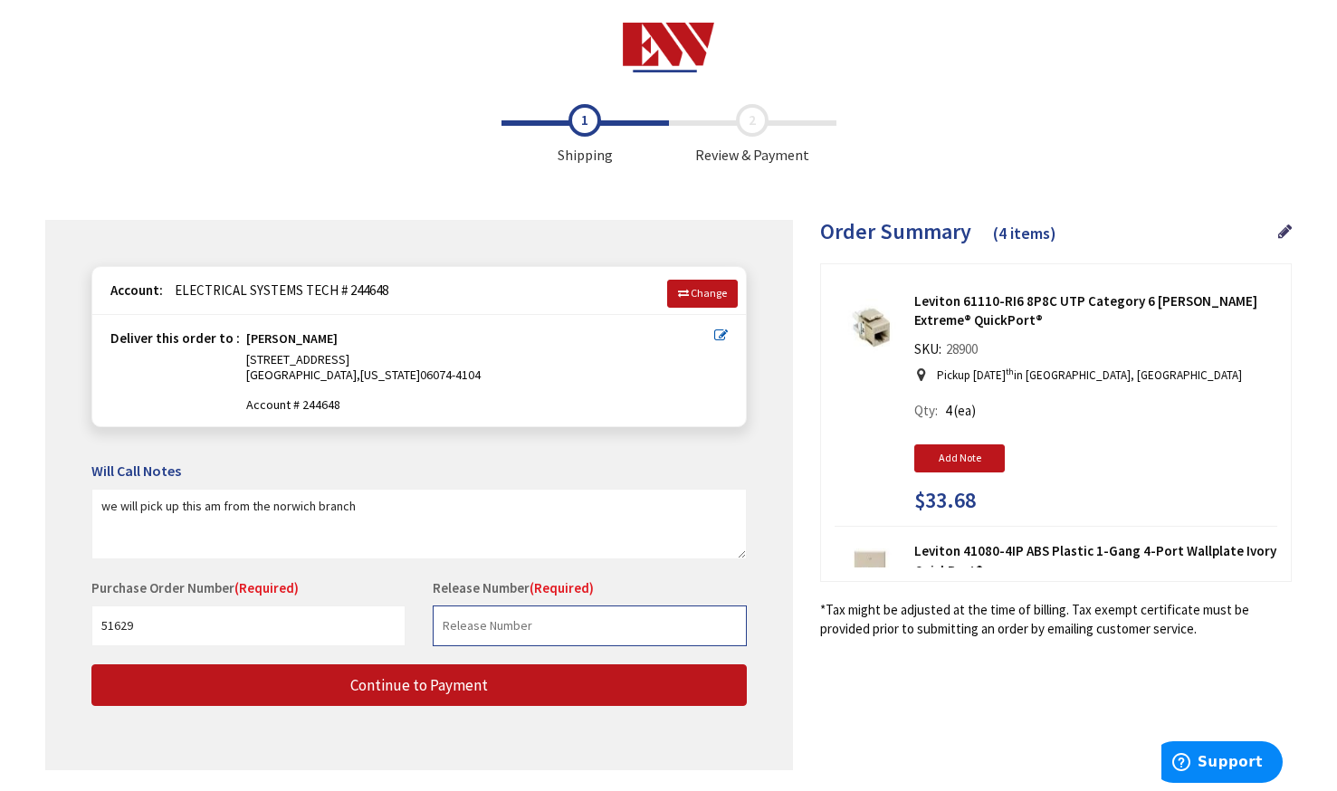
click at [563, 619] on input "text" at bounding box center [590, 625] width 314 height 41
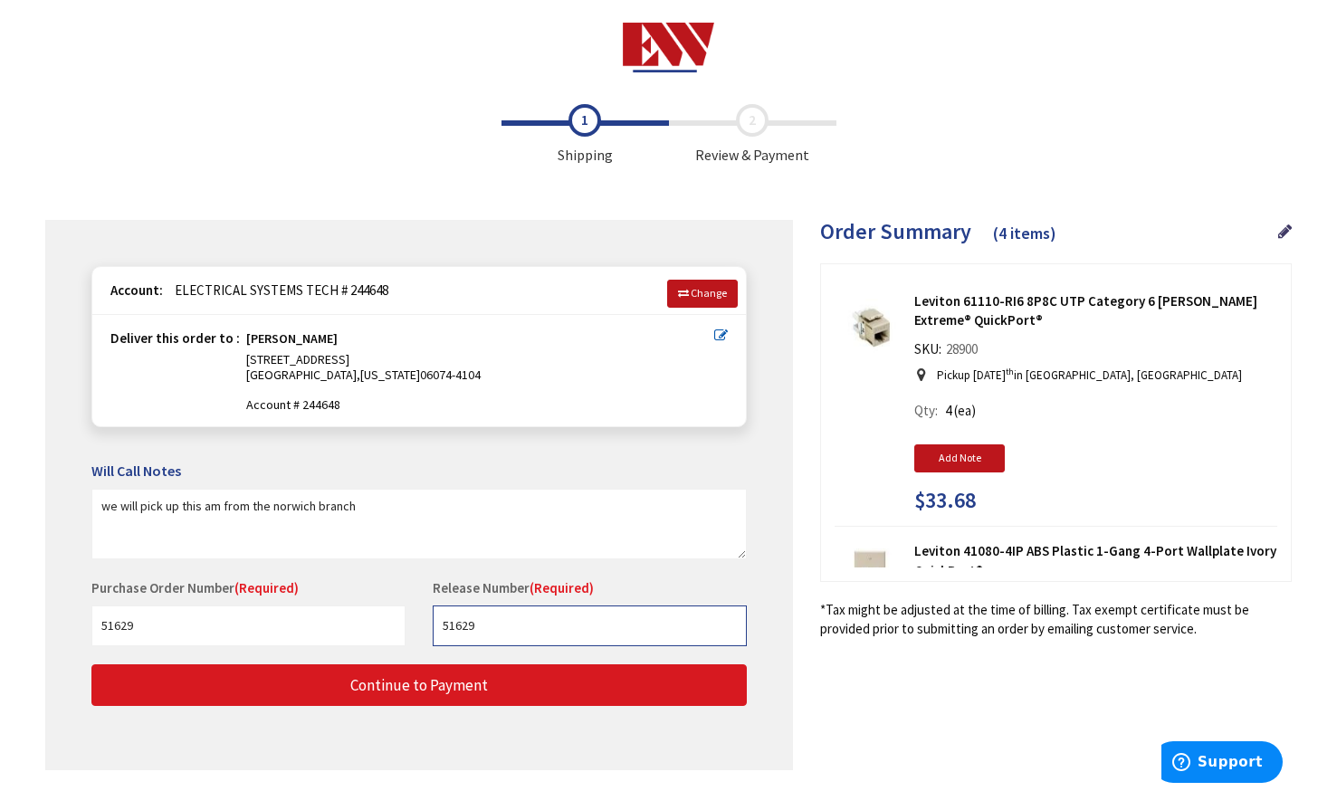
type input "51629"
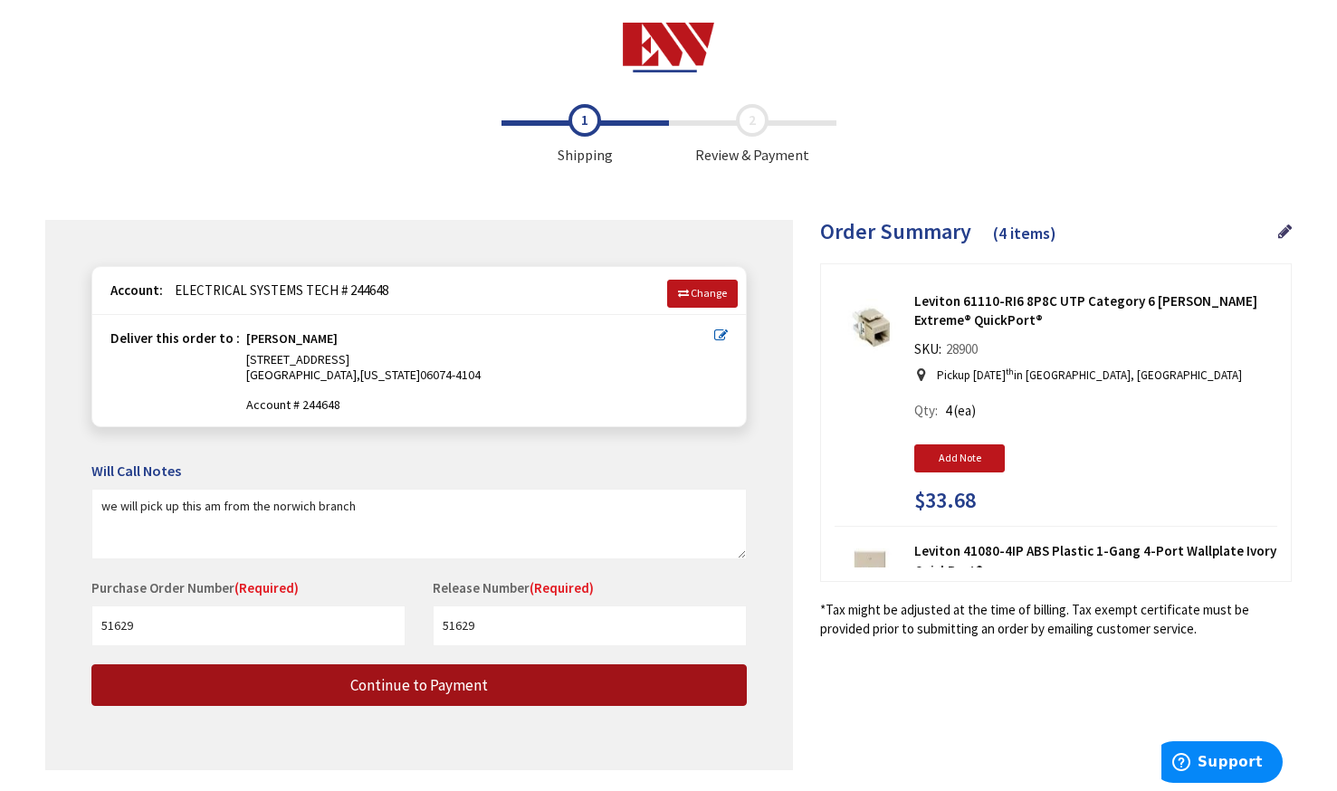
click at [558, 681] on button "Continue to Payment" at bounding box center [418, 685] width 655 height 43
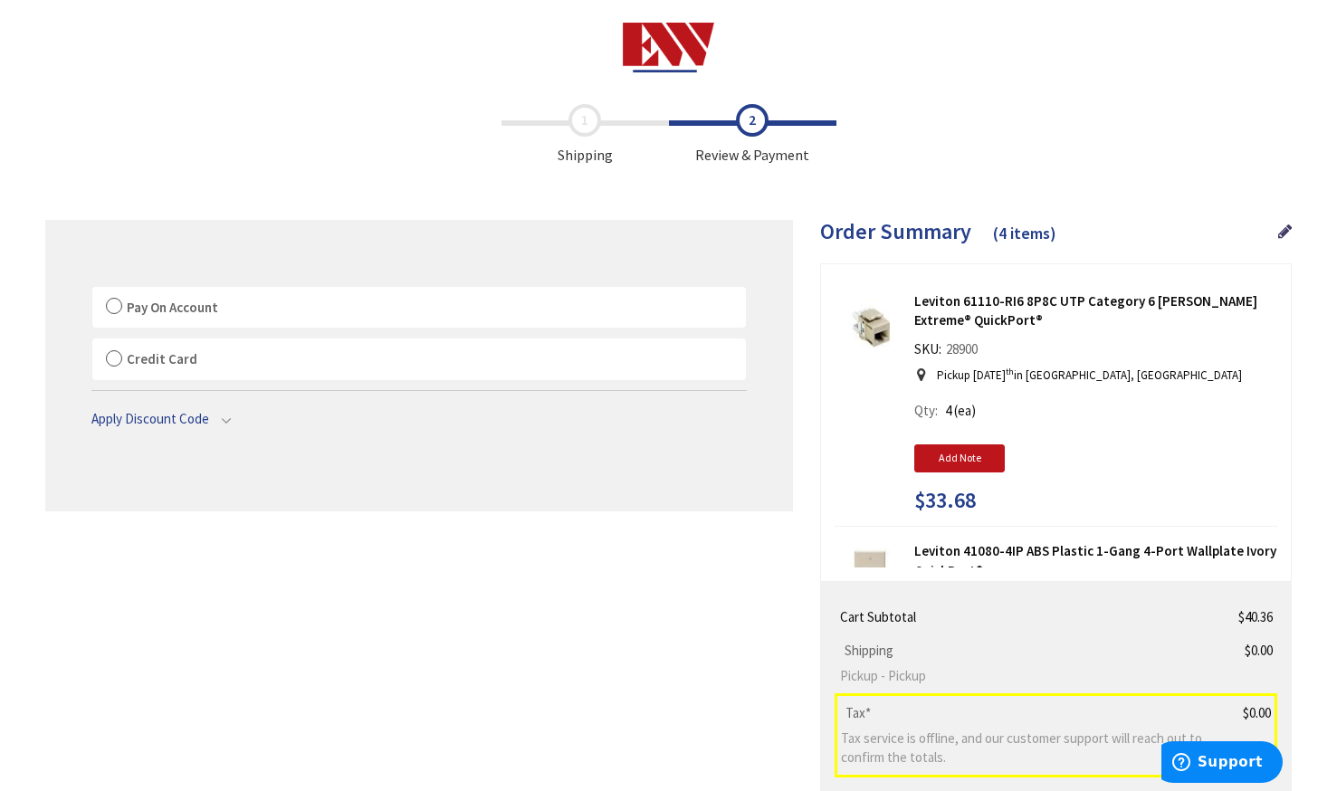
click at [118, 295] on label "Pay On Account" at bounding box center [418, 308] width 653 height 42
click at [92, 290] on input "Pay On Account" at bounding box center [92, 290] width 0 height 0
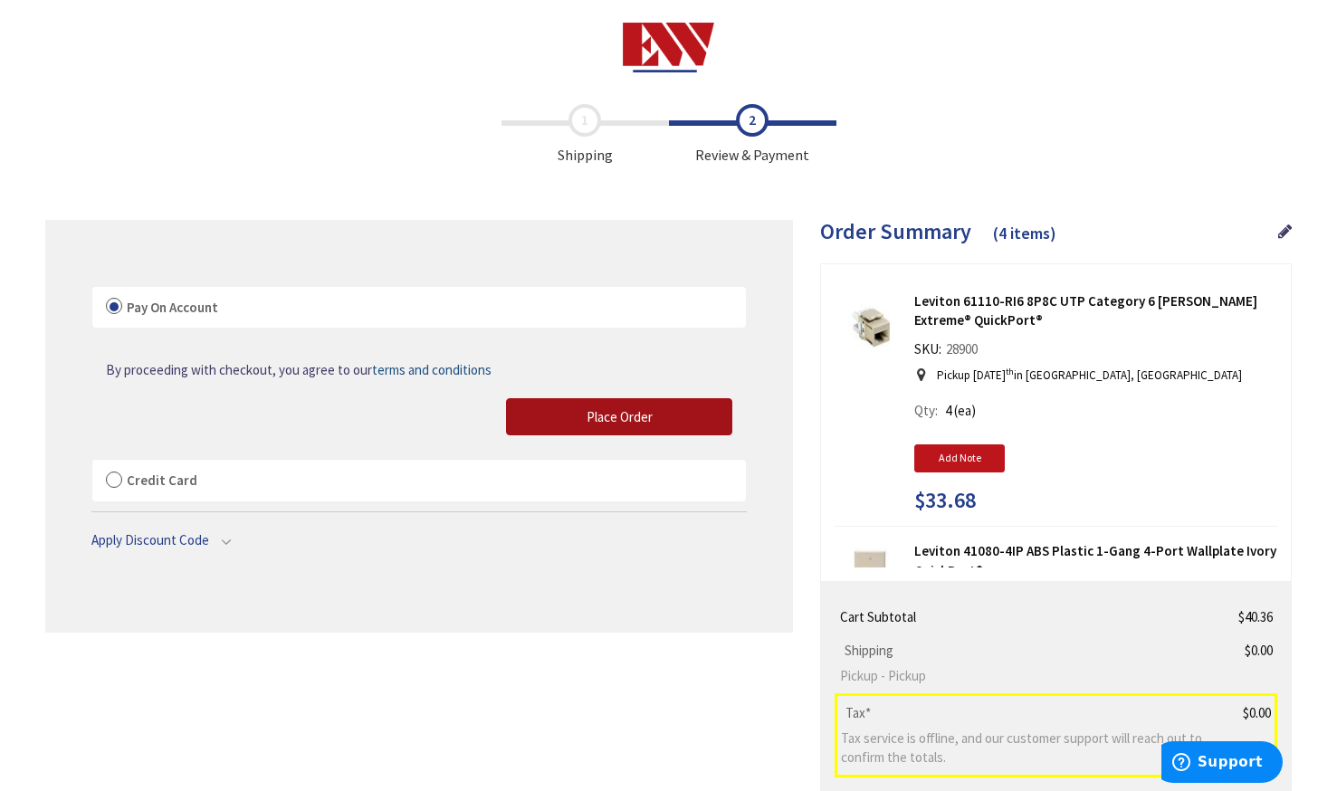
click at [678, 413] on button "Place Order" at bounding box center [619, 417] width 226 height 38
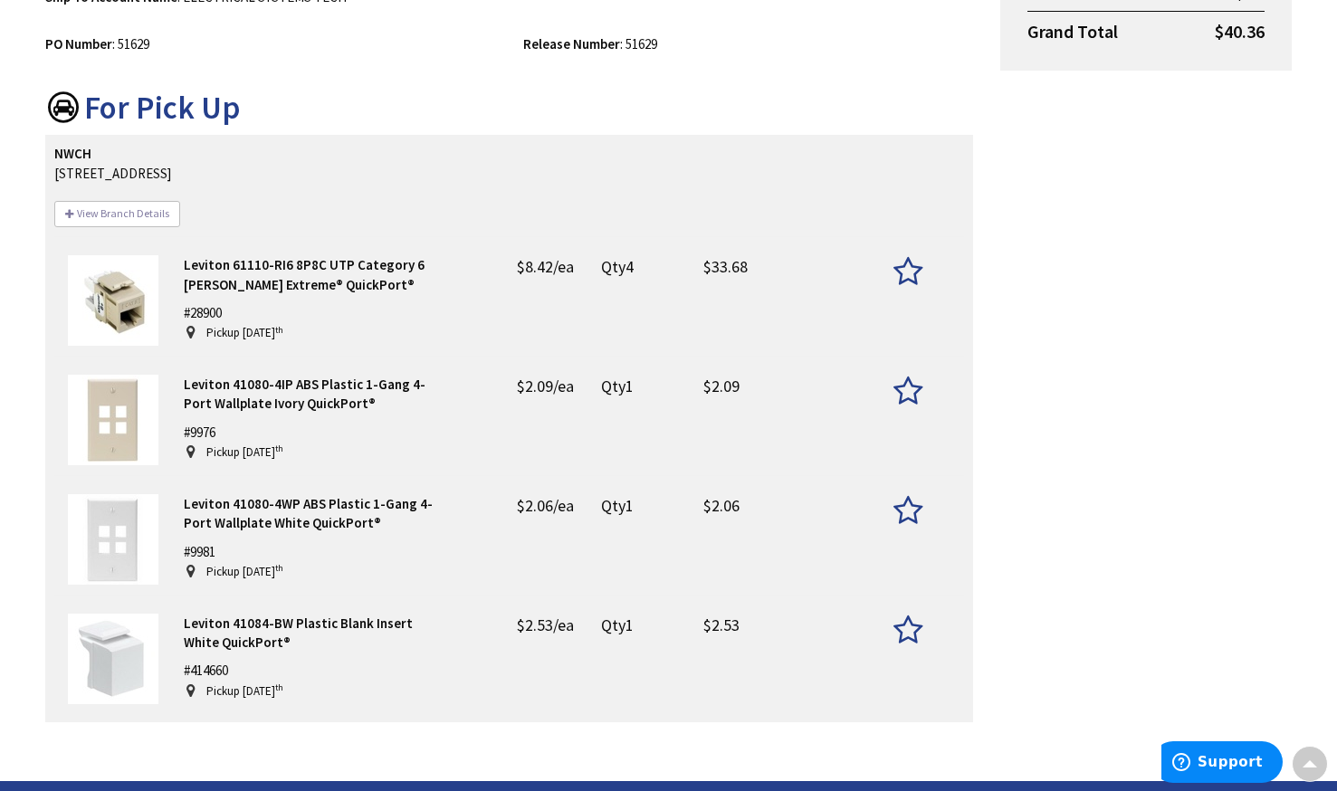
scroll to position [400, 0]
